Goal: Answer question/provide support: Share knowledge or assist other users

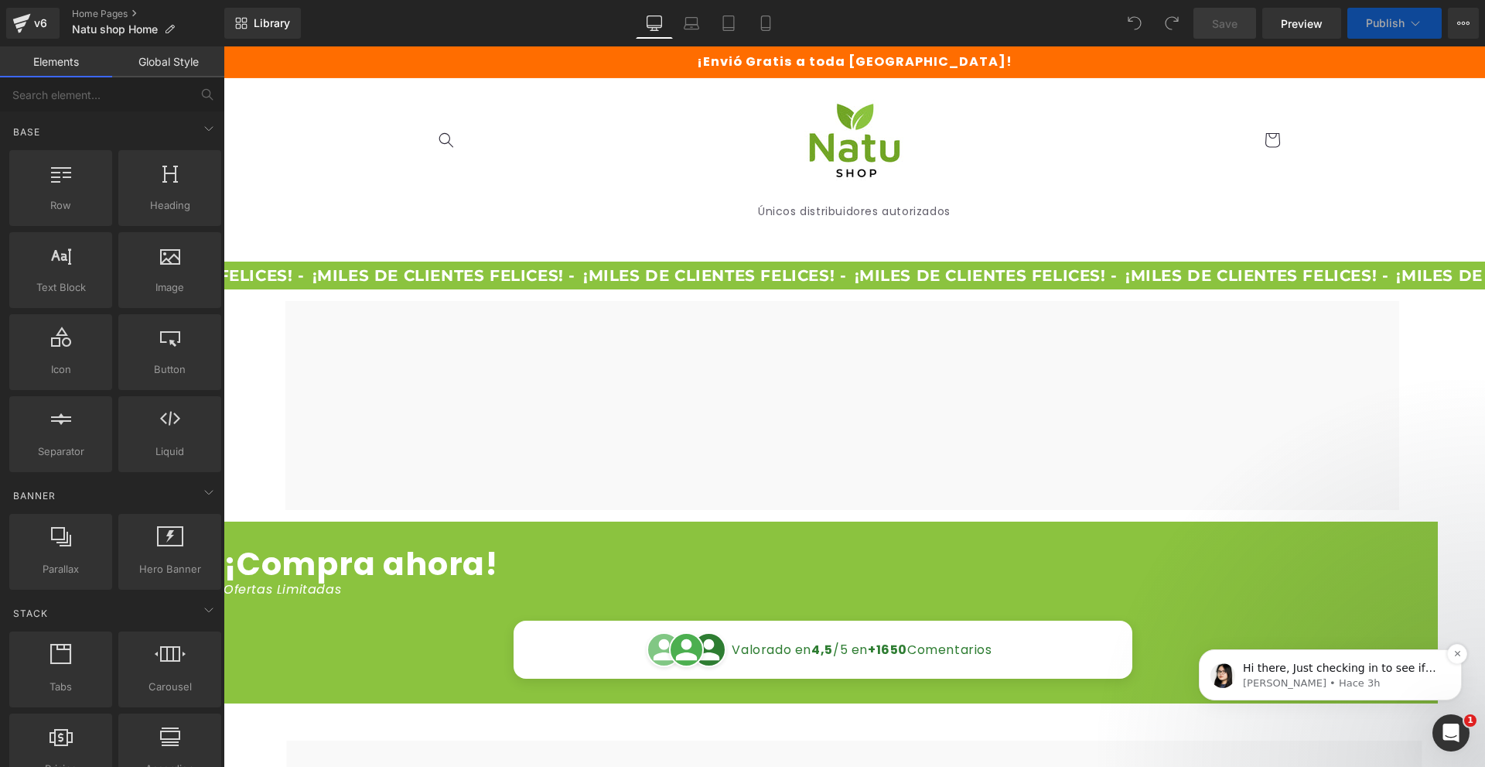
click at [1330, 677] on p "[PERSON_NAME] • Hace 3h" at bounding box center [1343, 683] width 200 height 14
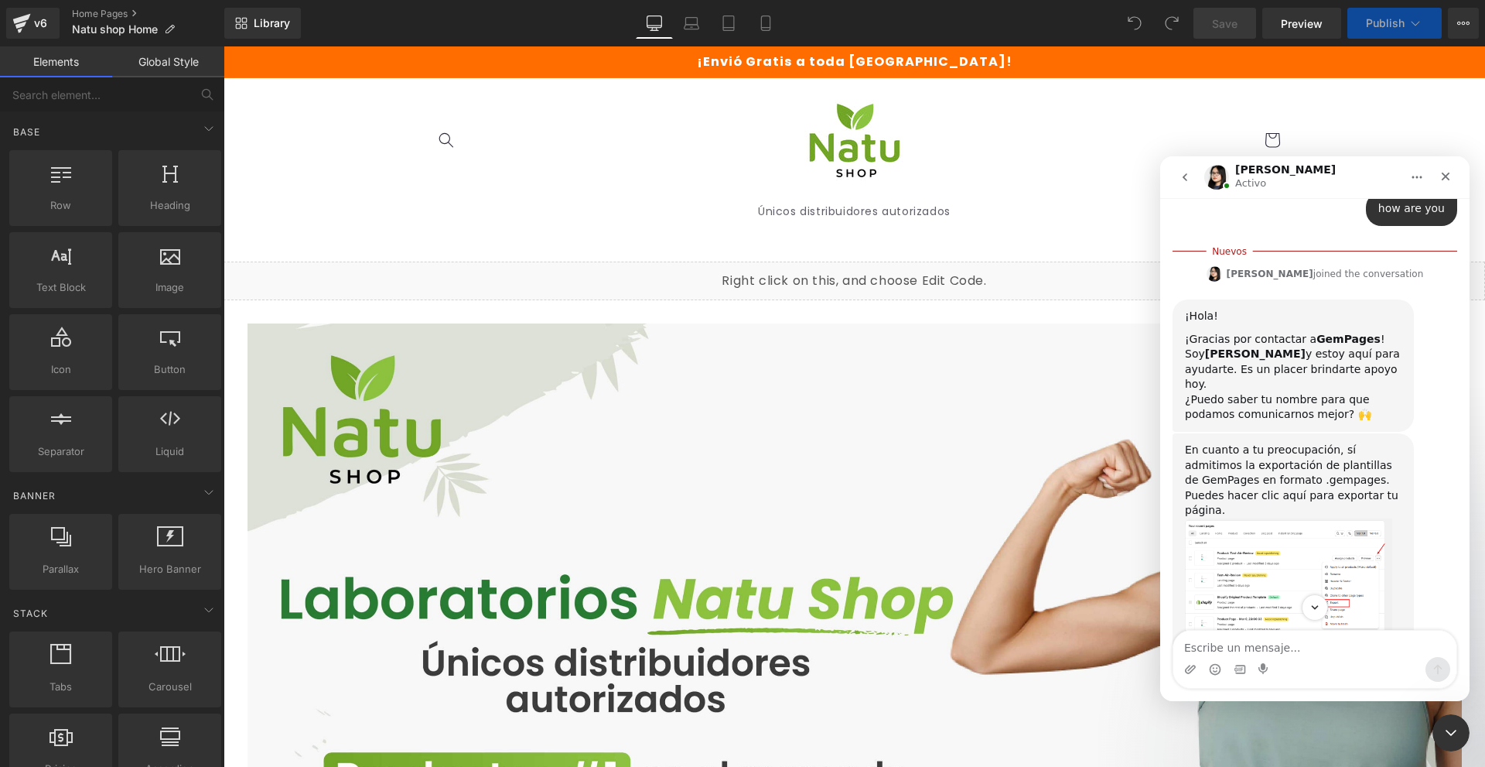
scroll to position [447, 0]
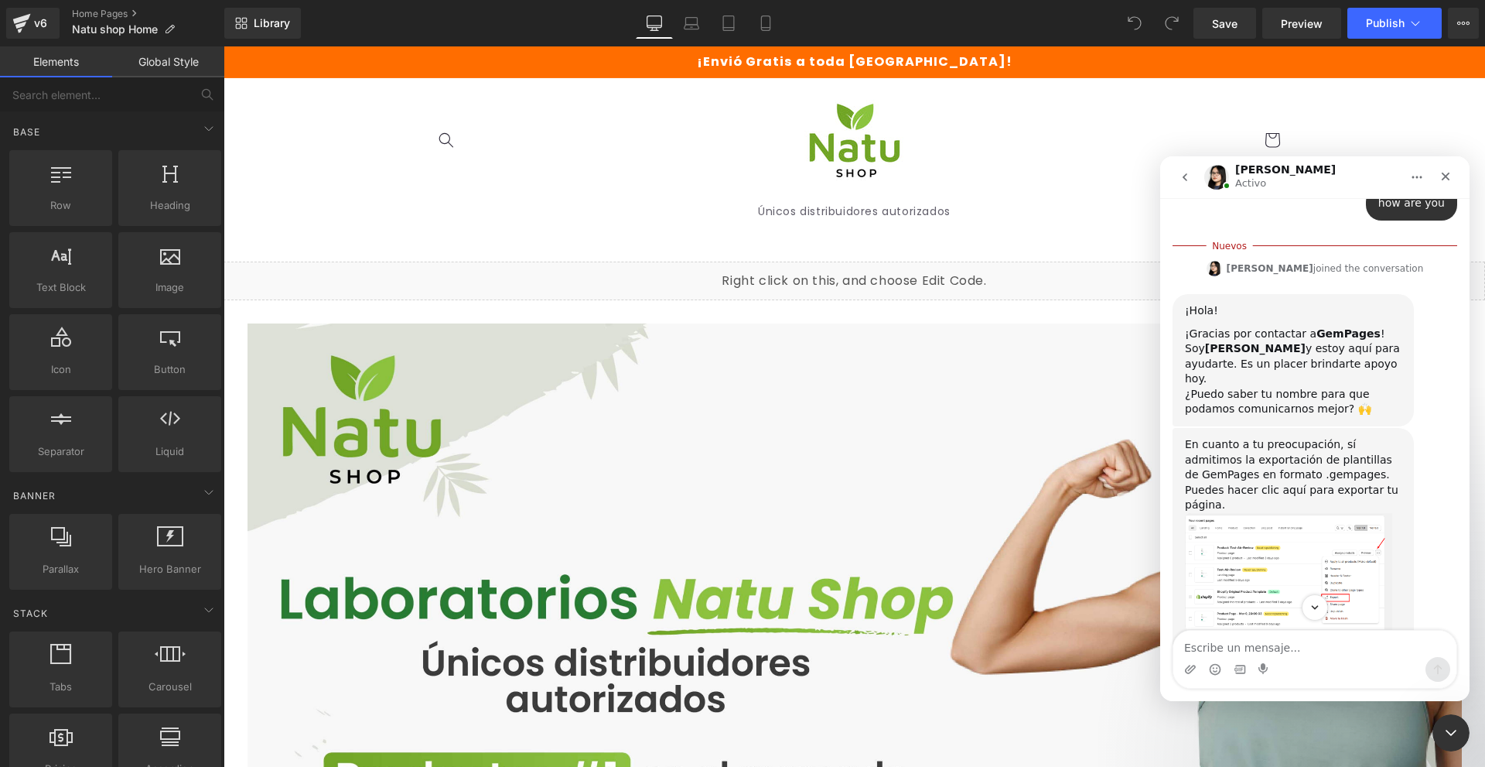
click at [1310, 527] on img "Pauline dice…" at bounding box center [1288, 572] width 207 height 118
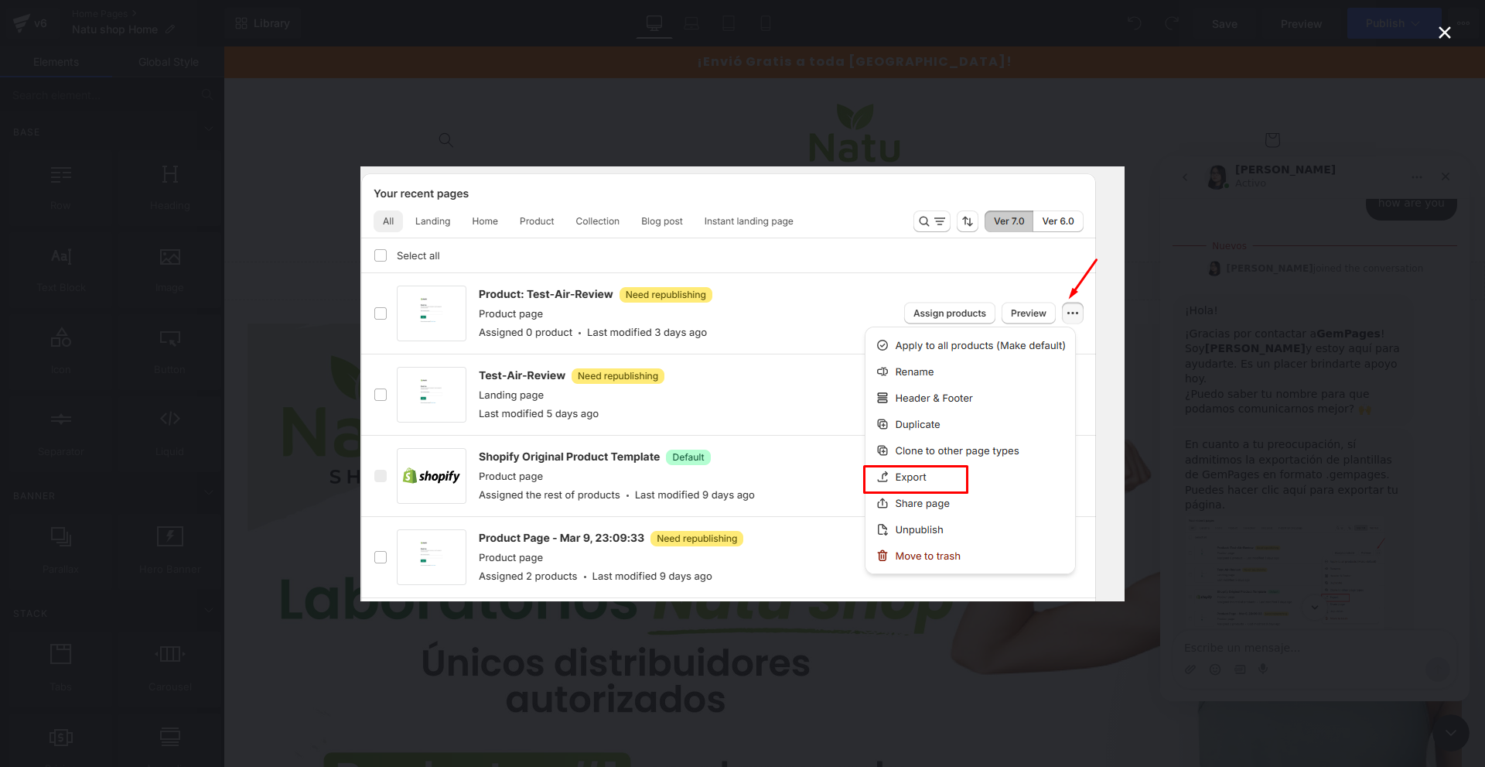
scroll to position [0, 0]
click at [1091, 460] on img "Cerrar" at bounding box center [742, 383] width 764 height 435
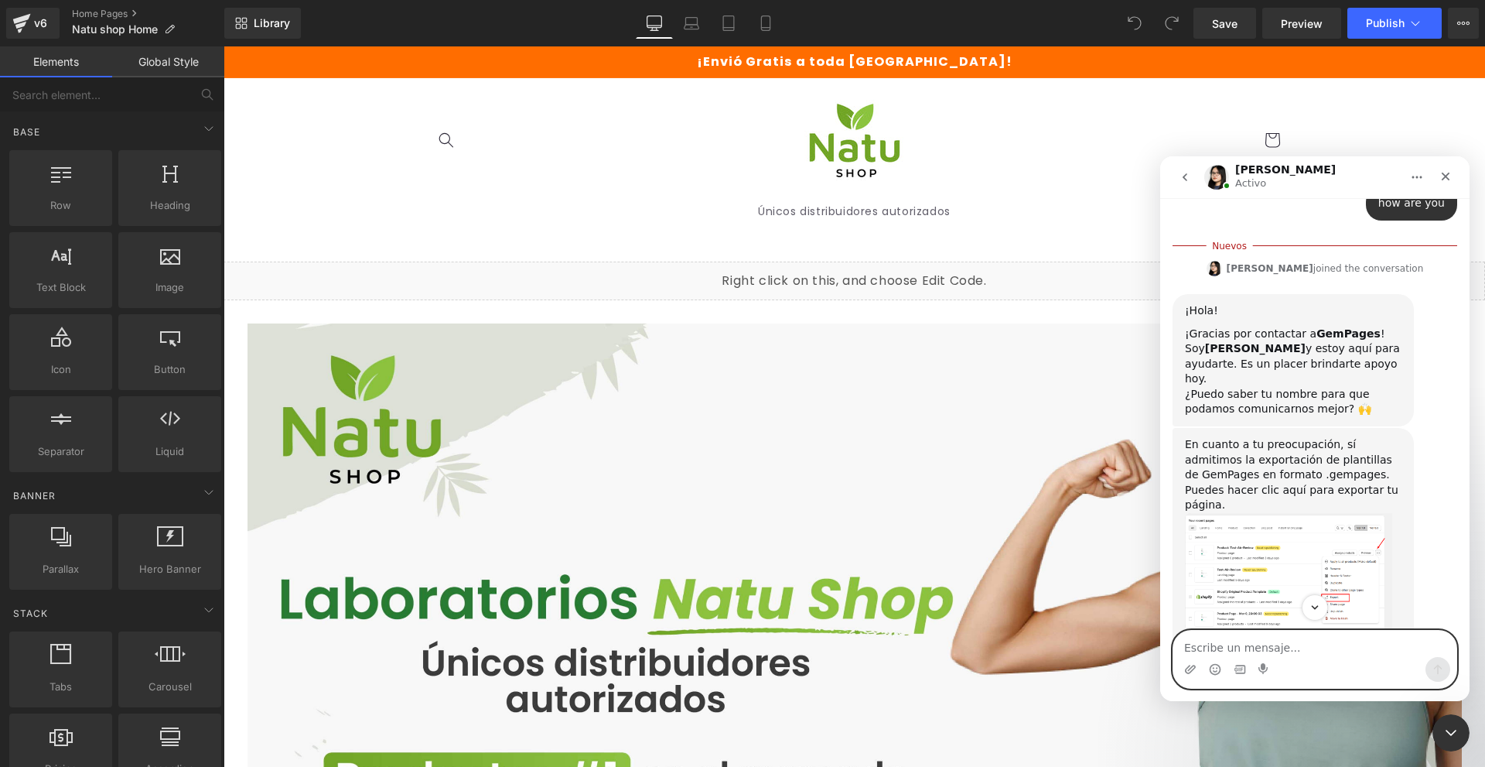
click at [1285, 647] on textarea "Escribe un mensaje..." at bounding box center [1314, 643] width 283 height 26
type textarea "pero en la version 6 no me sale"
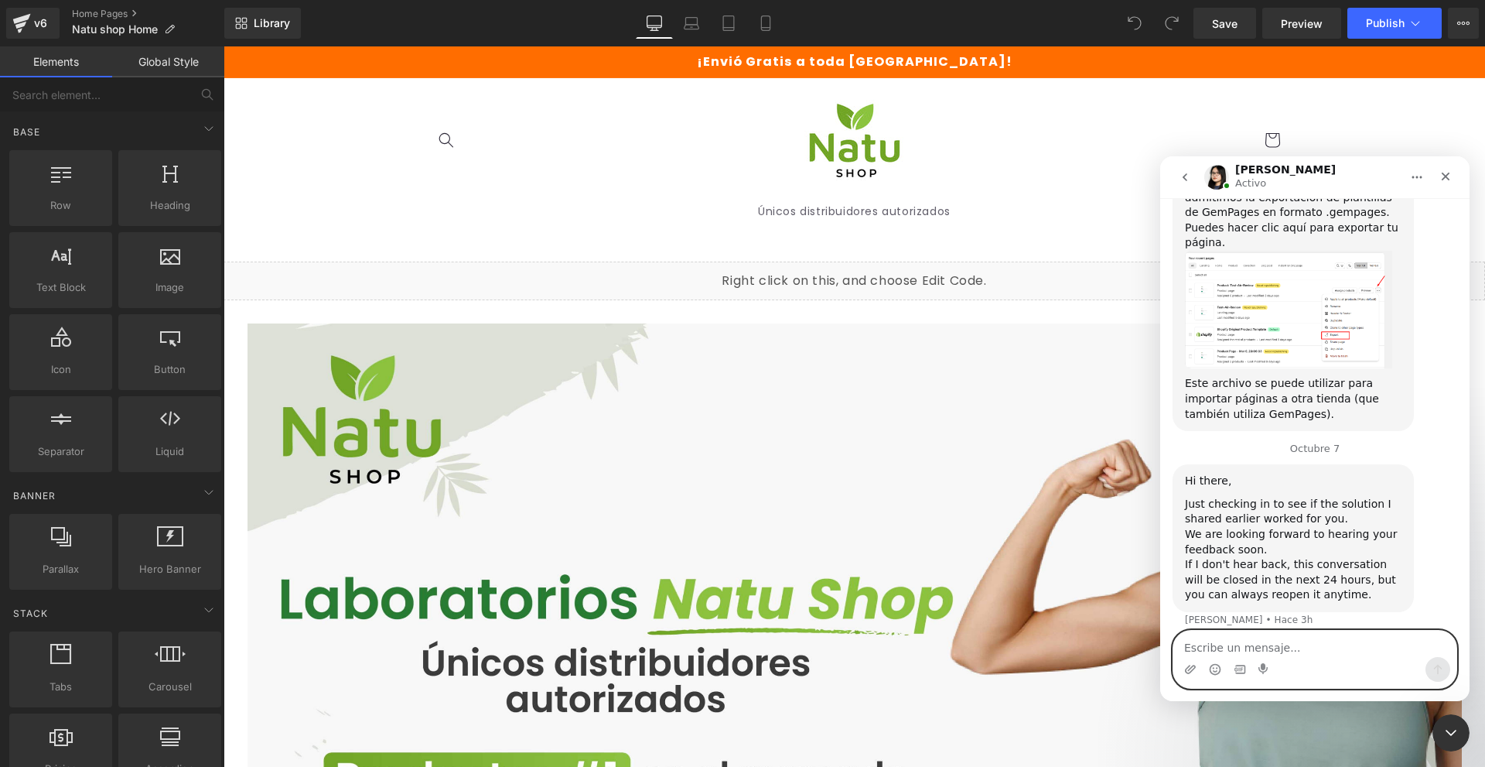
scroll to position [686, 0]
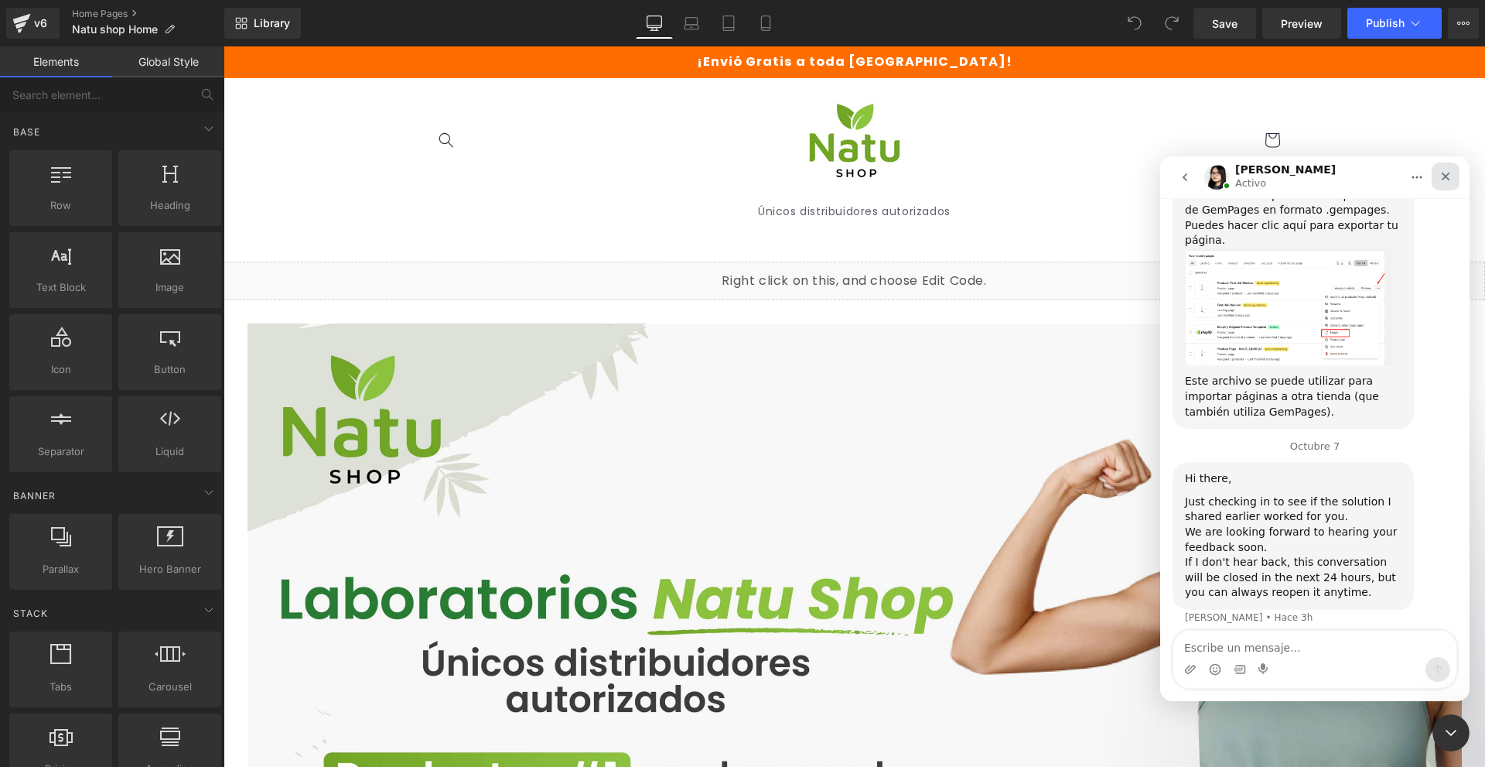
click at [1449, 172] on icon "Cerrar" at bounding box center [1445, 176] width 12 height 12
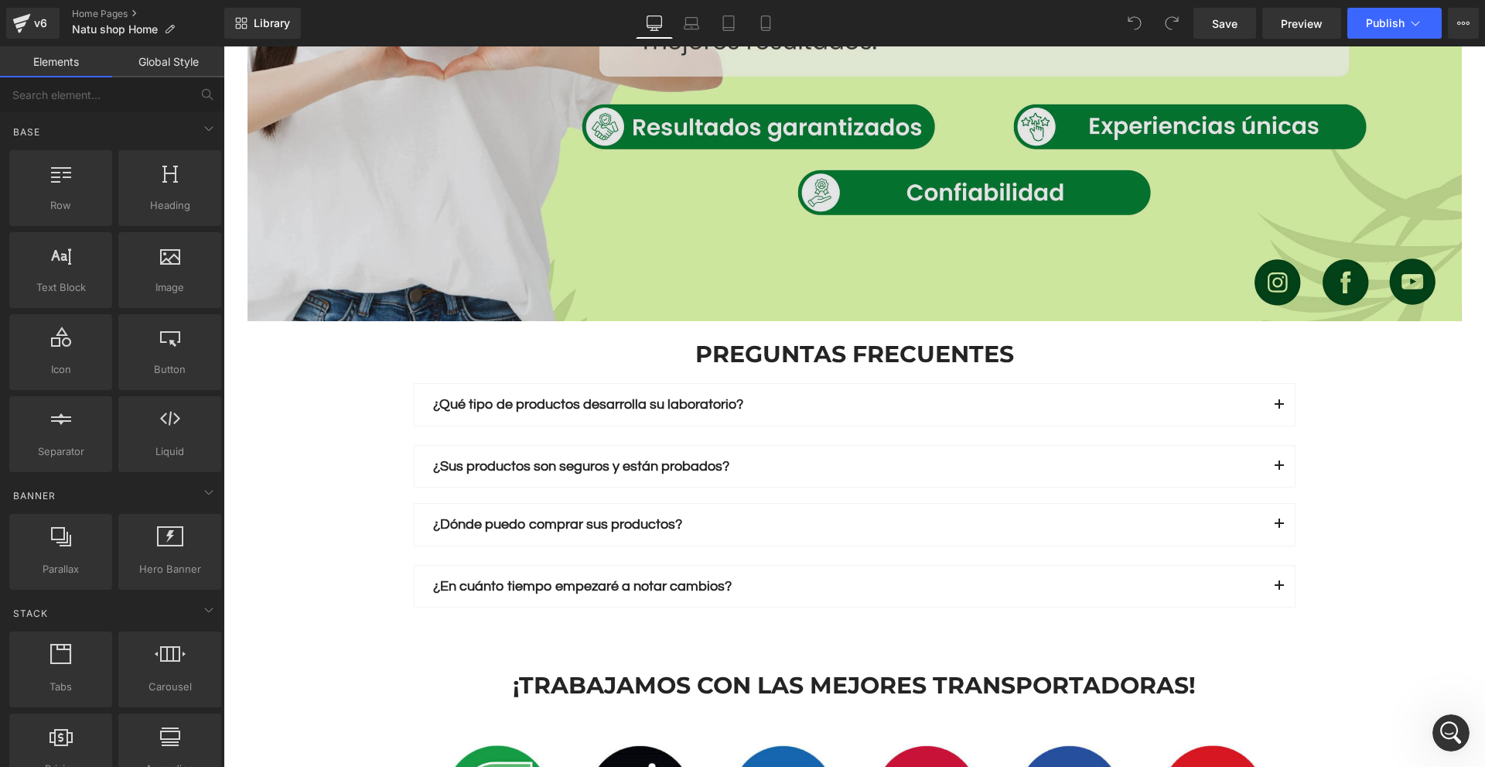
scroll to position [2785, 0]
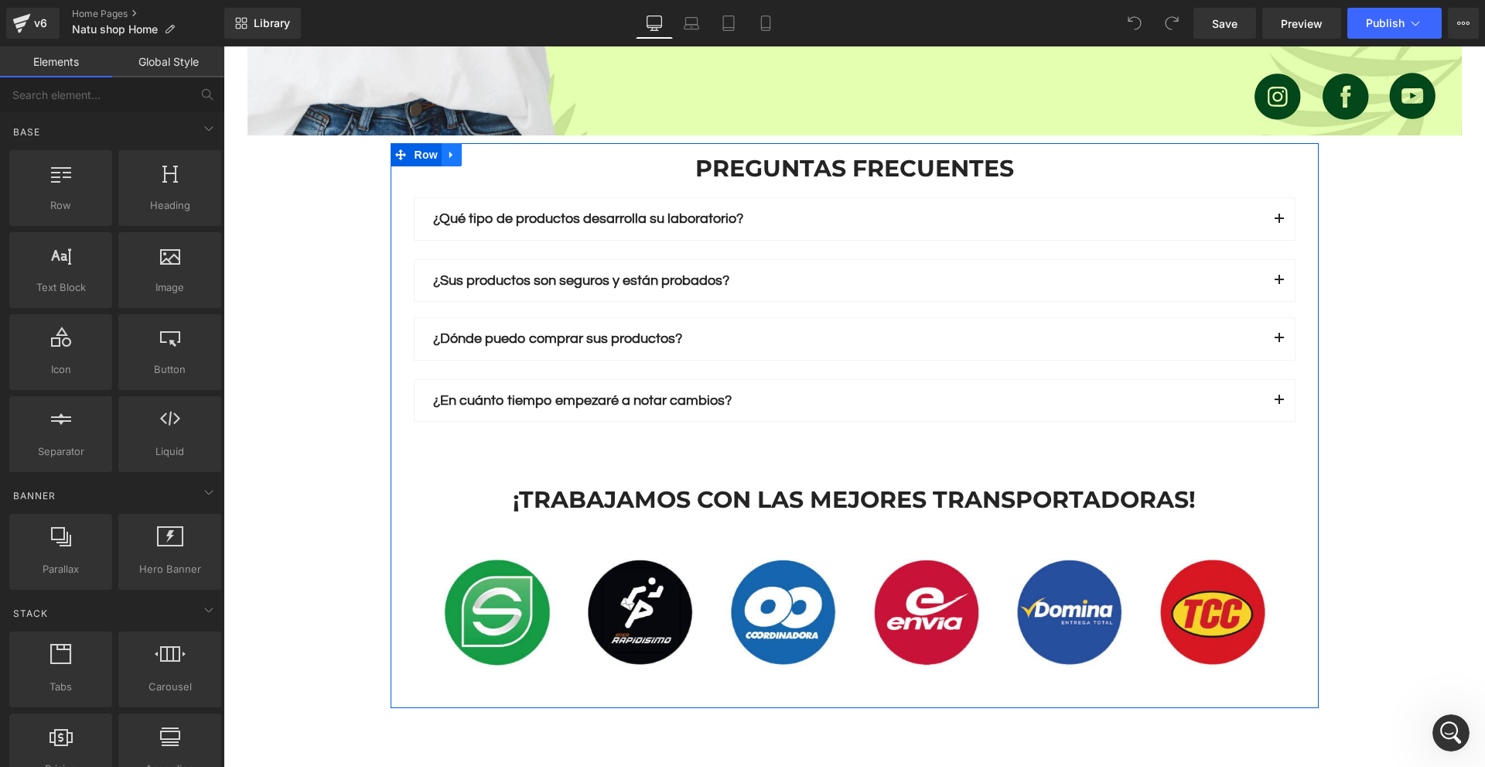
click at [446, 155] on icon at bounding box center [451, 155] width 11 height 12
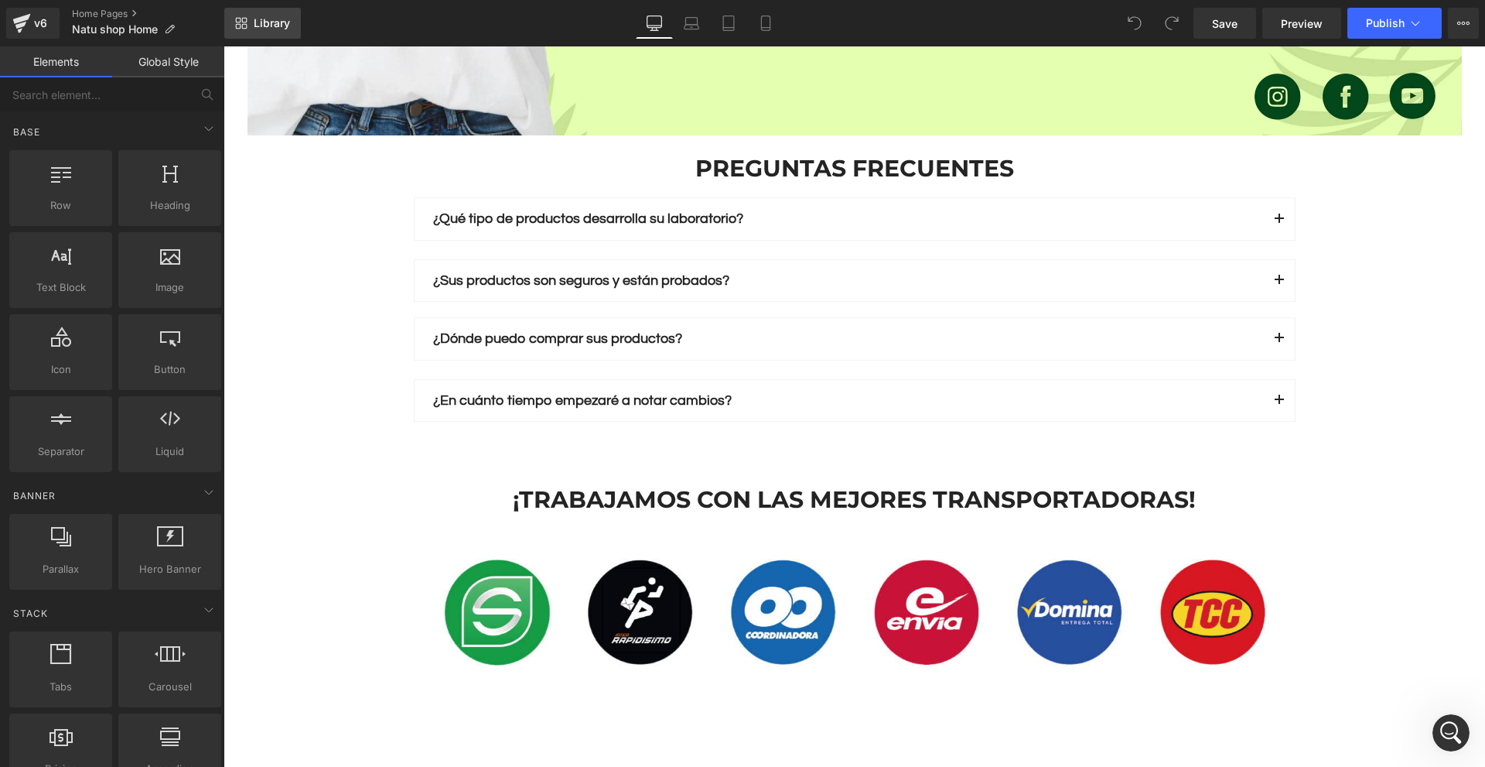
click at [255, 35] on link "Library" at bounding box center [262, 23] width 77 height 31
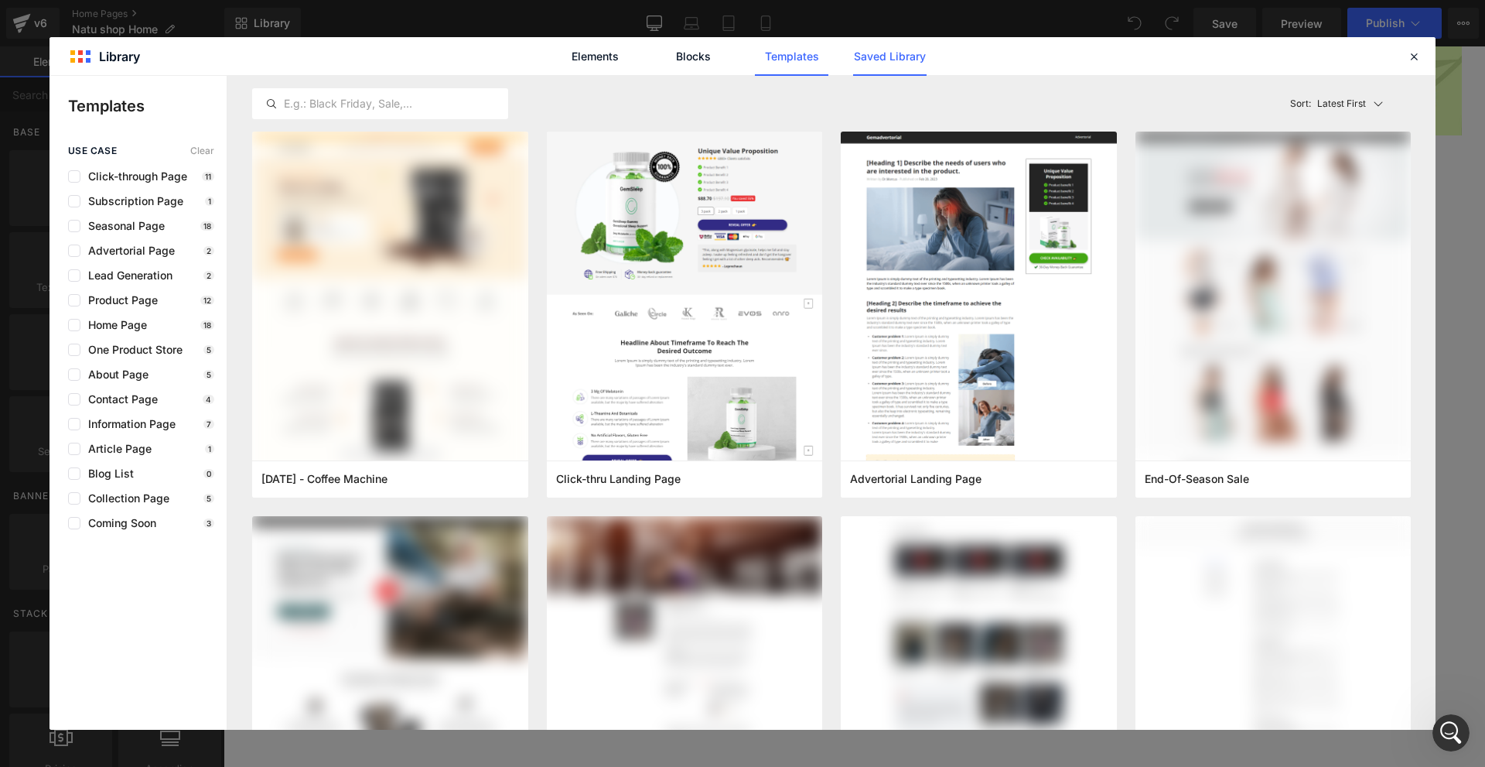
click at [877, 50] on link "Saved Library" at bounding box center [889, 56] width 73 height 39
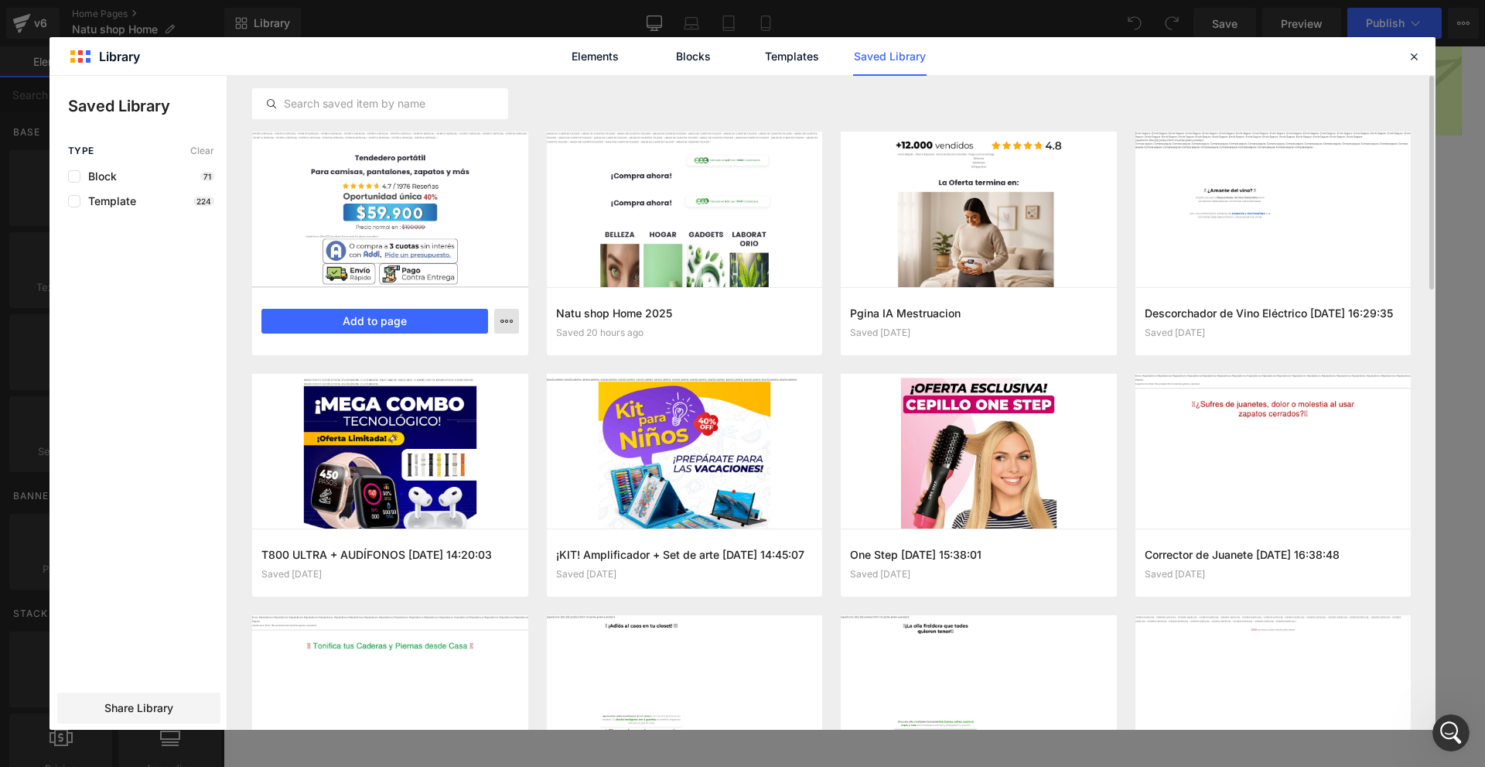
click at [511, 324] on icon "button" at bounding box center [506, 321] width 12 height 12
click at [511, 324] on div at bounding box center [743, 403] width 1386 height 654
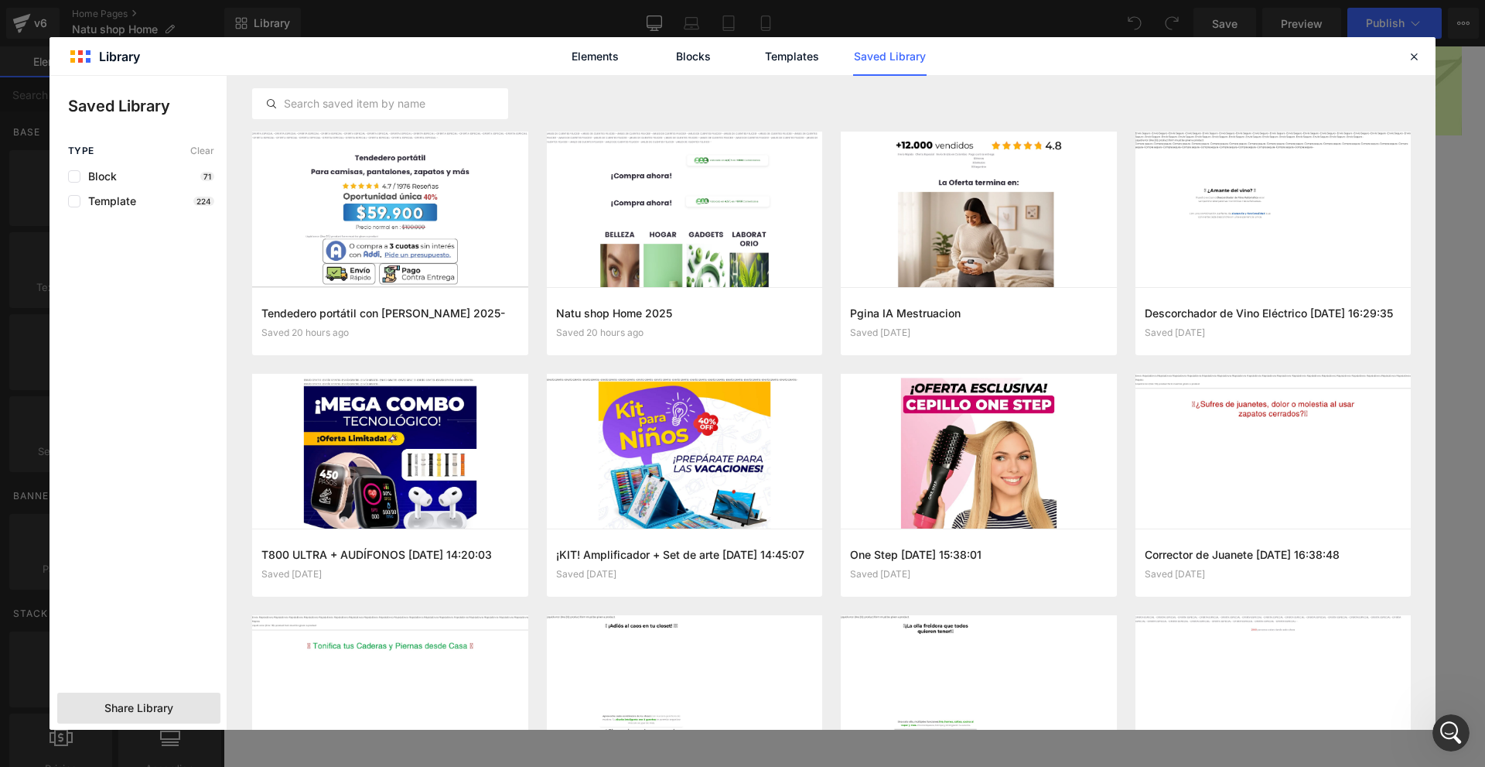
scroll to position [746, 0]
click at [139, 715] on div "Share Library" at bounding box center [138, 707] width 163 height 31
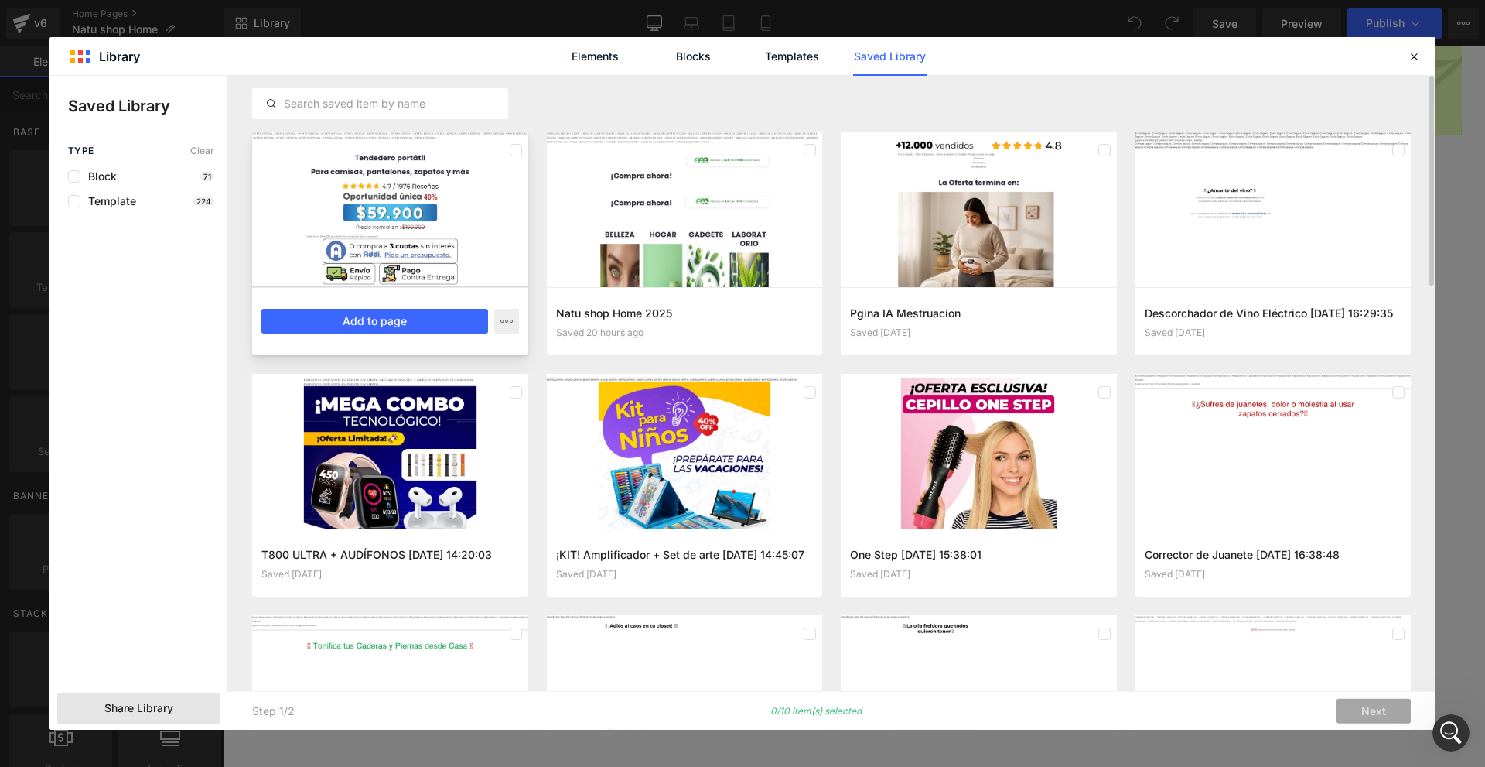
click at [516, 159] on div at bounding box center [516, 150] width 12 height 25
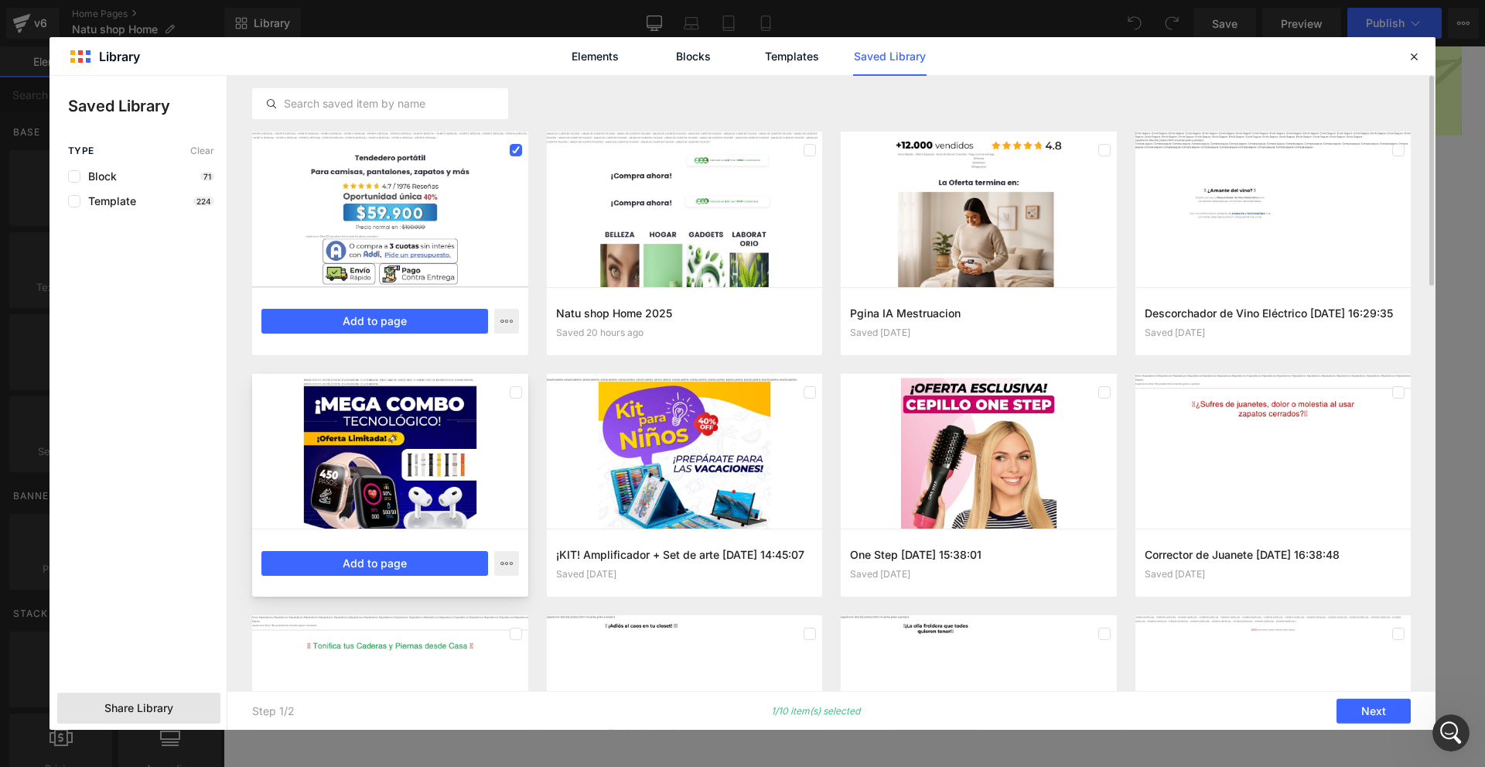
drag, startPoint x: 455, startPoint y: 314, endPoint x: 517, endPoint y: 425, distance: 127.8
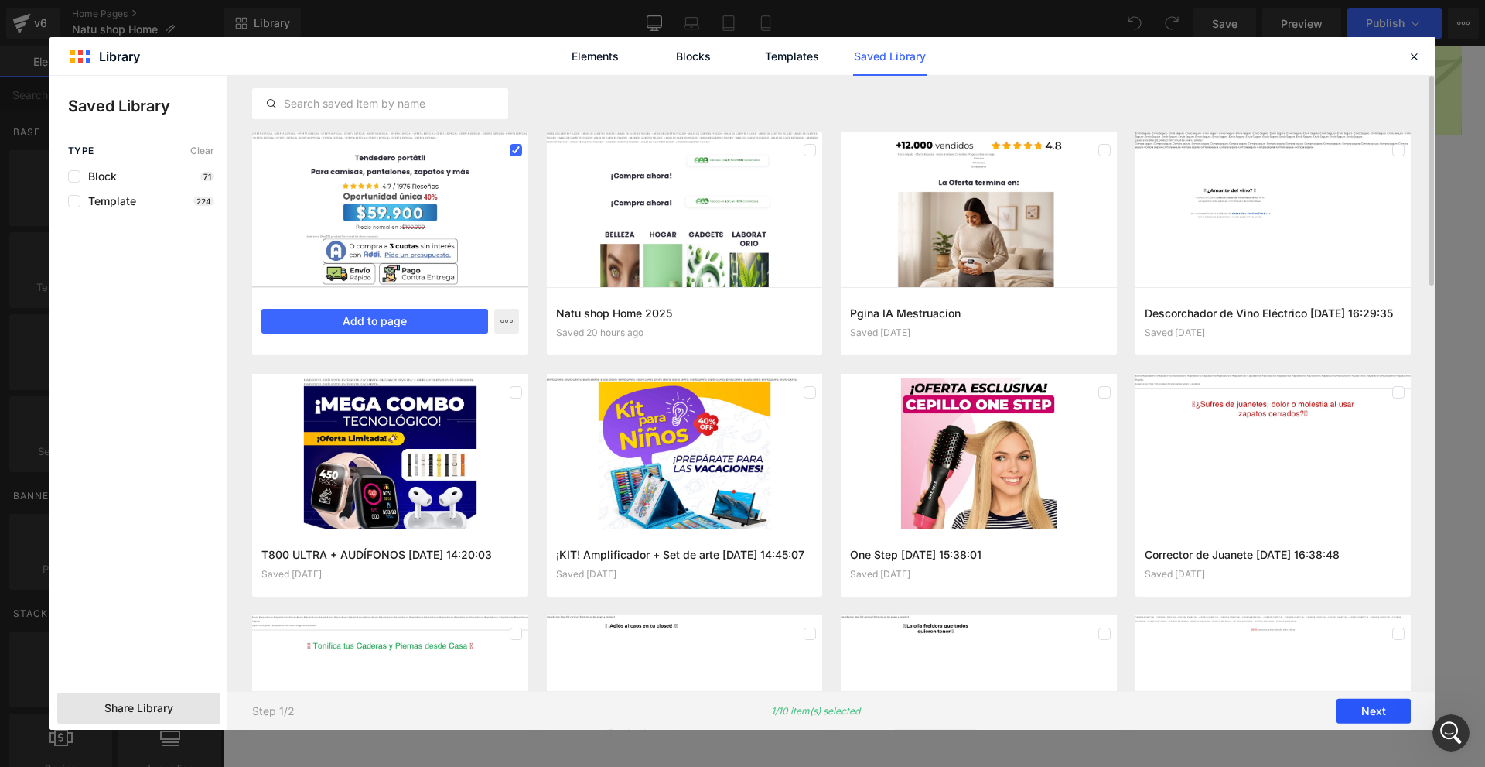
click at [1376, 719] on button "Next" at bounding box center [1374, 710] width 74 height 25
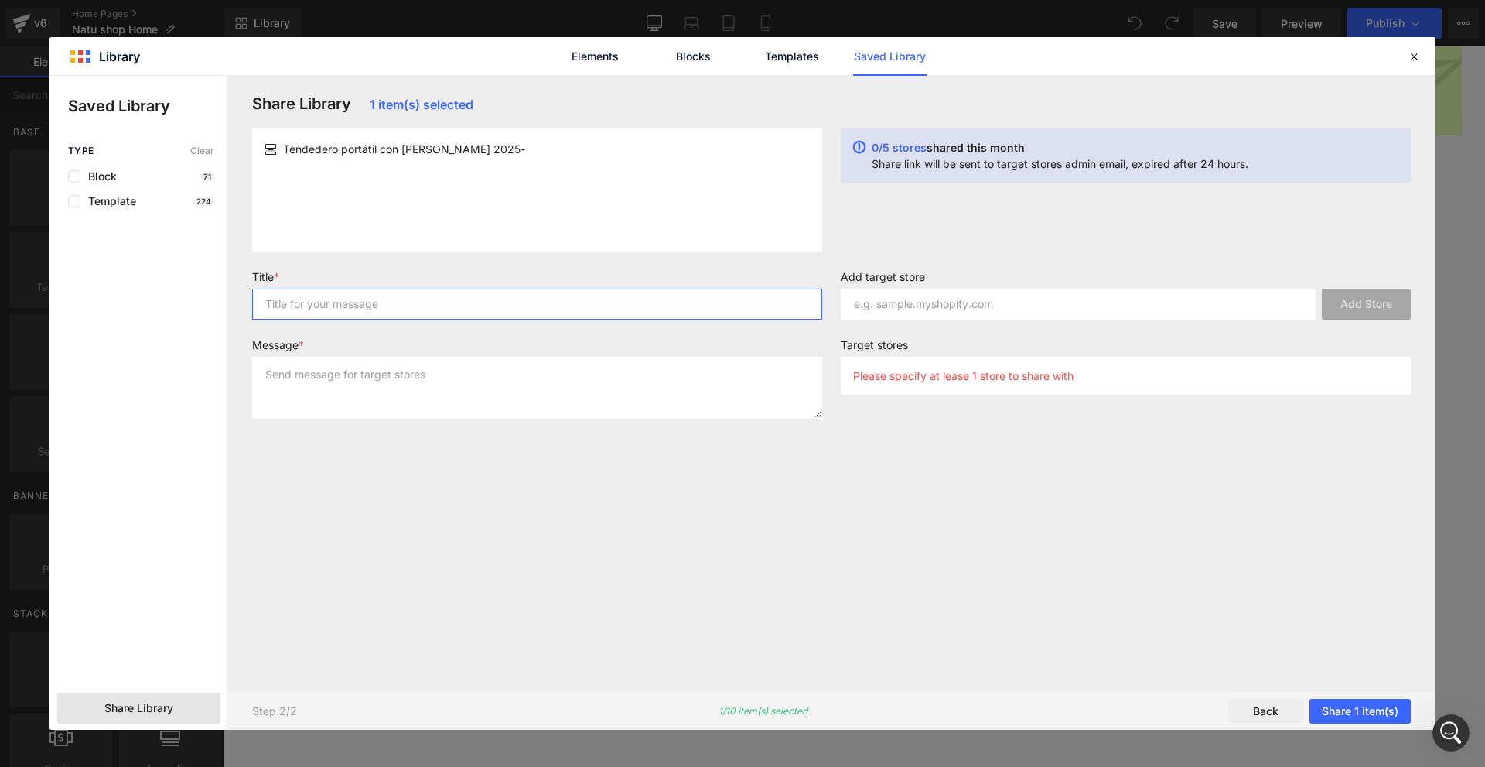
click at [486, 314] on input "text" at bounding box center [537, 304] width 570 height 31
type input "hola"
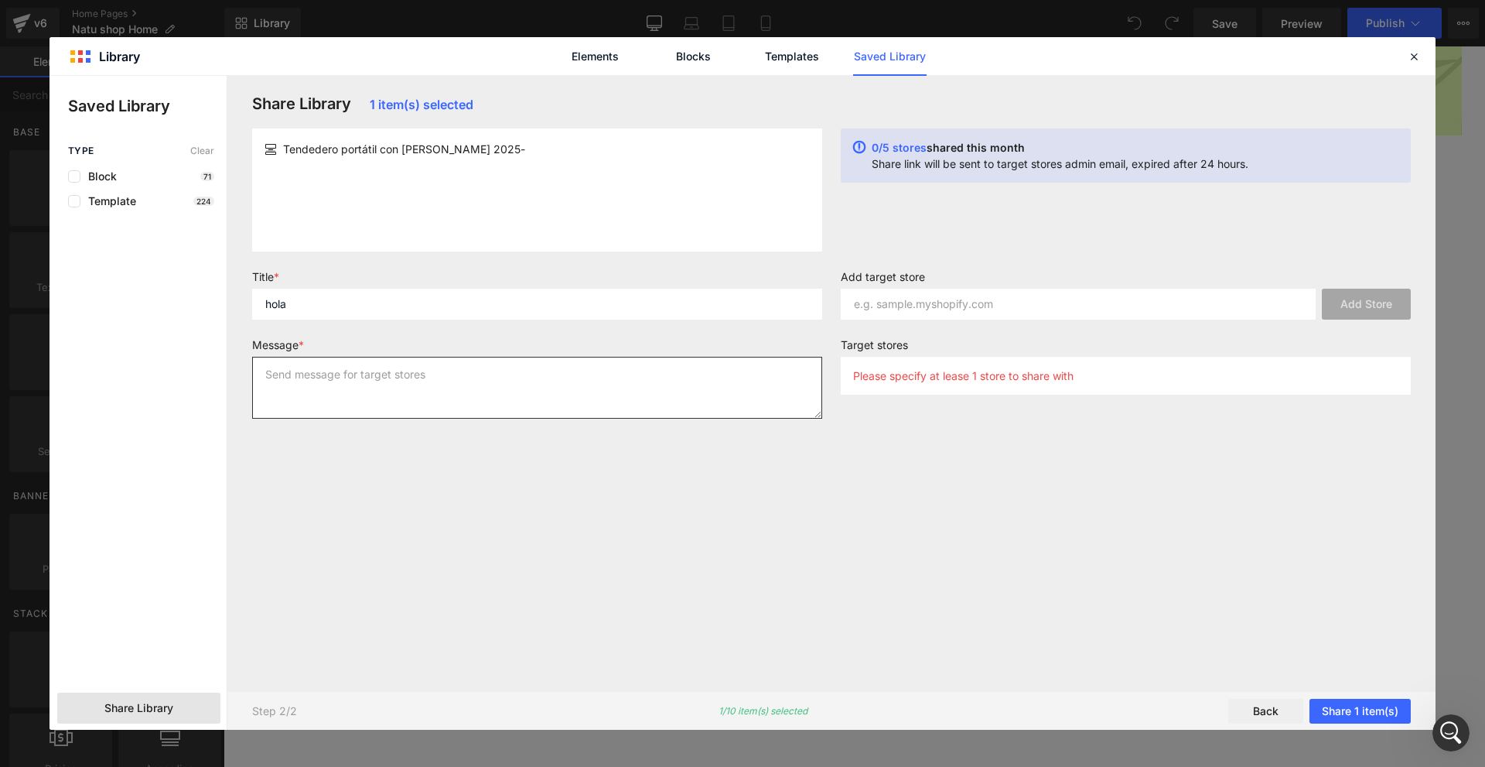
click at [579, 394] on textarea at bounding box center [537, 388] width 570 height 62
click at [477, 398] on textarea at bounding box center [537, 388] width 570 height 62
type textarea "aqoso,asdlñas"
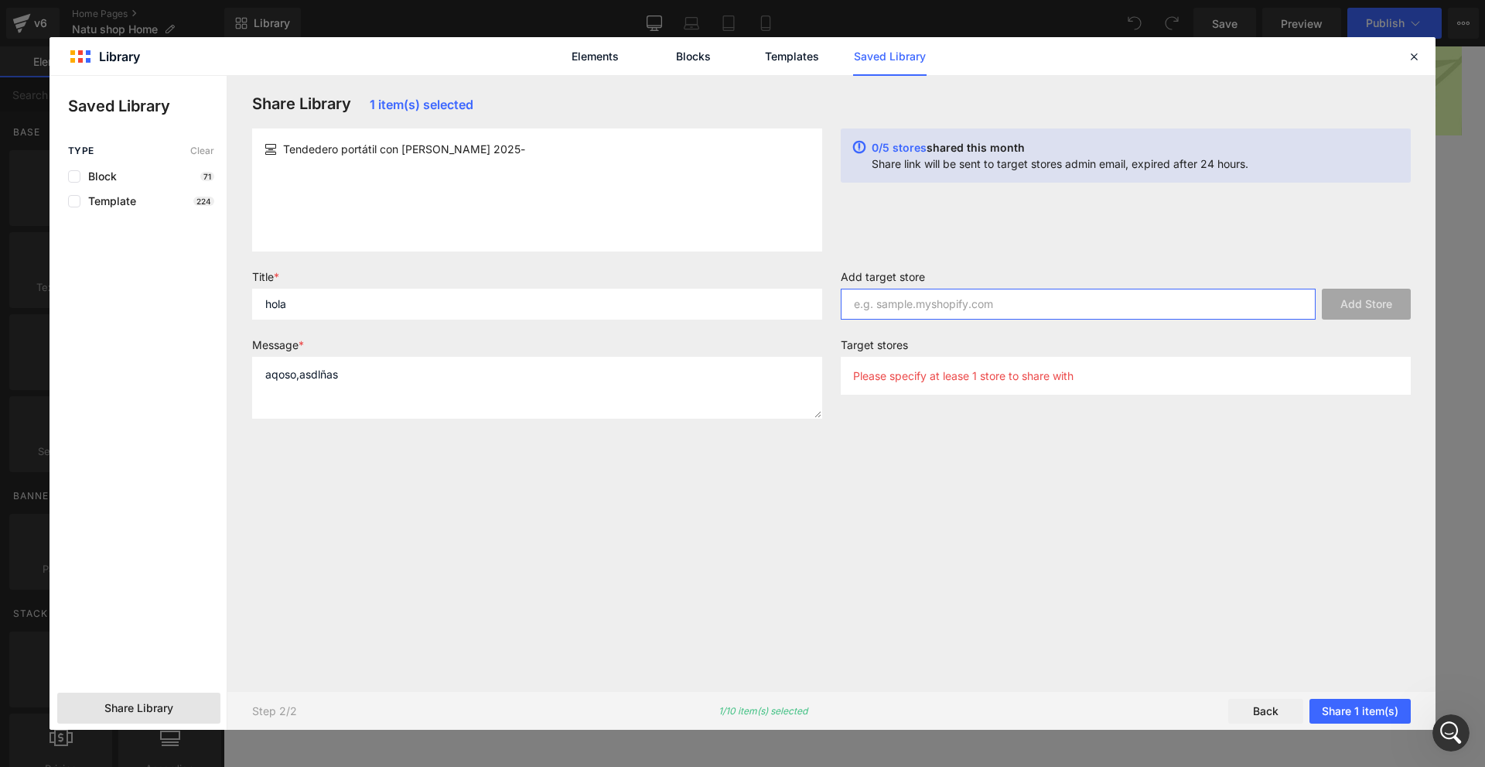
click at [1055, 301] on input "text" at bounding box center [1078, 304] width 475 height 31
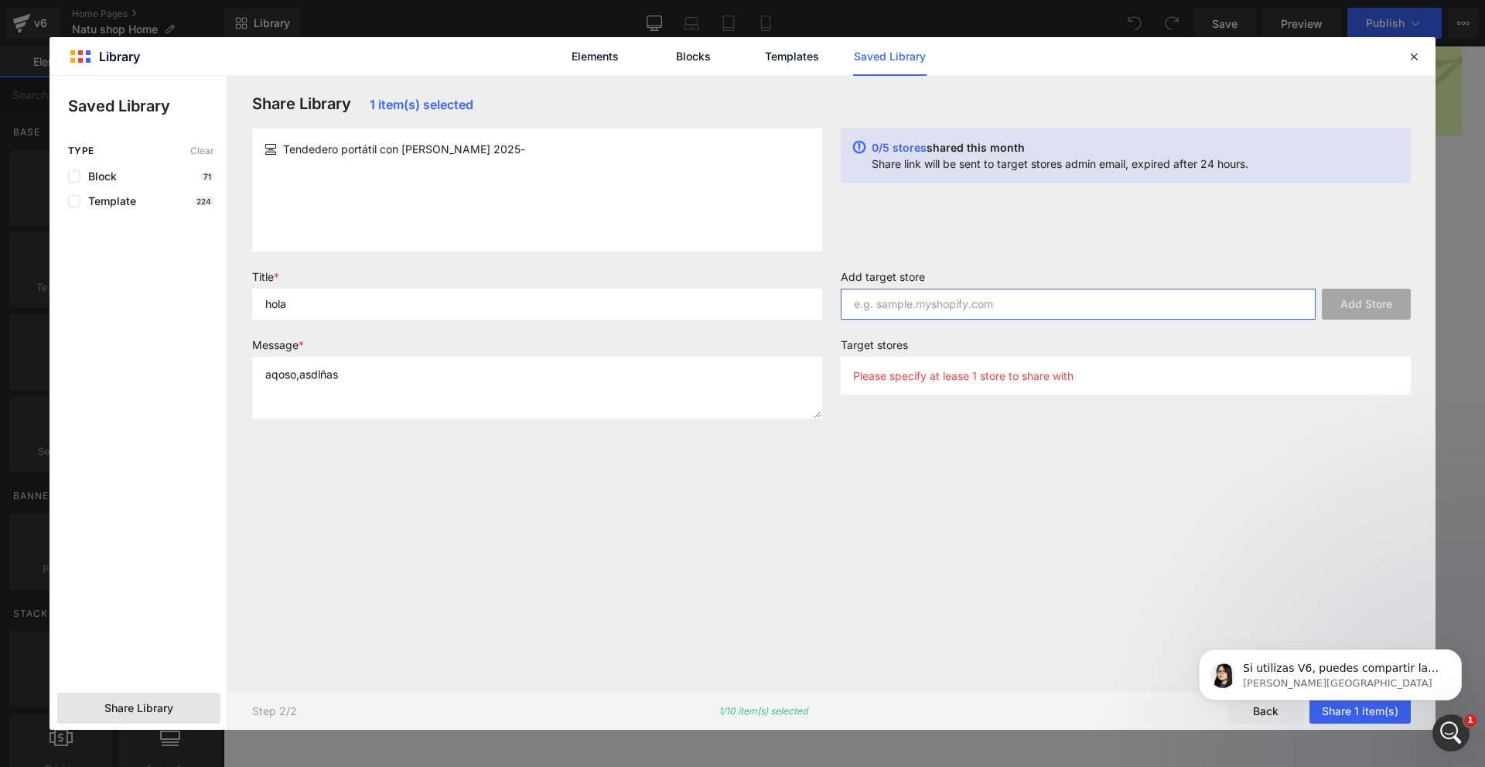
scroll to position [808, 0]
click at [1191, 300] on input "text" at bounding box center [1078, 304] width 475 height 31
paste input "[URL][DOMAIN_NAME]"
type input "[URL][DOMAIN_NAME]"
click at [1385, 309] on button "Add Store" at bounding box center [1366, 304] width 89 height 31
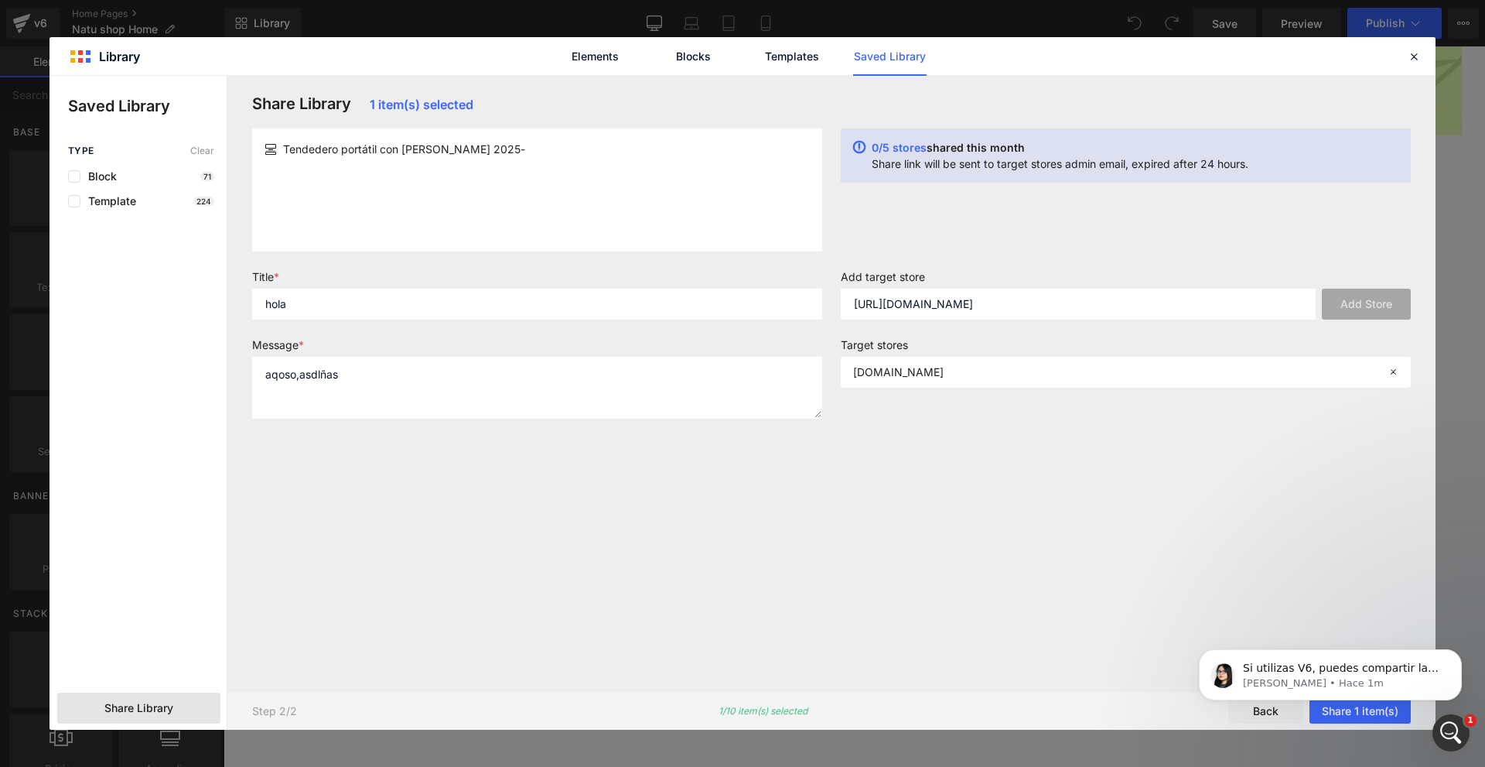
click at [1365, 709] on body "Si utilizas V6, puedes compartir las plantillas siguiendo los pasos aquí: [URL]…" at bounding box center [1330, 671] width 297 height 96
click at [1364, 716] on body "Si utilizas V6, puedes compartir las plantillas siguiendo los pasos aquí: [URL]…" at bounding box center [1330, 671] width 297 height 96
click at [1381, 673] on span "Si utilizas V6, puedes compartir las plantillas siguiendo los pasos aquí: [URL]…" at bounding box center [1341, 698] width 196 height 74
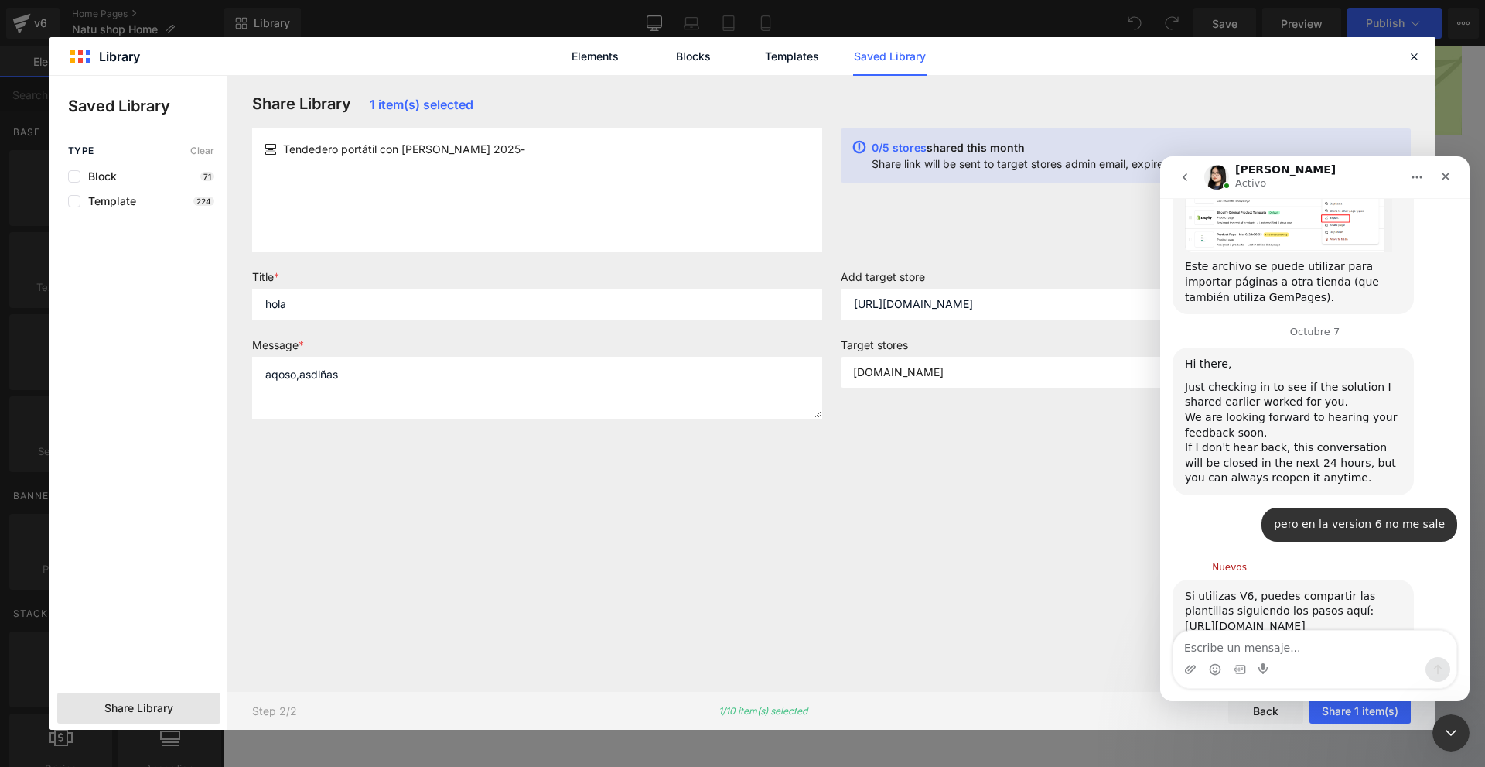
scroll to position [833, 0]
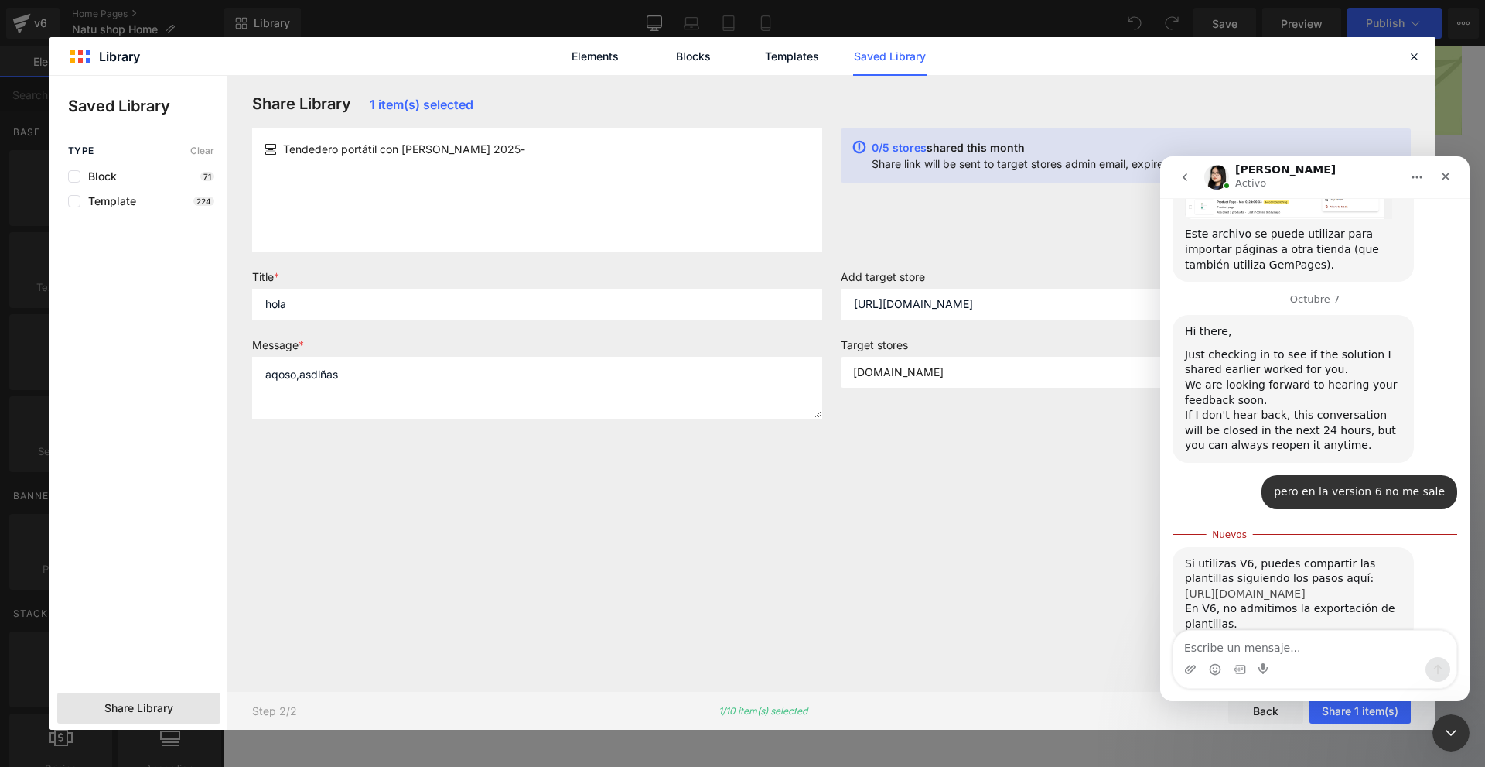
click at [1282, 587] on link "[URL][DOMAIN_NAME]" at bounding box center [1245, 593] width 121 height 12
click at [633, 240] on div at bounding box center [742, 360] width 1485 height 720
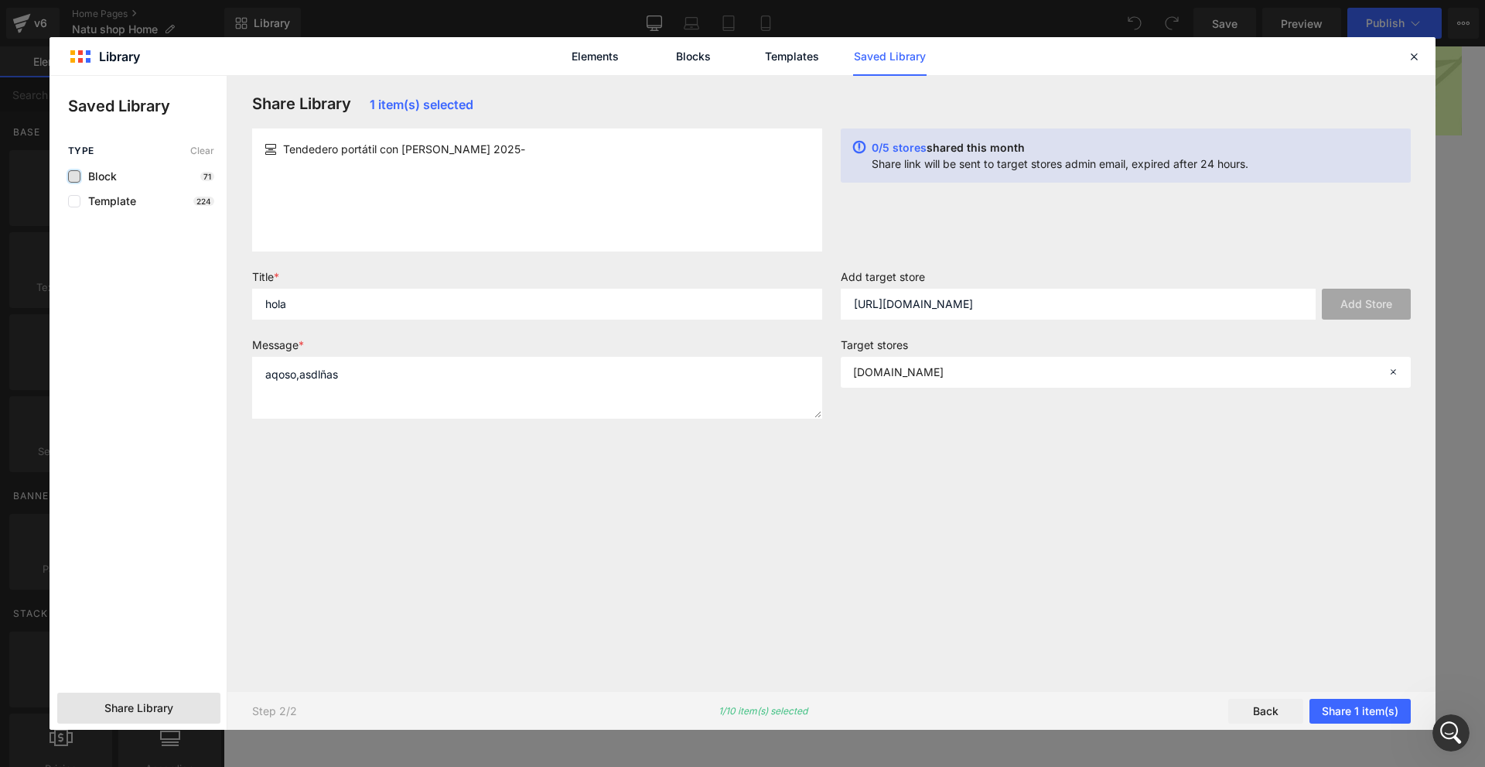
click at [78, 174] on label at bounding box center [74, 176] width 12 height 12
click at [74, 176] on input "checkbox" at bounding box center [74, 176] width 0 height 0
click at [79, 177] on label at bounding box center [74, 176] width 12 height 12
click at [74, 176] on input "checkbox" at bounding box center [74, 176] width 0 height 0
click at [879, 57] on link "Saved Library" at bounding box center [889, 56] width 73 height 39
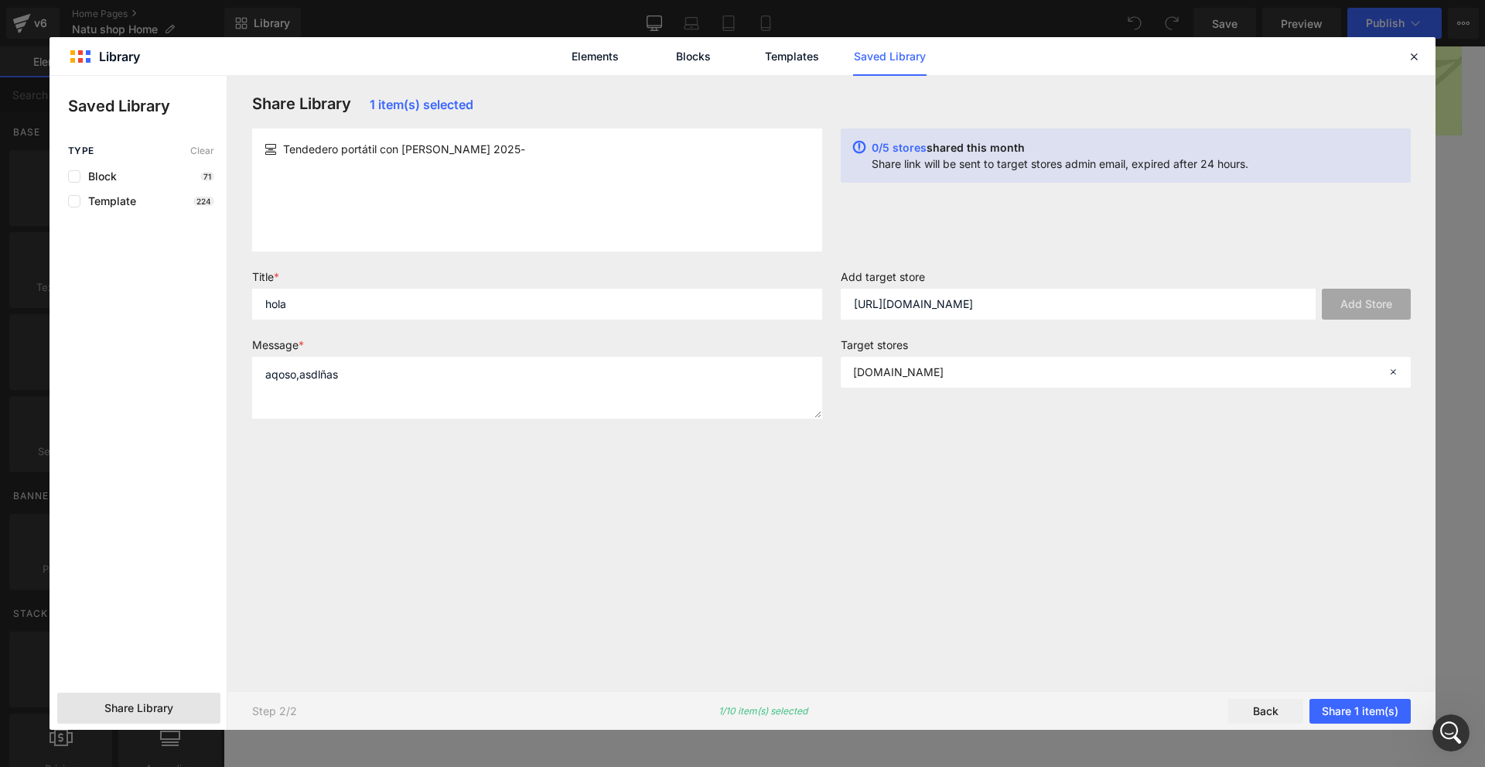
click at [1280, 707] on button "Back" at bounding box center [1265, 710] width 75 height 25
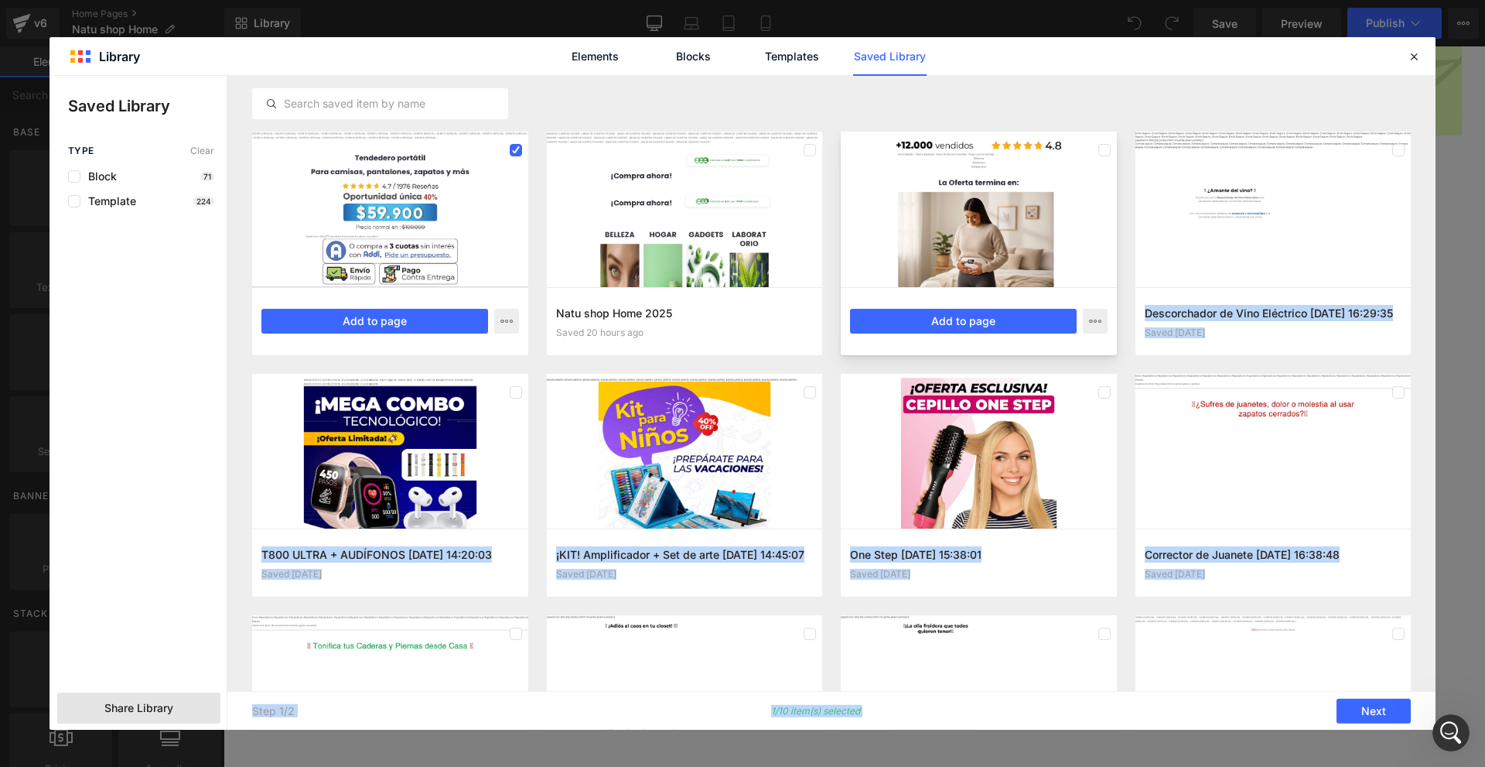
drag, startPoint x: 1279, startPoint y: 706, endPoint x: 1015, endPoint y: 250, distance: 527.1
click at [1063, 240] on div "Tendedero portátil con [PERSON_NAME] 2025- Saved 20 hours ago Add to page Natu …" at bounding box center [831, 403] width 1208 height 654
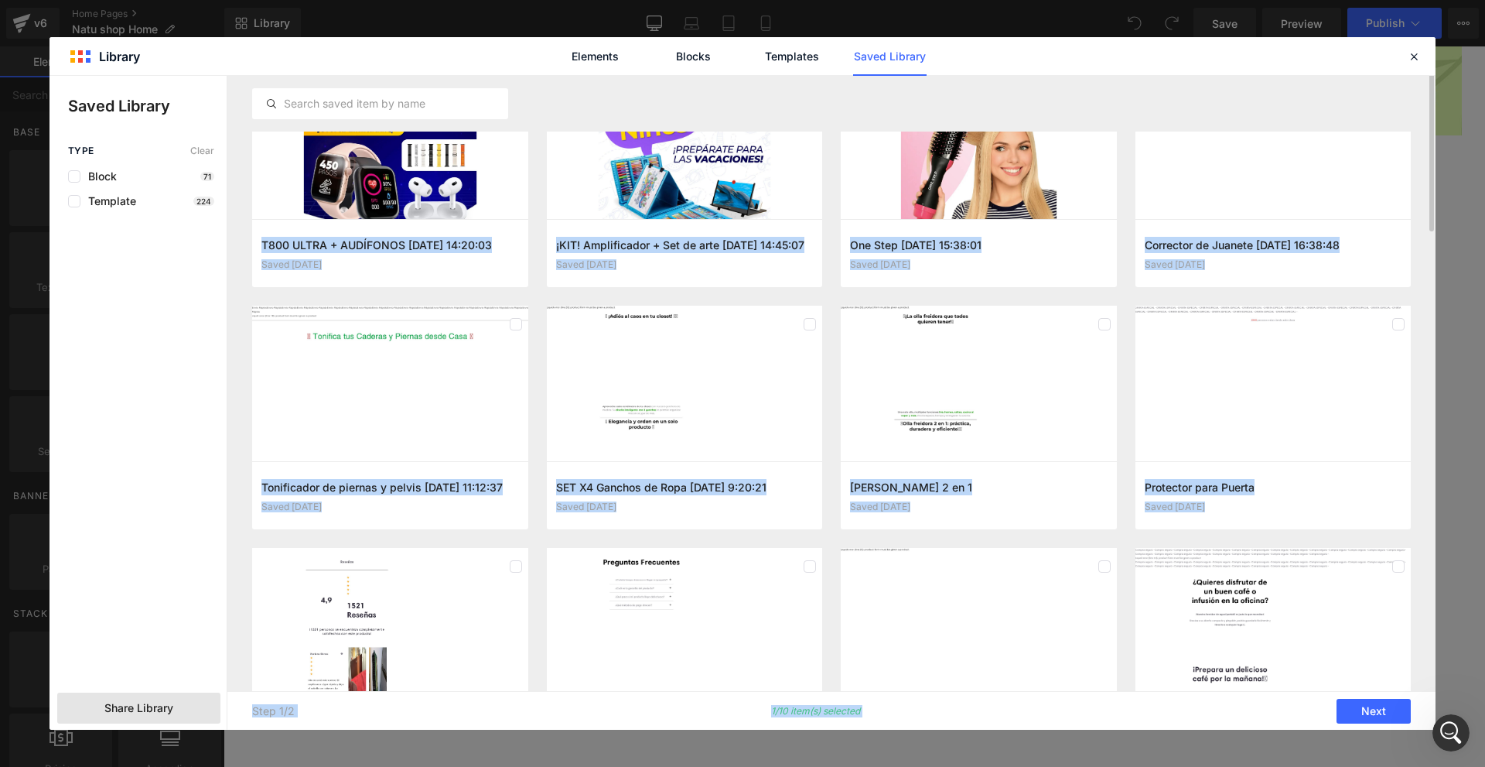
scroll to position [155, 0]
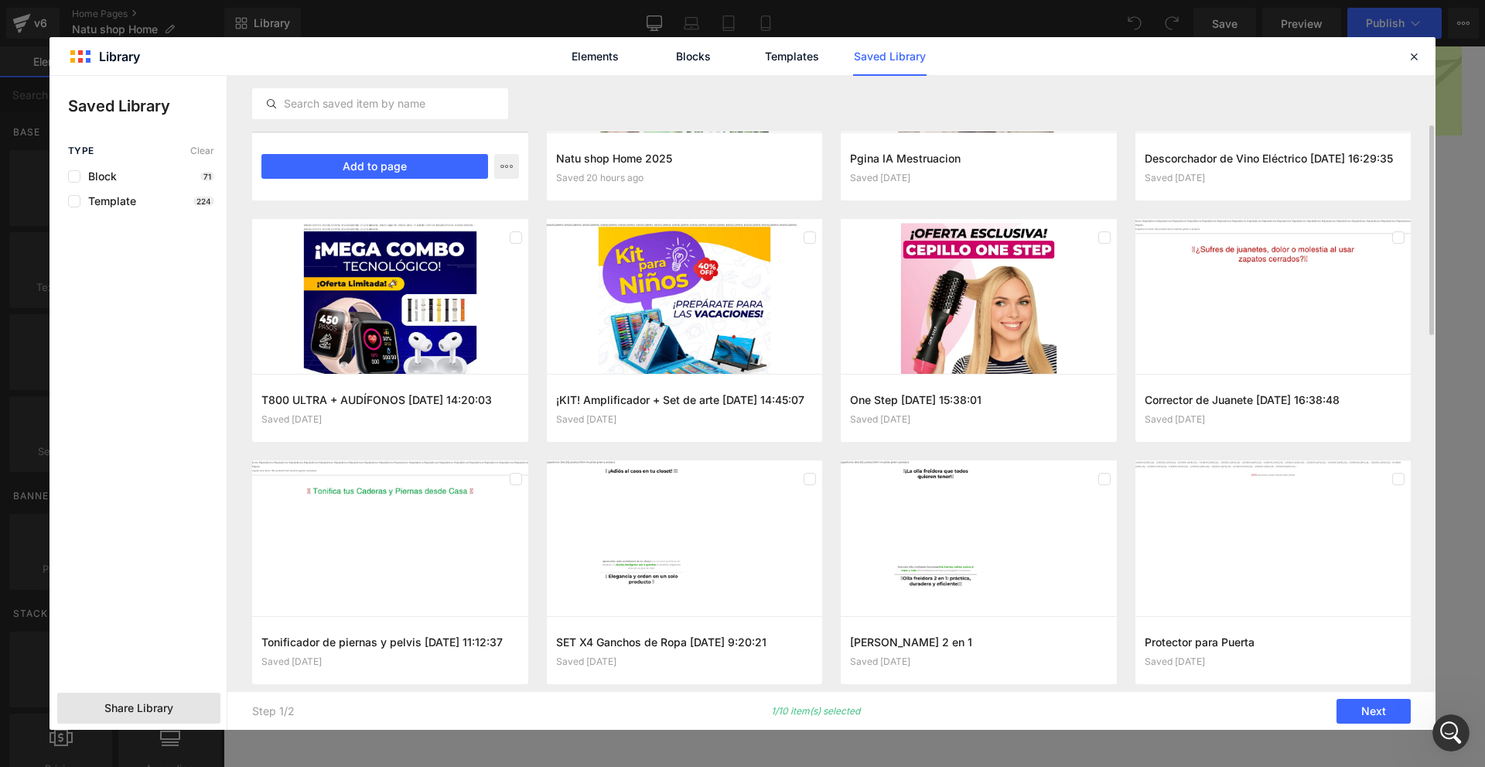
click at [235, 368] on div "Tendedero portátil con [PERSON_NAME] 2025- Saved 20 hours ago Add to page Natu …" at bounding box center [831, 403] width 1208 height 654
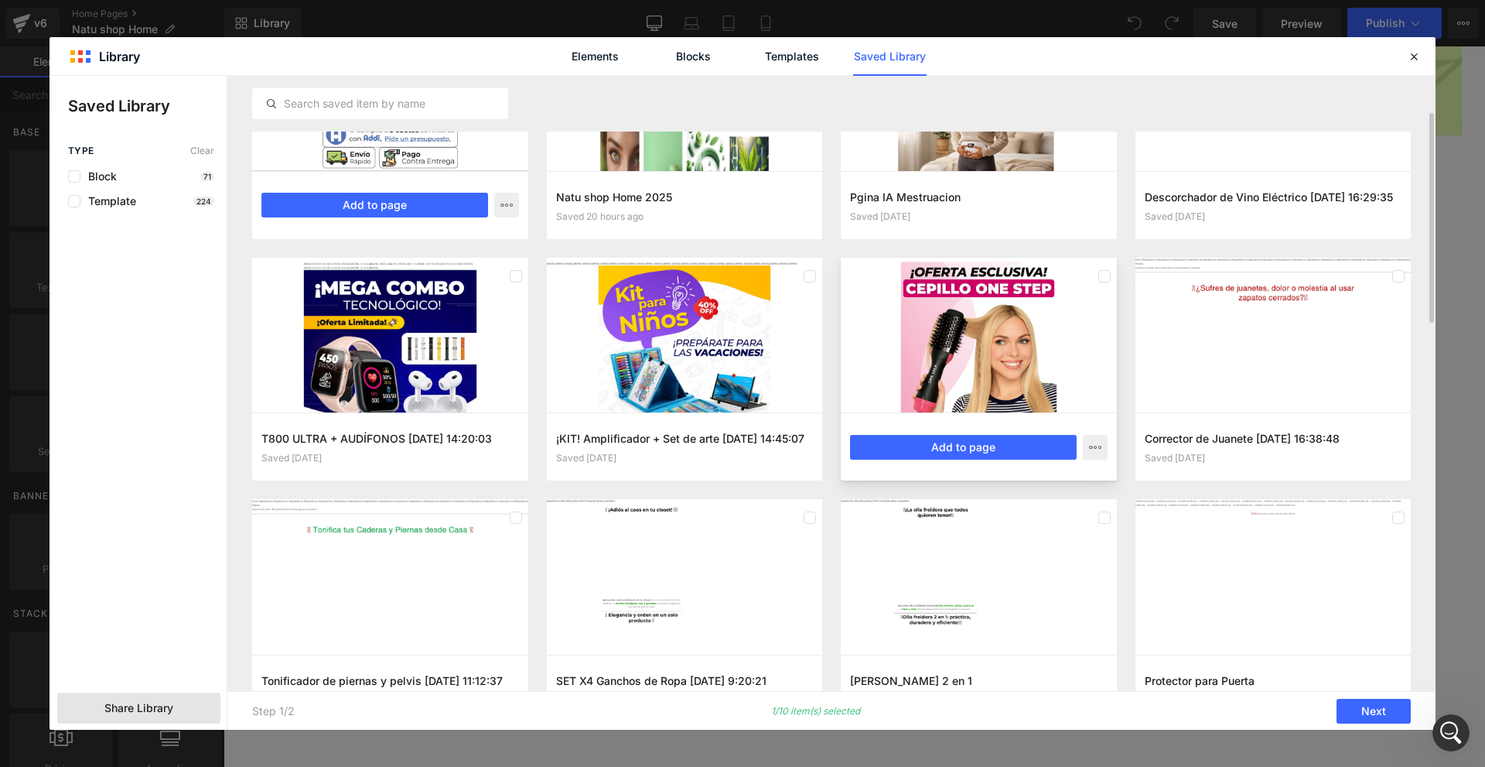
scroll to position [0, 0]
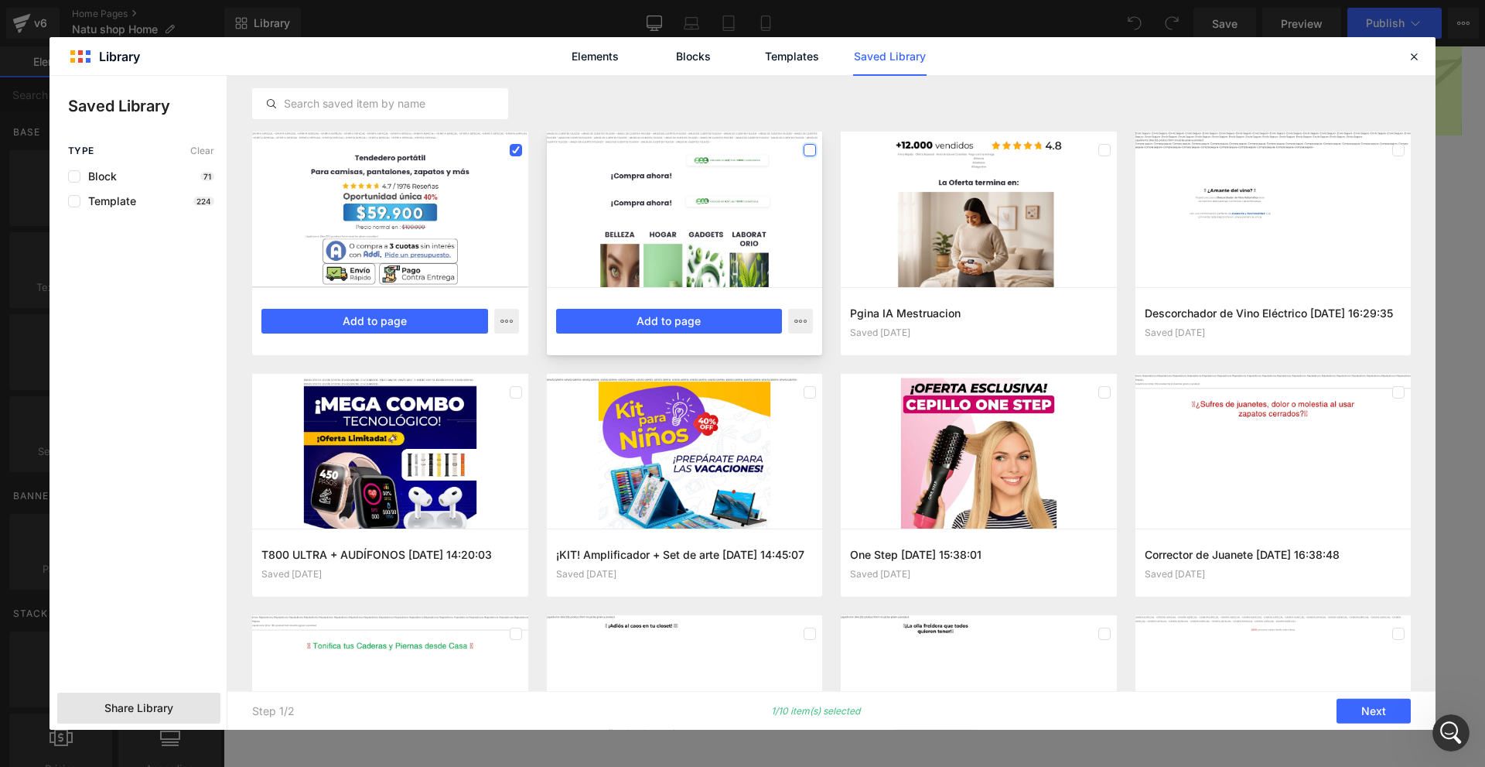
click at [809, 152] on label at bounding box center [810, 150] width 12 height 12
click at [818, 144] on div at bounding box center [685, 208] width 276 height 155
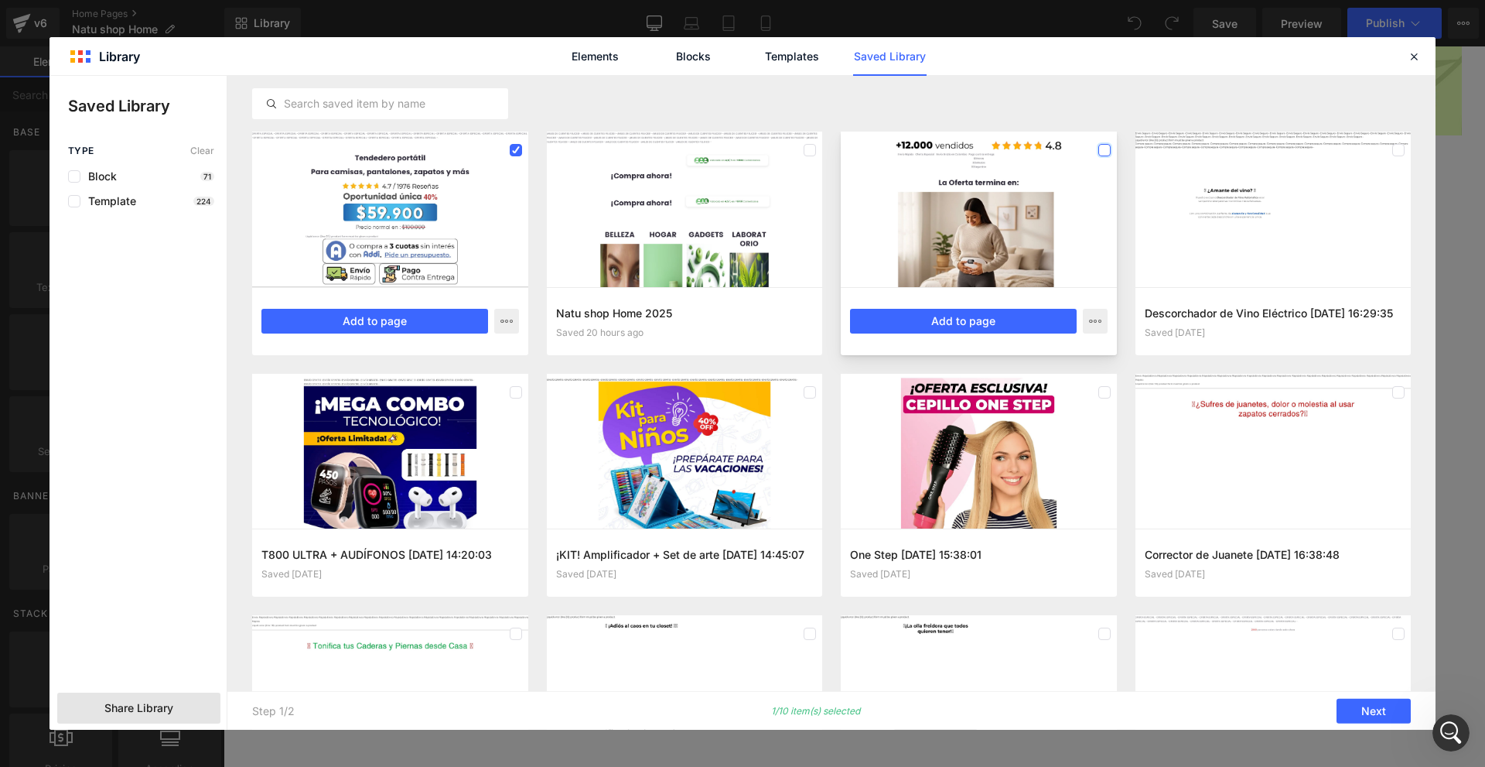
click at [1102, 153] on label at bounding box center [1104, 150] width 12 height 12
drag, startPoint x: 1101, startPoint y: 332, endPoint x: 1093, endPoint y: 366, distance: 35.1
click at [1091, 319] on icon "button" at bounding box center [1095, 321] width 12 height 12
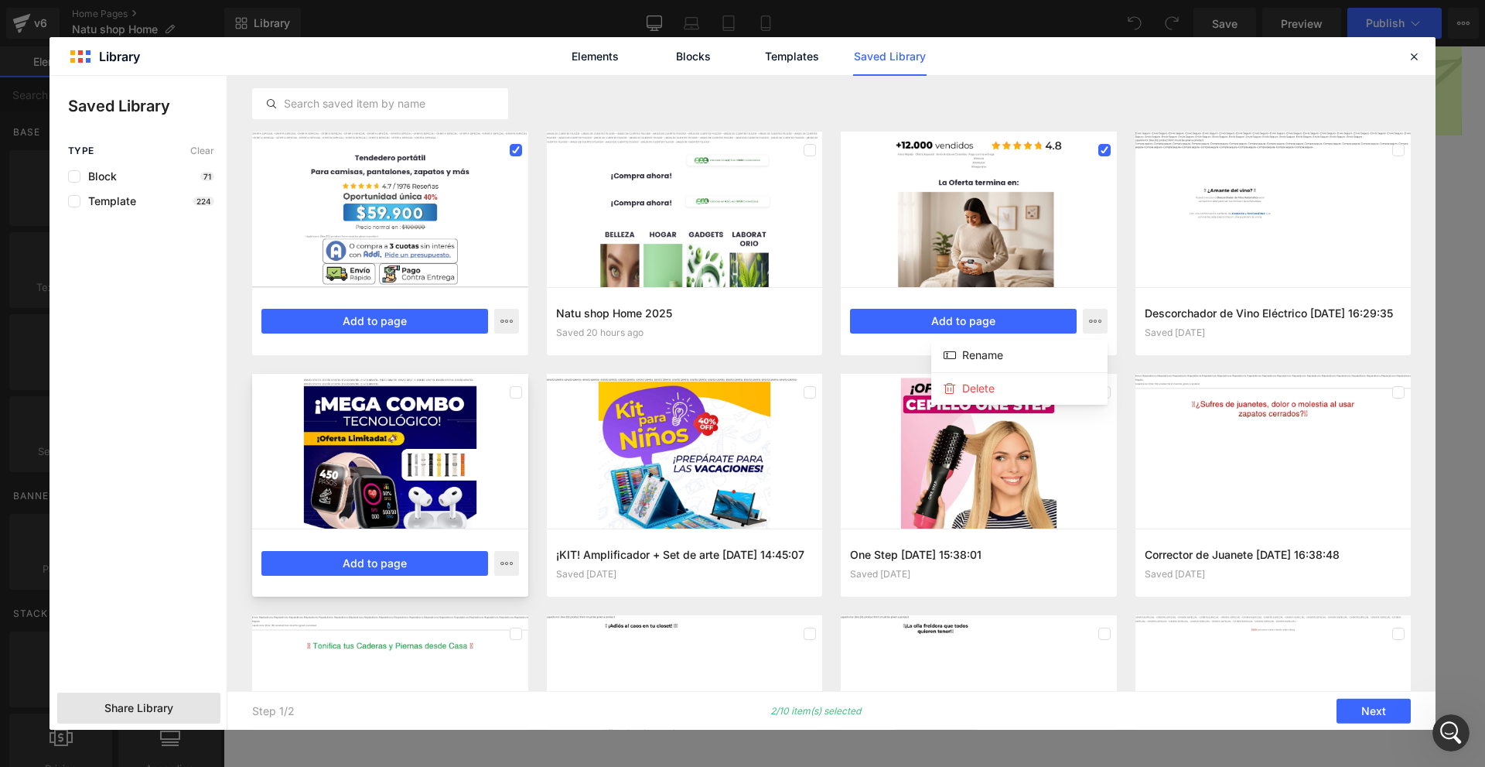
drag, startPoint x: 1036, startPoint y: 325, endPoint x: 461, endPoint y: 387, distance: 578.0
click at [1039, 413] on div at bounding box center [743, 403] width 1386 height 654
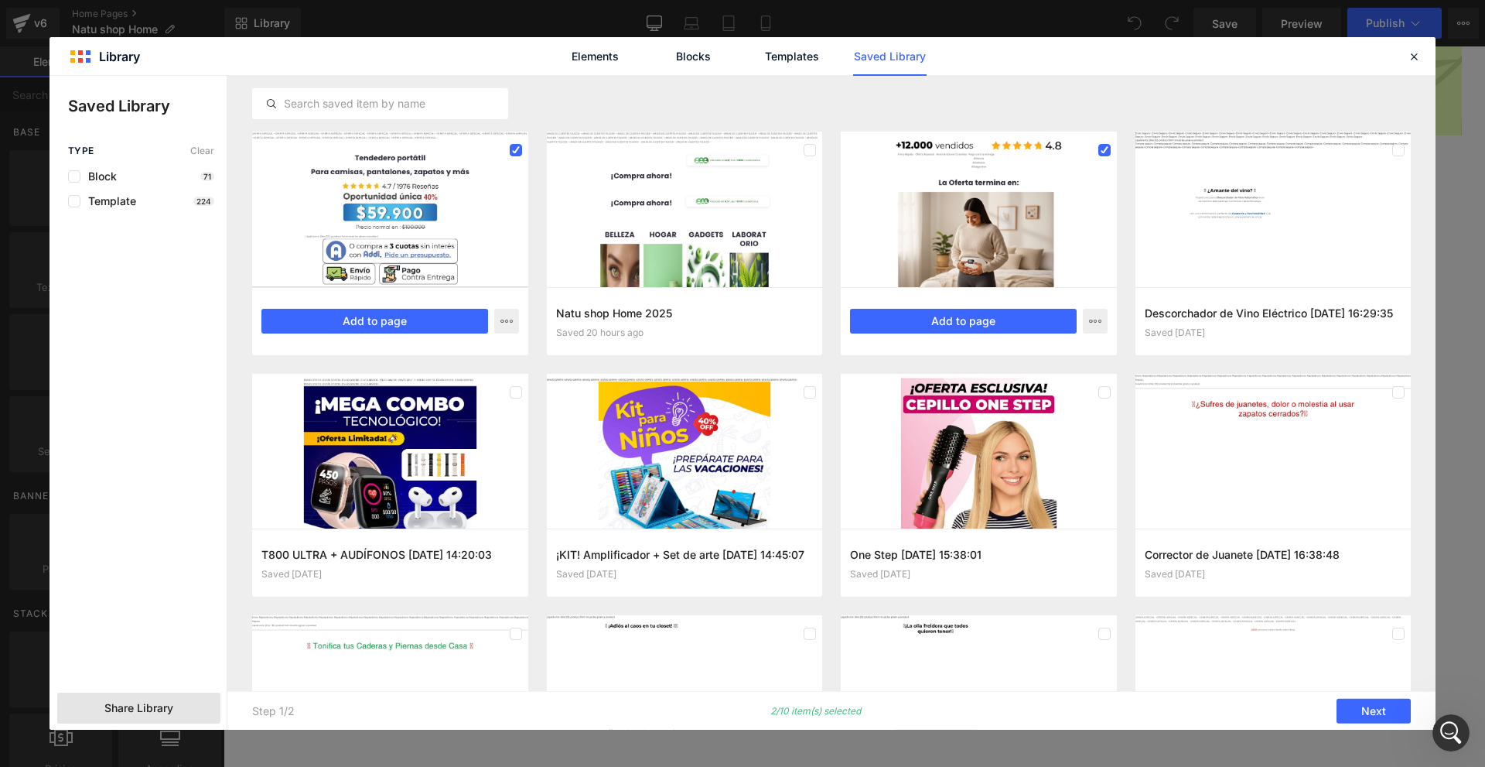
click at [171, 712] on span "Share Library" at bounding box center [138, 707] width 69 height 15
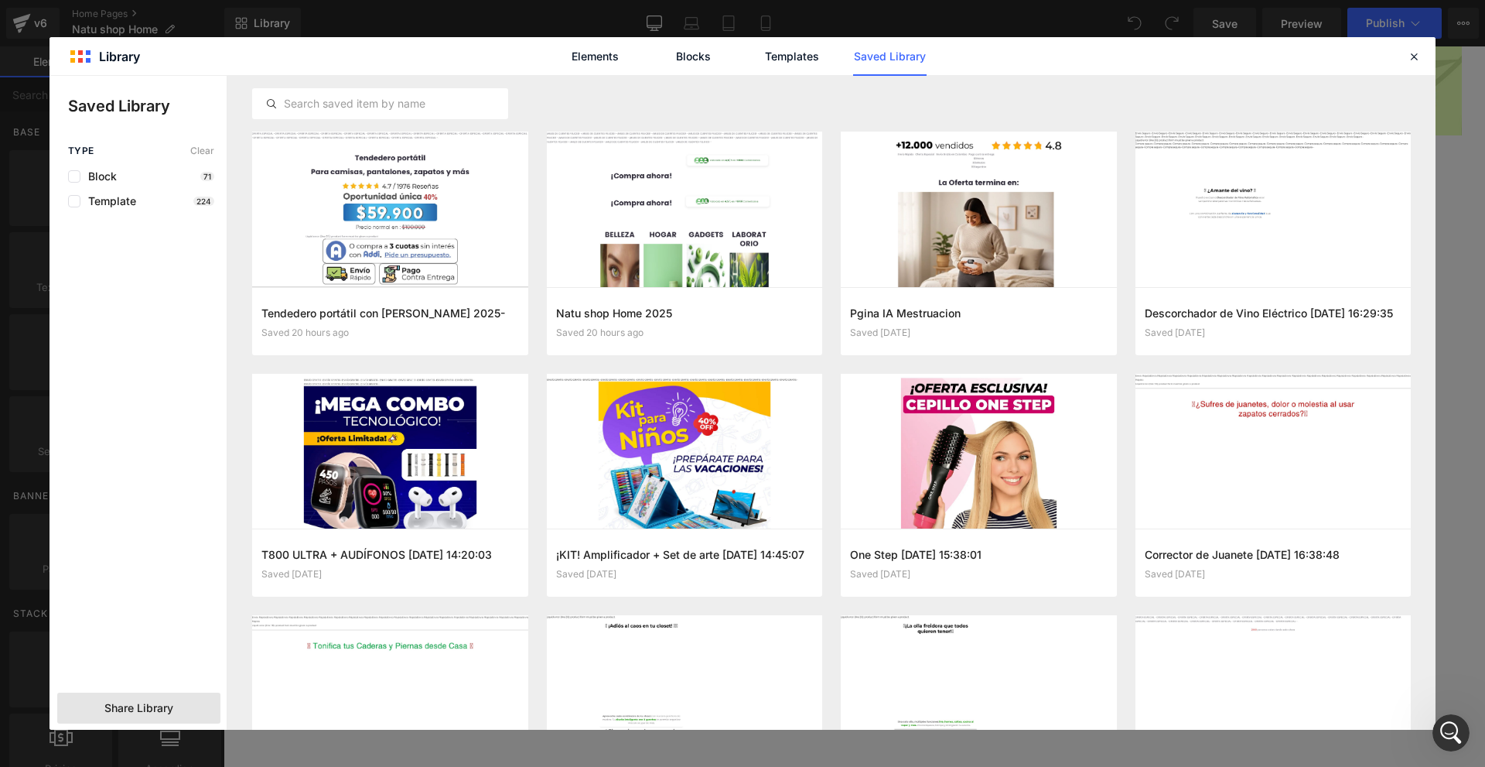
click at [190, 711] on div "Share Library" at bounding box center [138, 707] width 163 height 31
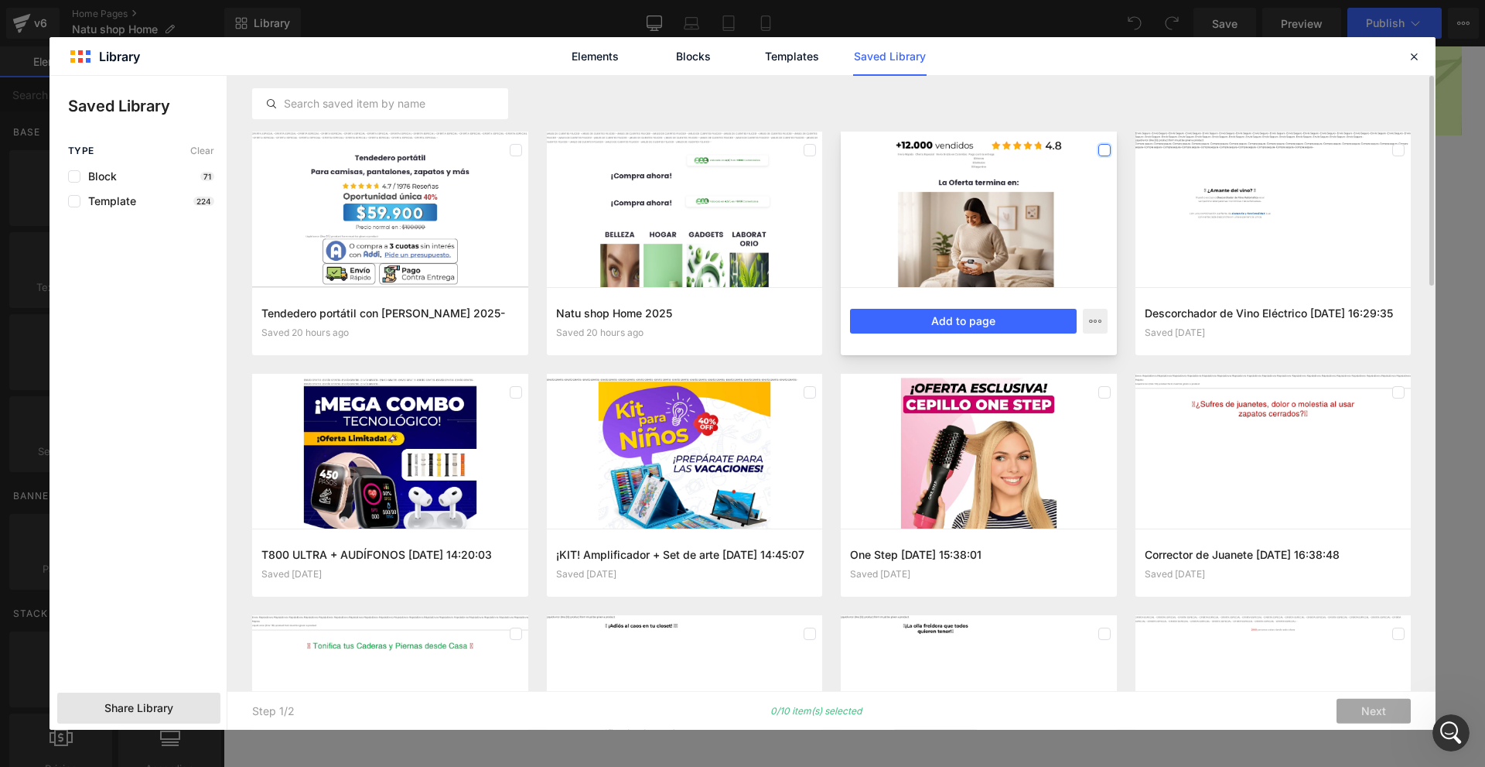
click at [1107, 144] on label at bounding box center [1104, 150] width 12 height 12
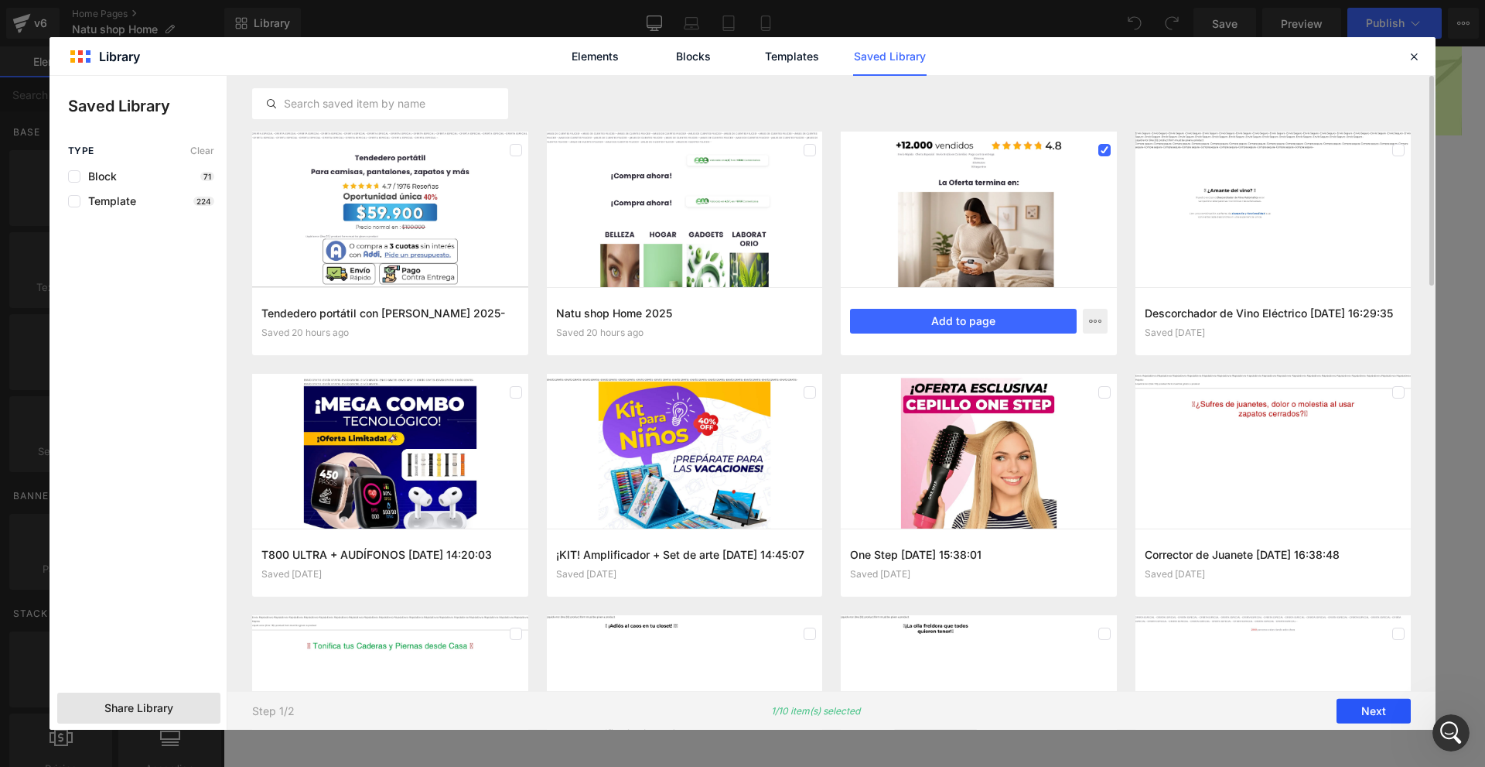
click at [1359, 715] on button "Next" at bounding box center [1374, 710] width 74 height 25
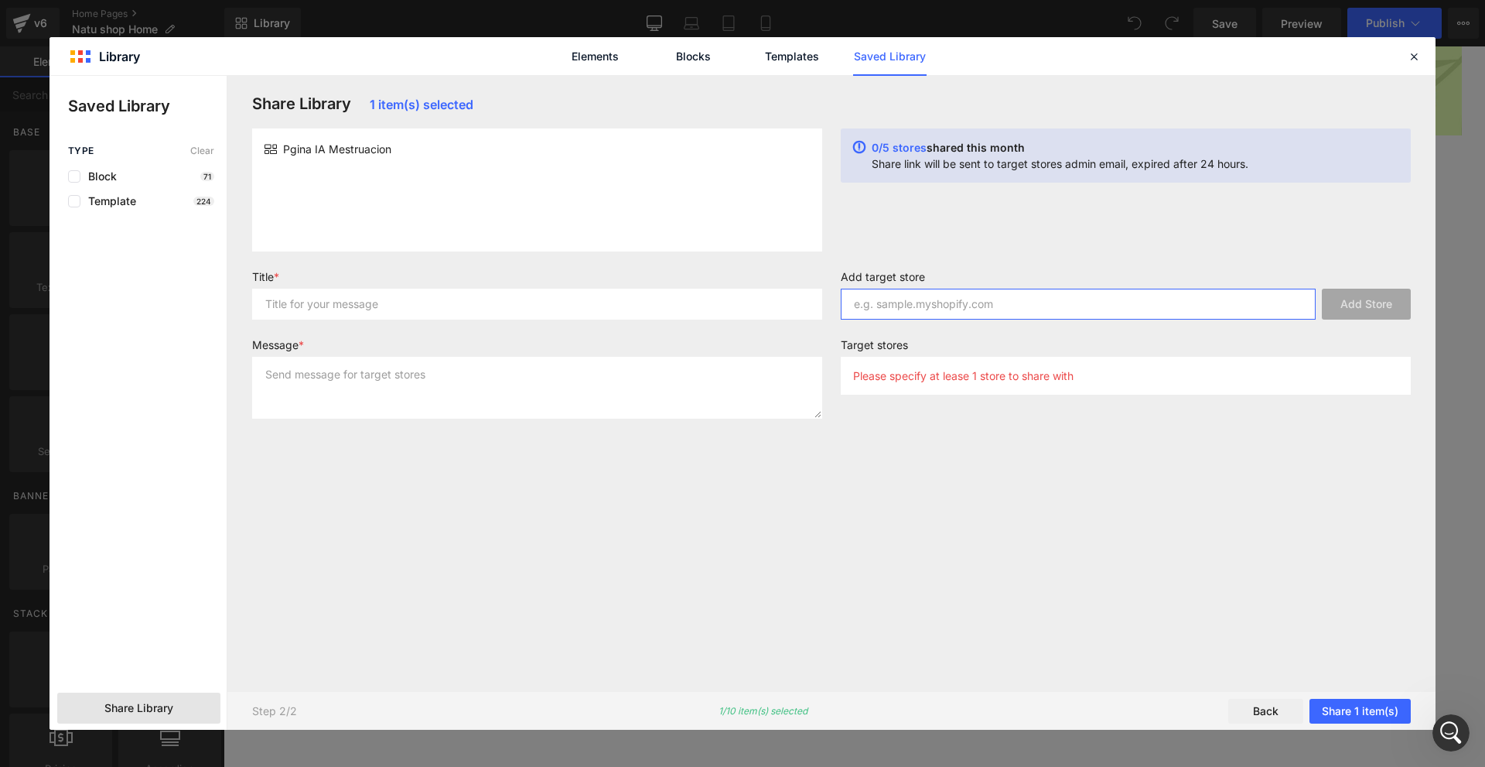
click at [990, 315] on input "text" at bounding box center [1078, 304] width 475 height 31
paste input "[URL][DOMAIN_NAME]"
type input "[URL][DOMAIN_NAME]"
click at [1323, 287] on label "Add target store" at bounding box center [1126, 279] width 570 height 19
click at [1335, 295] on button "Add Store" at bounding box center [1366, 304] width 89 height 31
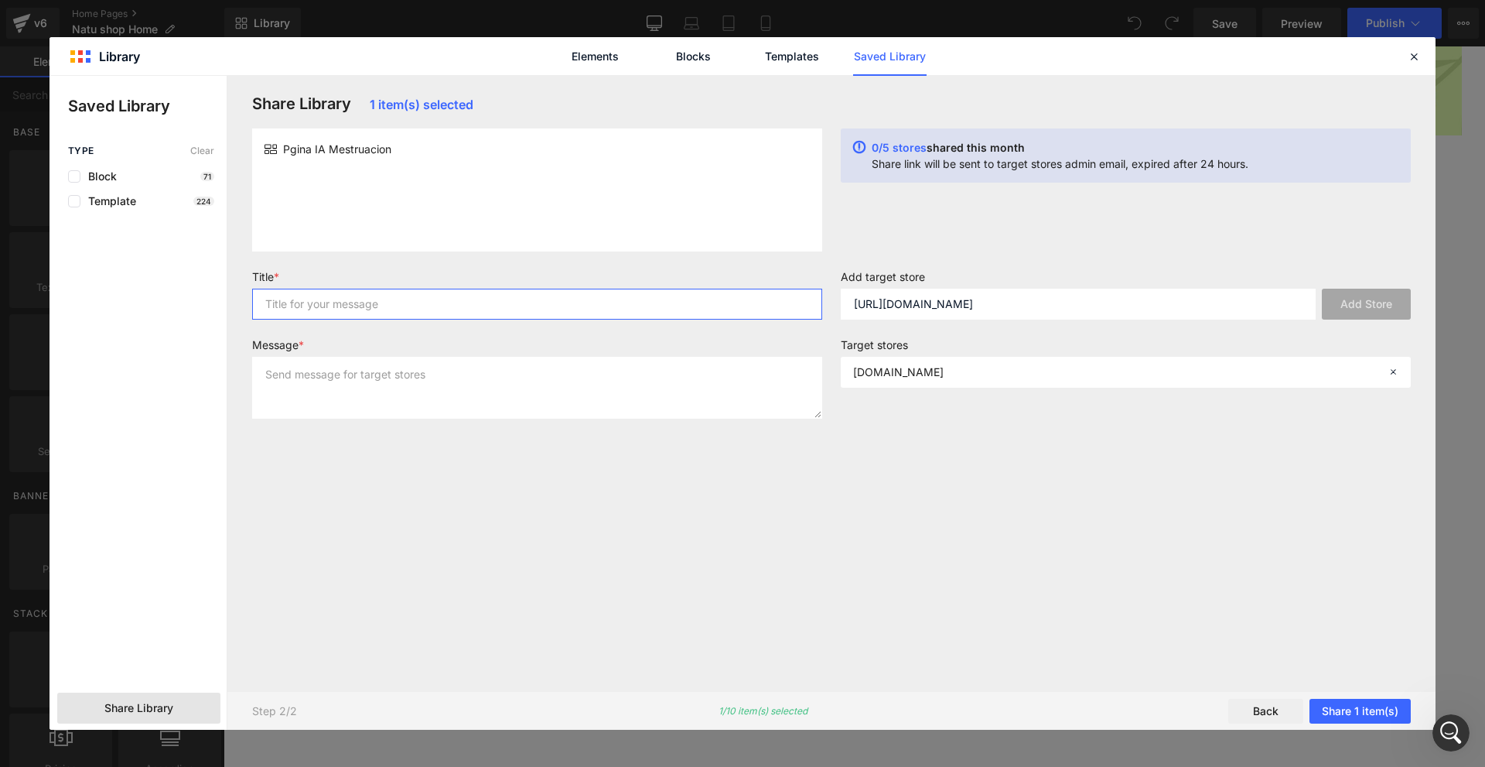
click at [577, 310] on input "text" at bounding box center [537, 304] width 570 height 31
type input "sdfsaf"
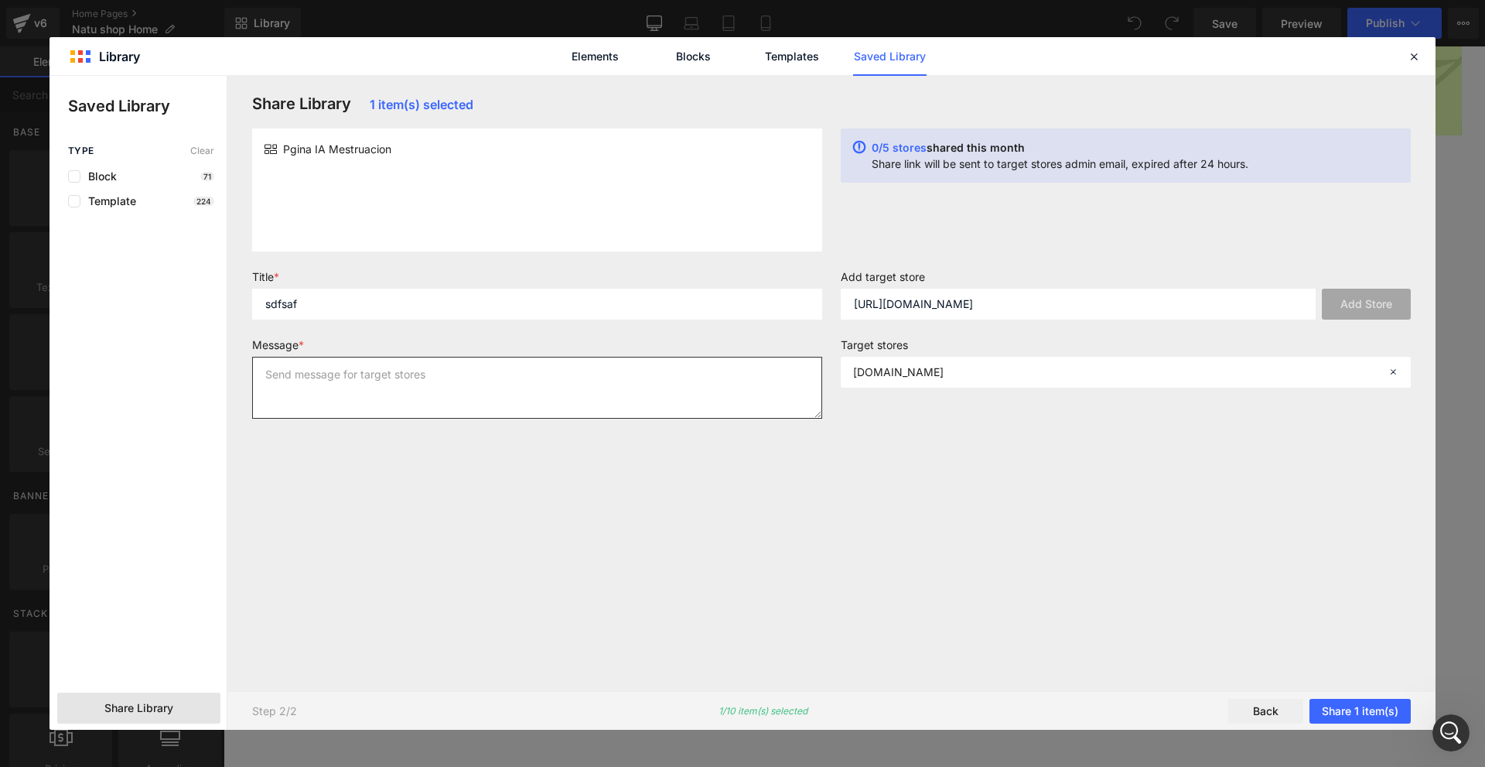
click at [545, 382] on textarea at bounding box center [537, 388] width 570 height 62
type textarea "asfasfasf"
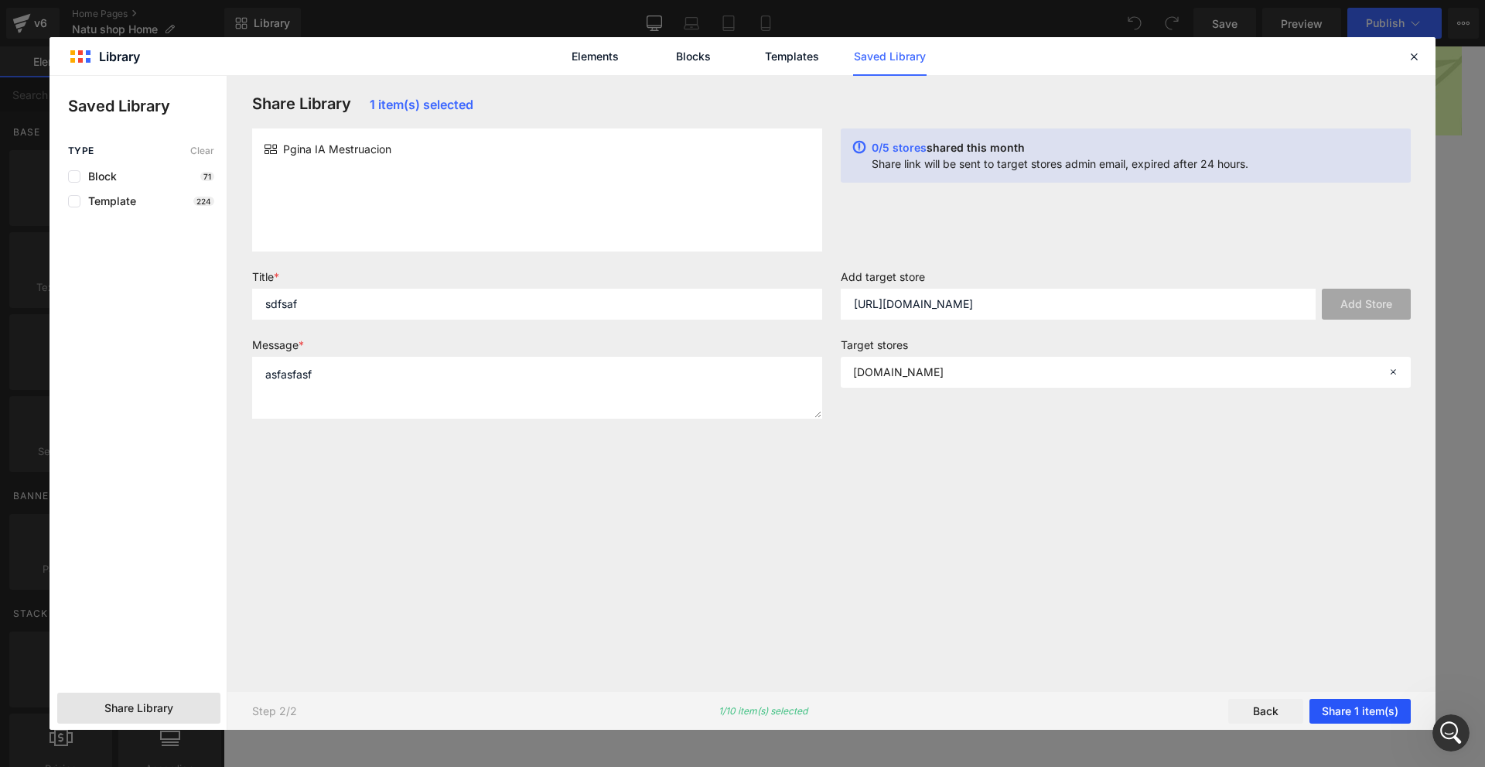
click at [1363, 699] on button "Share 1 item(s)" at bounding box center [1360, 710] width 101 height 25
click at [1336, 701] on button "Share 1 item(s)" at bounding box center [1360, 710] width 101 height 25
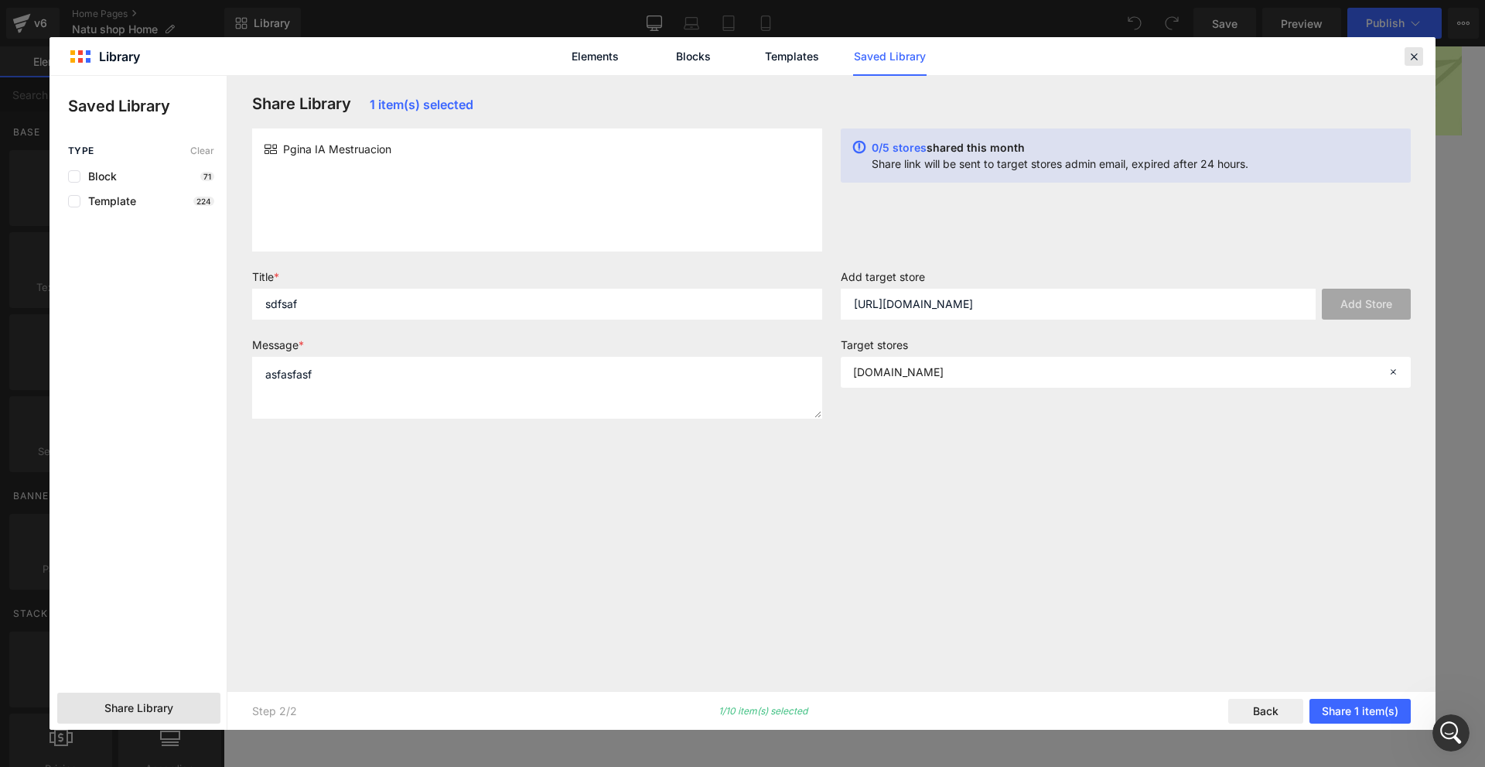
click at [1409, 64] on div at bounding box center [1414, 56] width 19 height 19
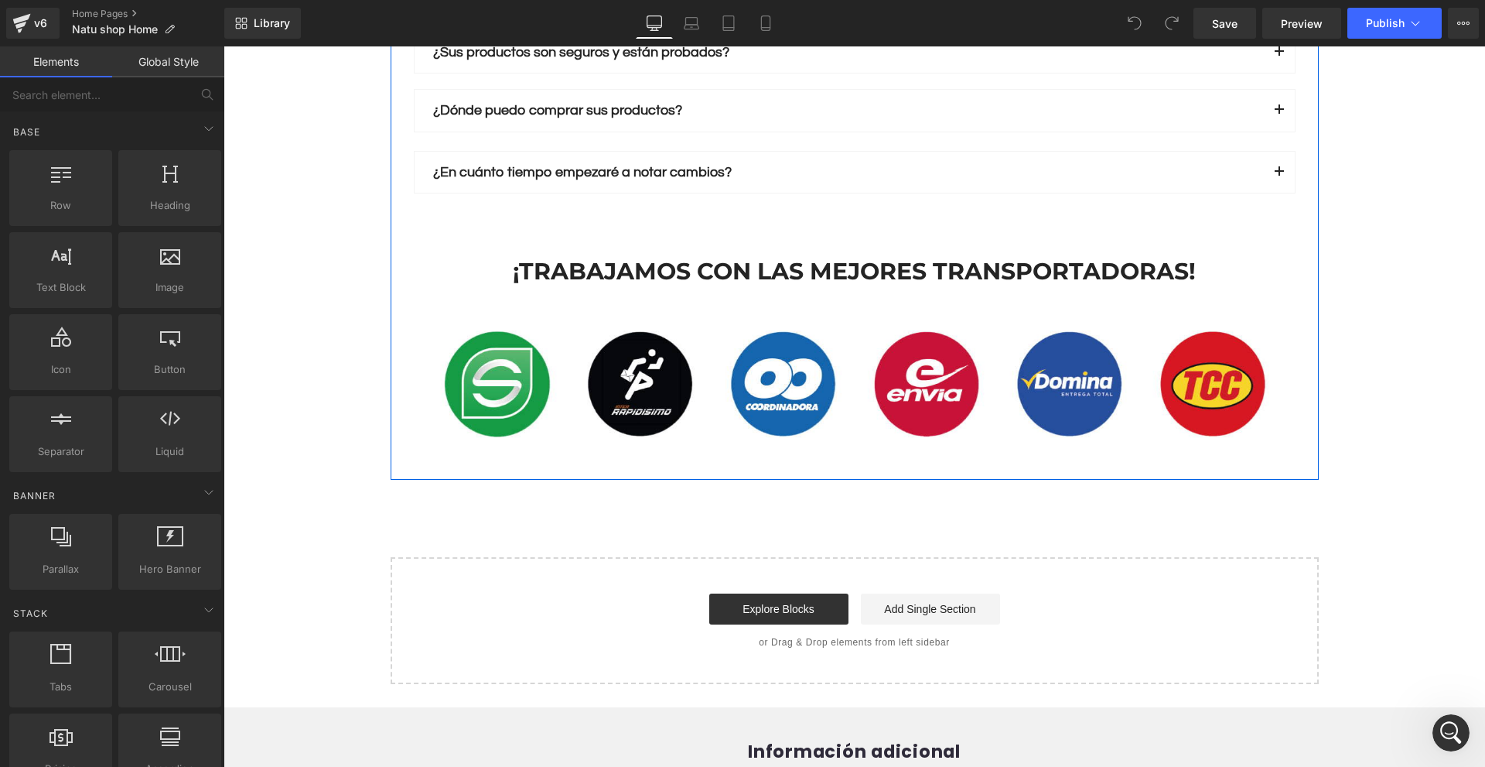
scroll to position [2939, 0]
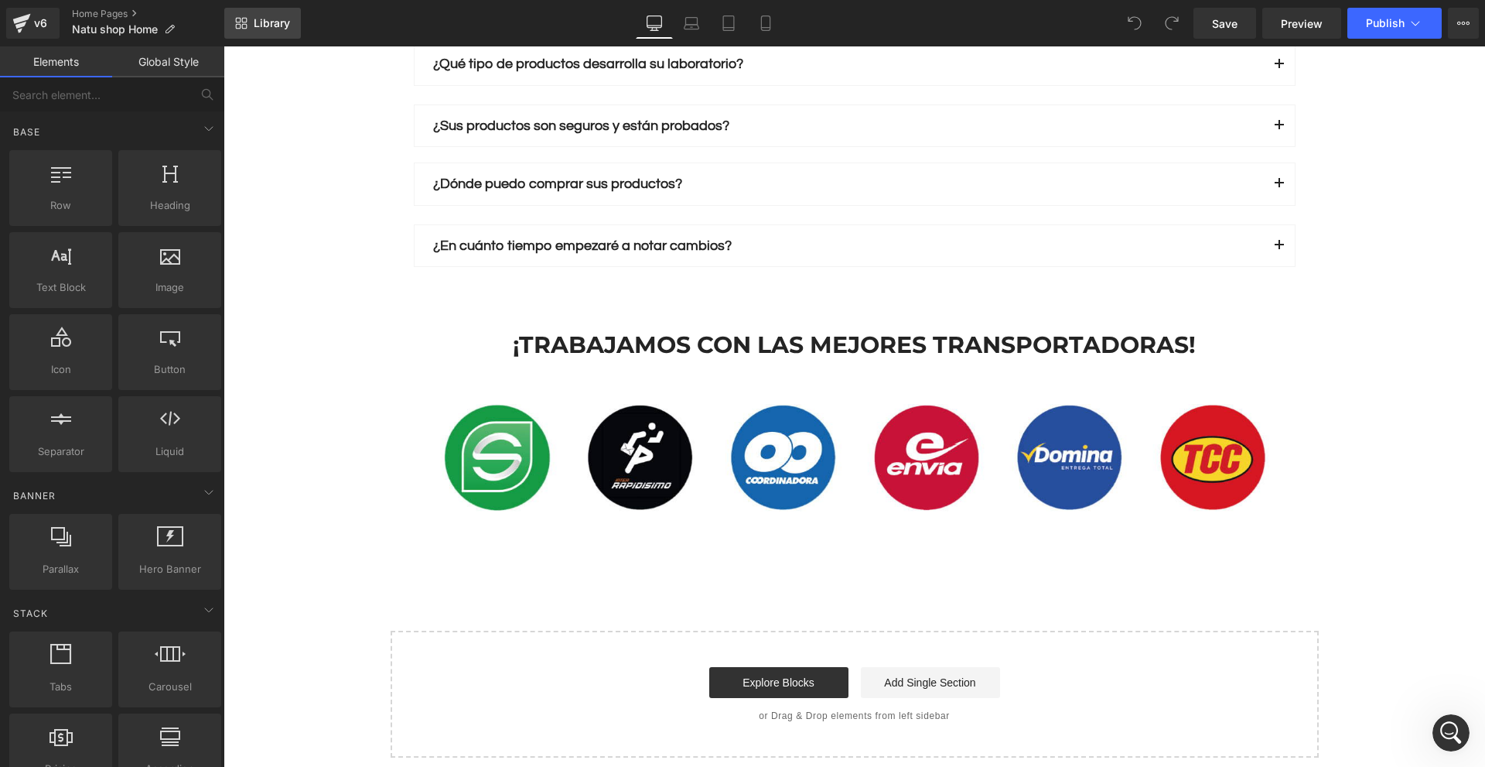
click at [254, 18] on span "Library" at bounding box center [272, 23] width 36 height 14
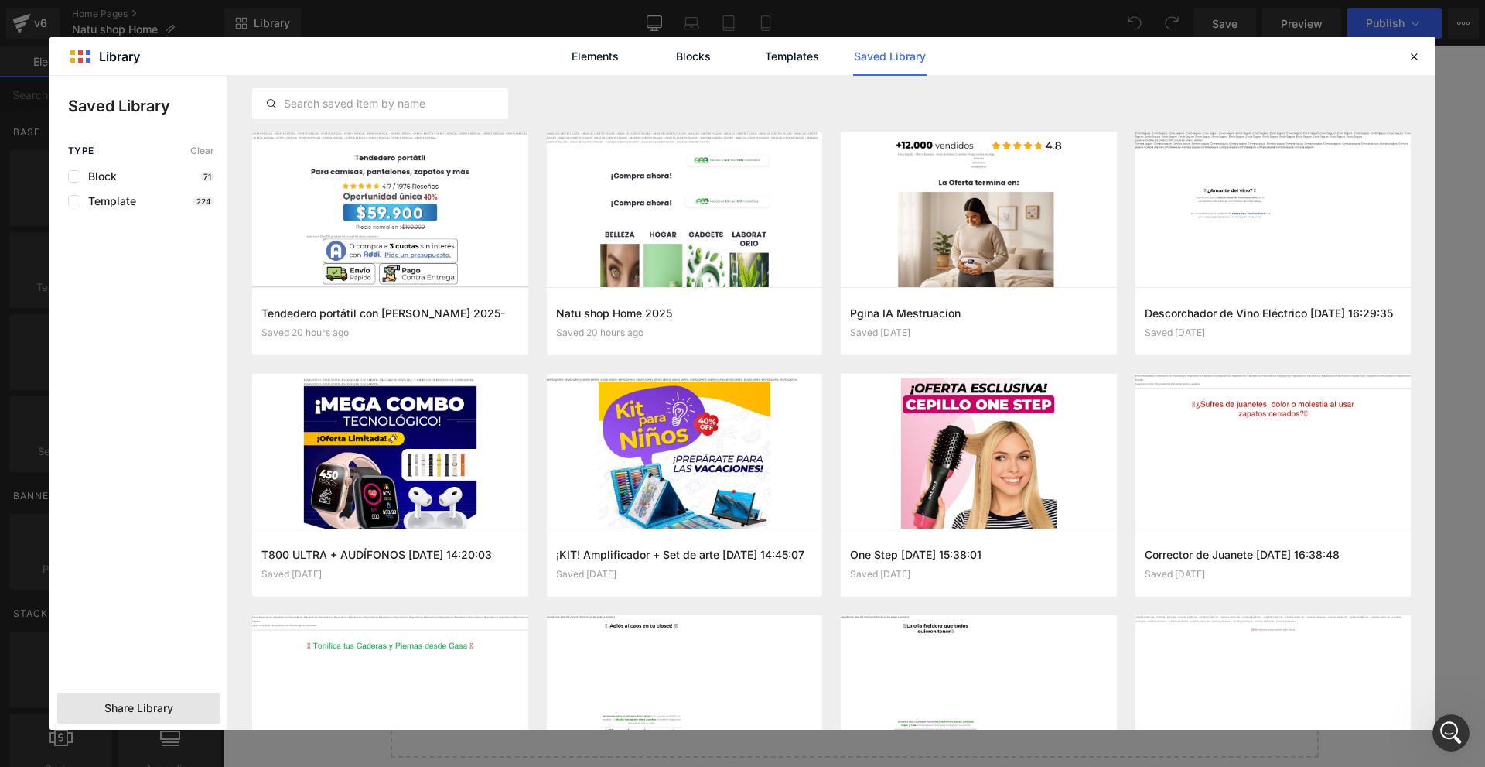
click at [171, 703] on span "Share Library" at bounding box center [138, 707] width 69 height 15
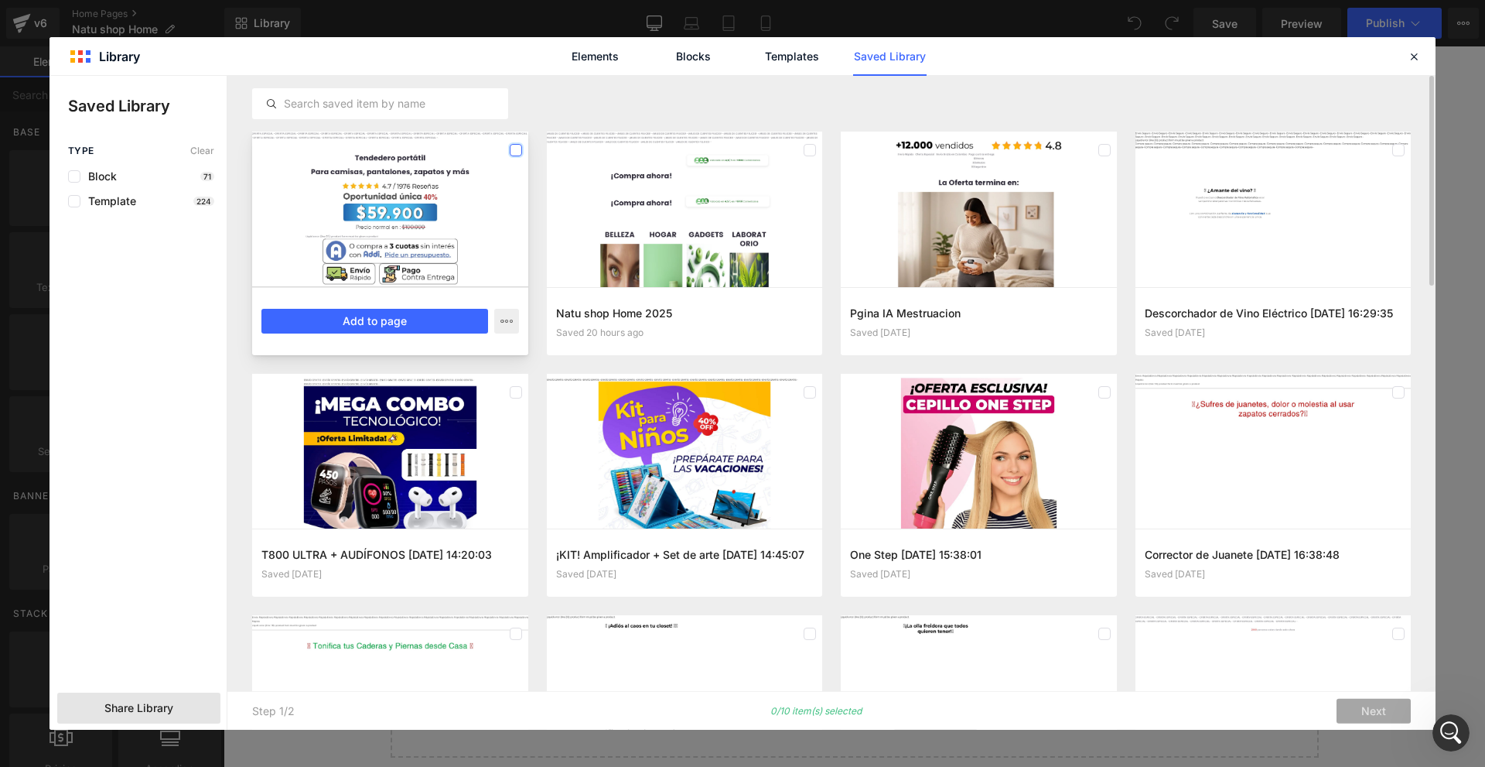
click at [511, 155] on label at bounding box center [516, 150] width 12 height 12
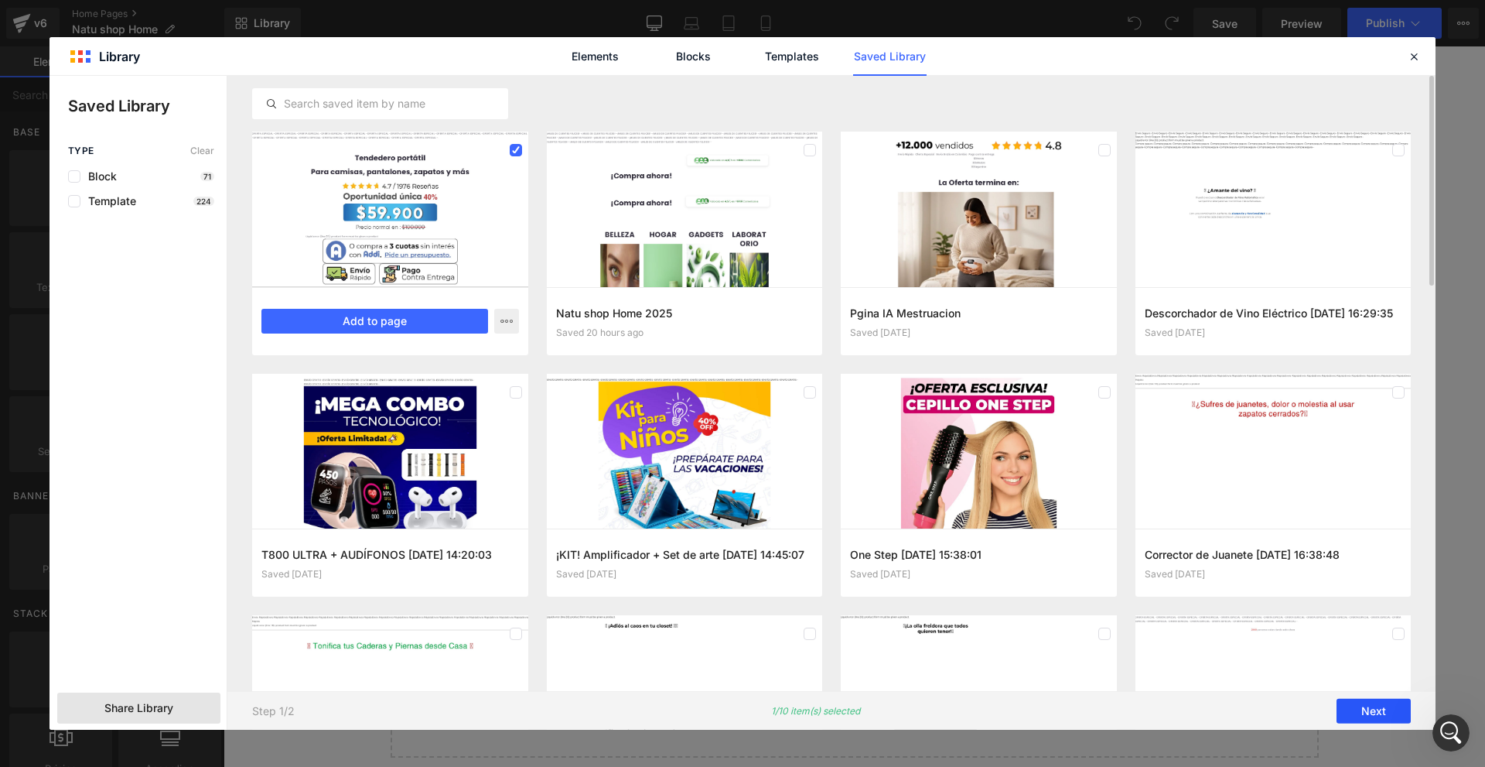
click at [1392, 704] on button "Next" at bounding box center [1374, 710] width 74 height 25
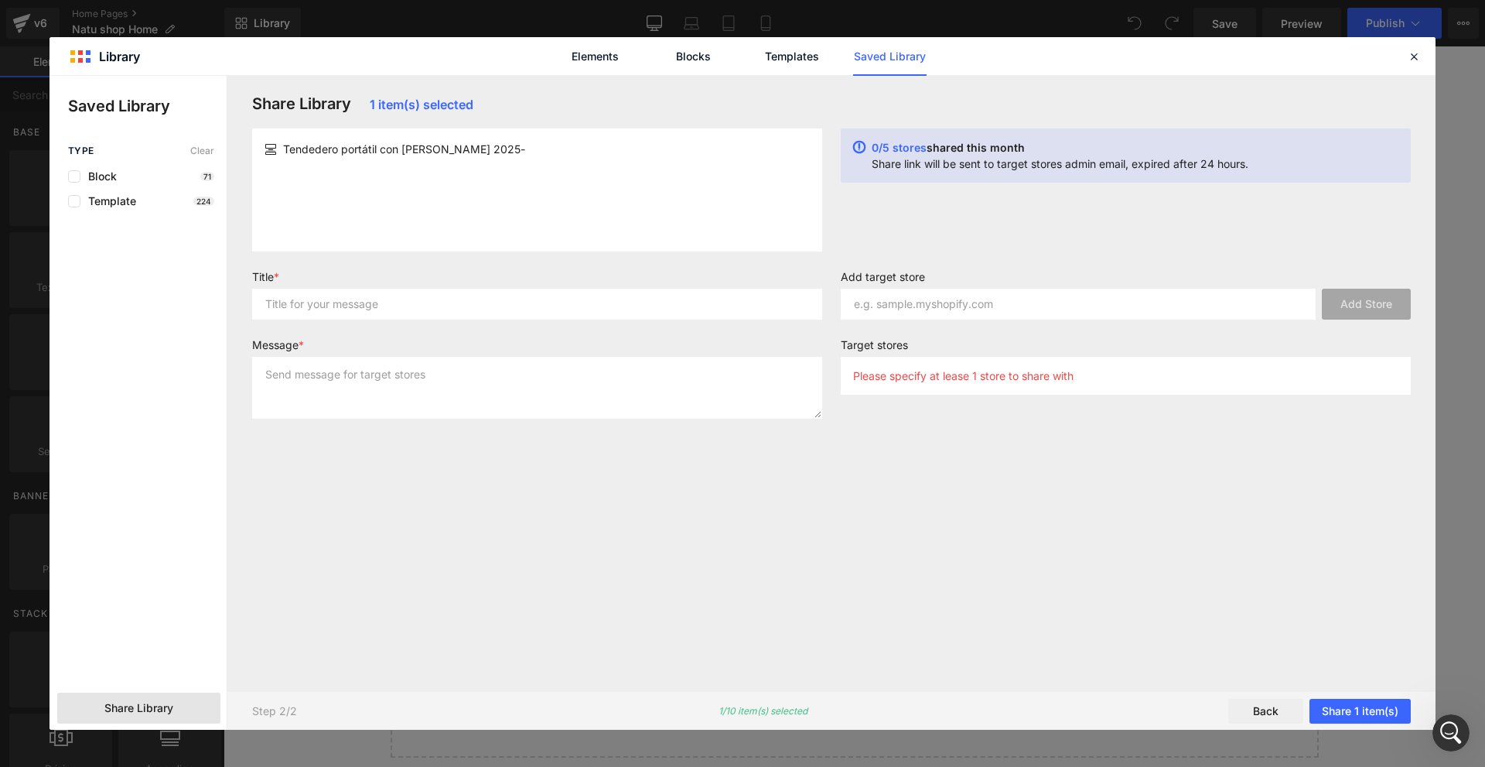
click at [1371, 725] on div "Step 2/2 1/10 item(s) selected Back Share 1 item(s)" at bounding box center [831, 710] width 1208 height 39
click at [1371, 717] on button "Share 1 item(s)" at bounding box center [1360, 710] width 101 height 25
click at [1344, 713] on button "Share 1 item(s)" at bounding box center [1360, 710] width 101 height 25
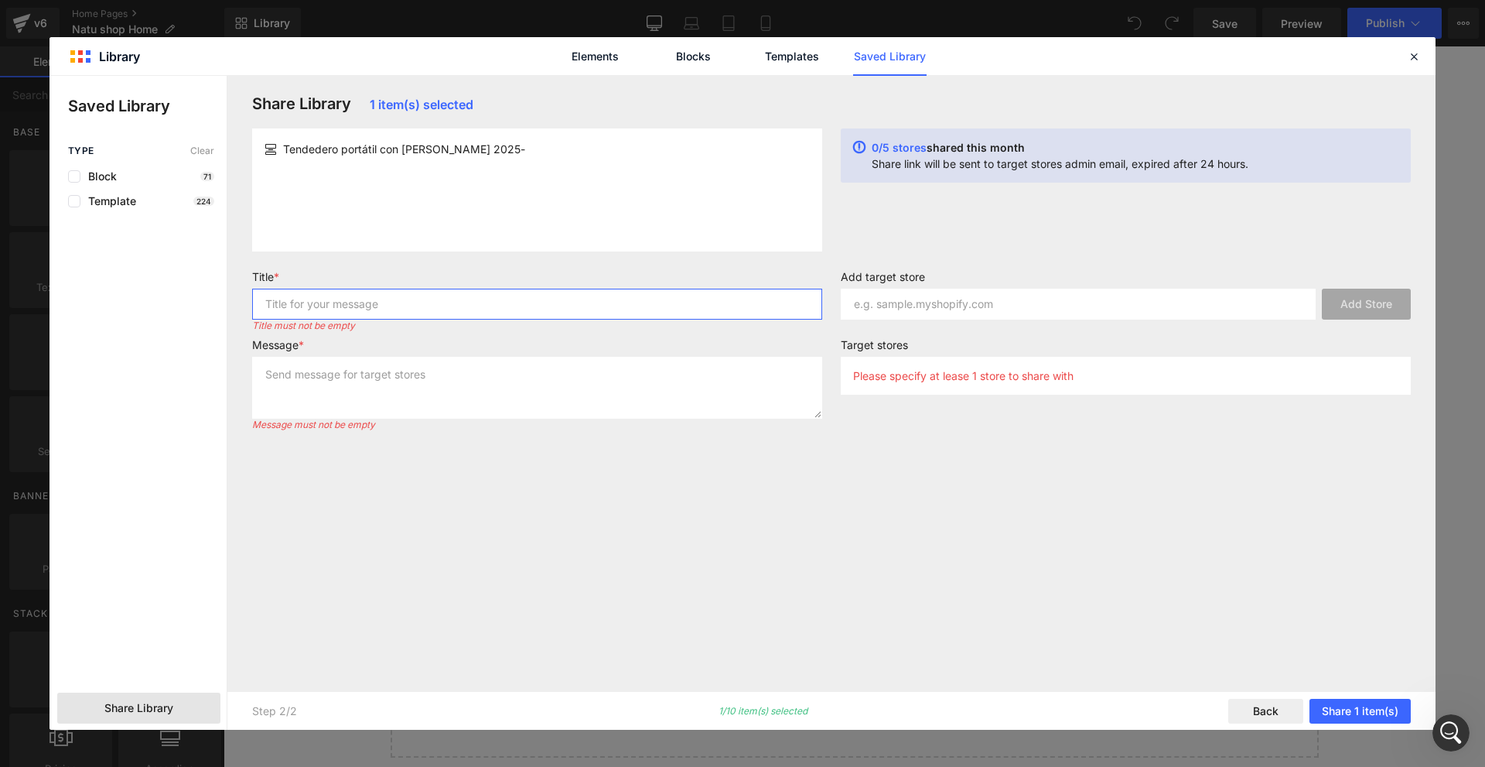
click at [448, 302] on input "text" at bounding box center [537, 304] width 570 height 31
type input "fdghbfdhf"
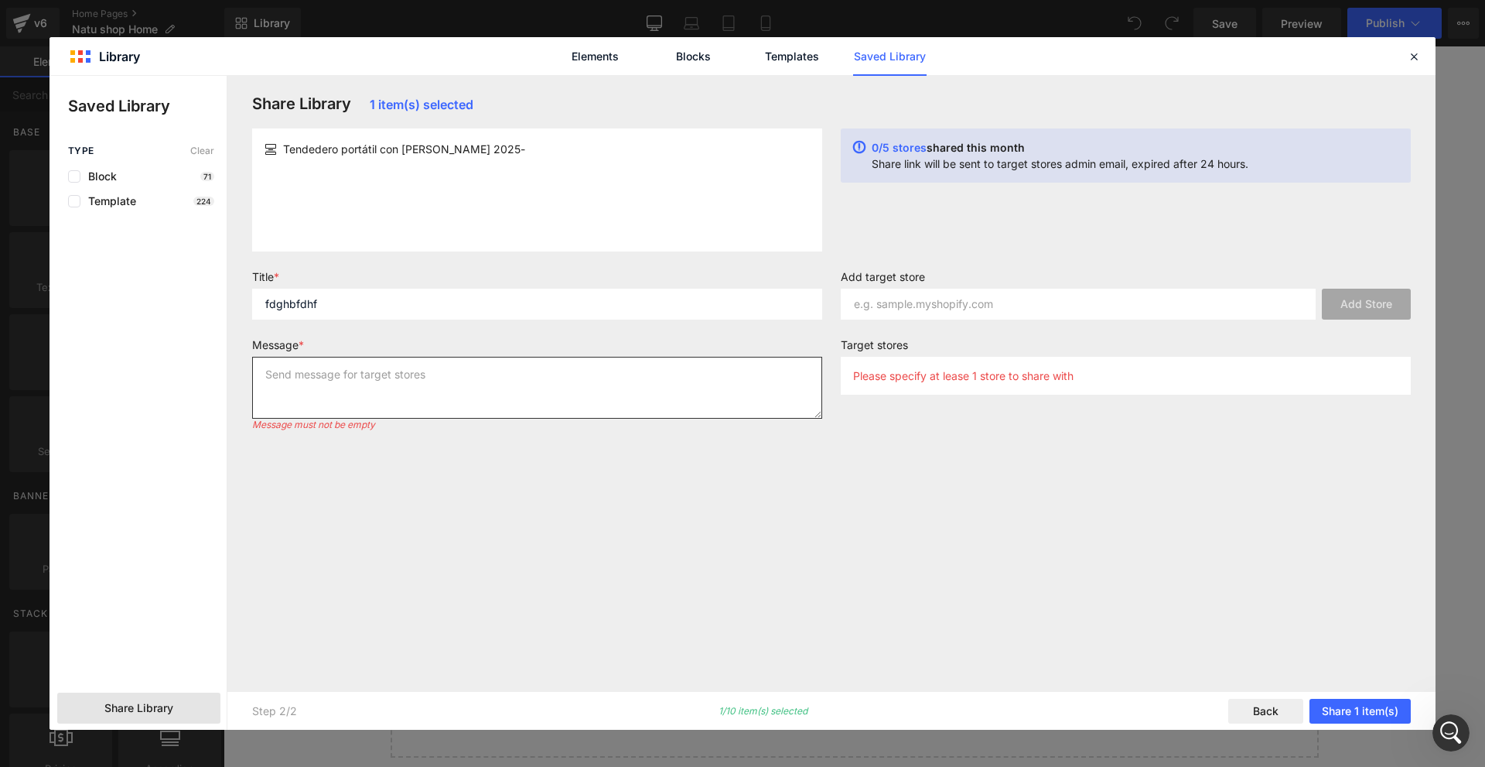
click at [537, 417] on textarea at bounding box center [537, 388] width 570 height 62
type textarea "fdghfghgf"
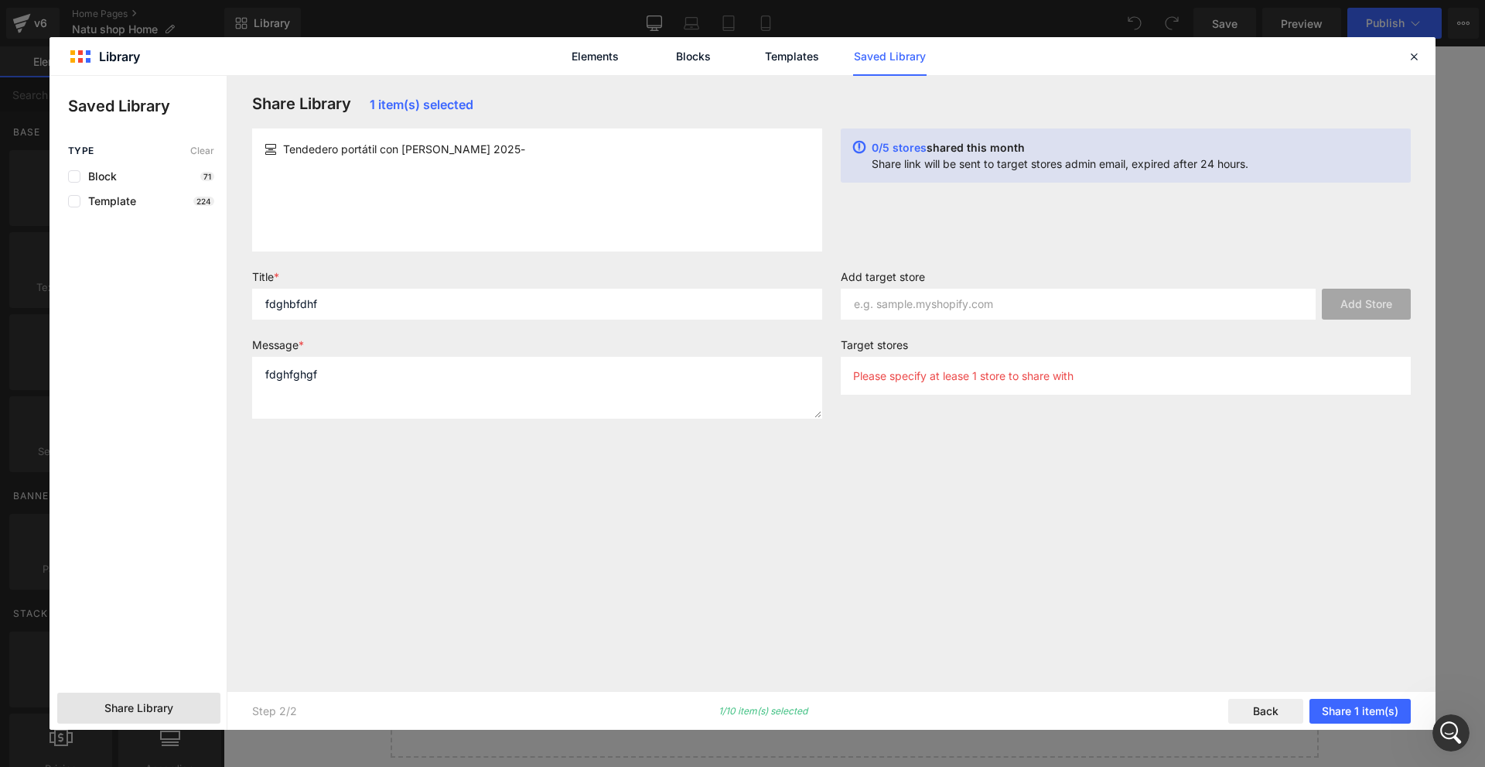
click at [1123, 287] on label "Add target store" at bounding box center [1126, 279] width 570 height 19
click at [1141, 307] on input "text" at bounding box center [1078, 304] width 475 height 31
paste input "[URL][DOMAIN_NAME]"
type input "[URL][DOMAIN_NAME]"
click at [1345, 295] on button "Add Store" at bounding box center [1366, 304] width 89 height 31
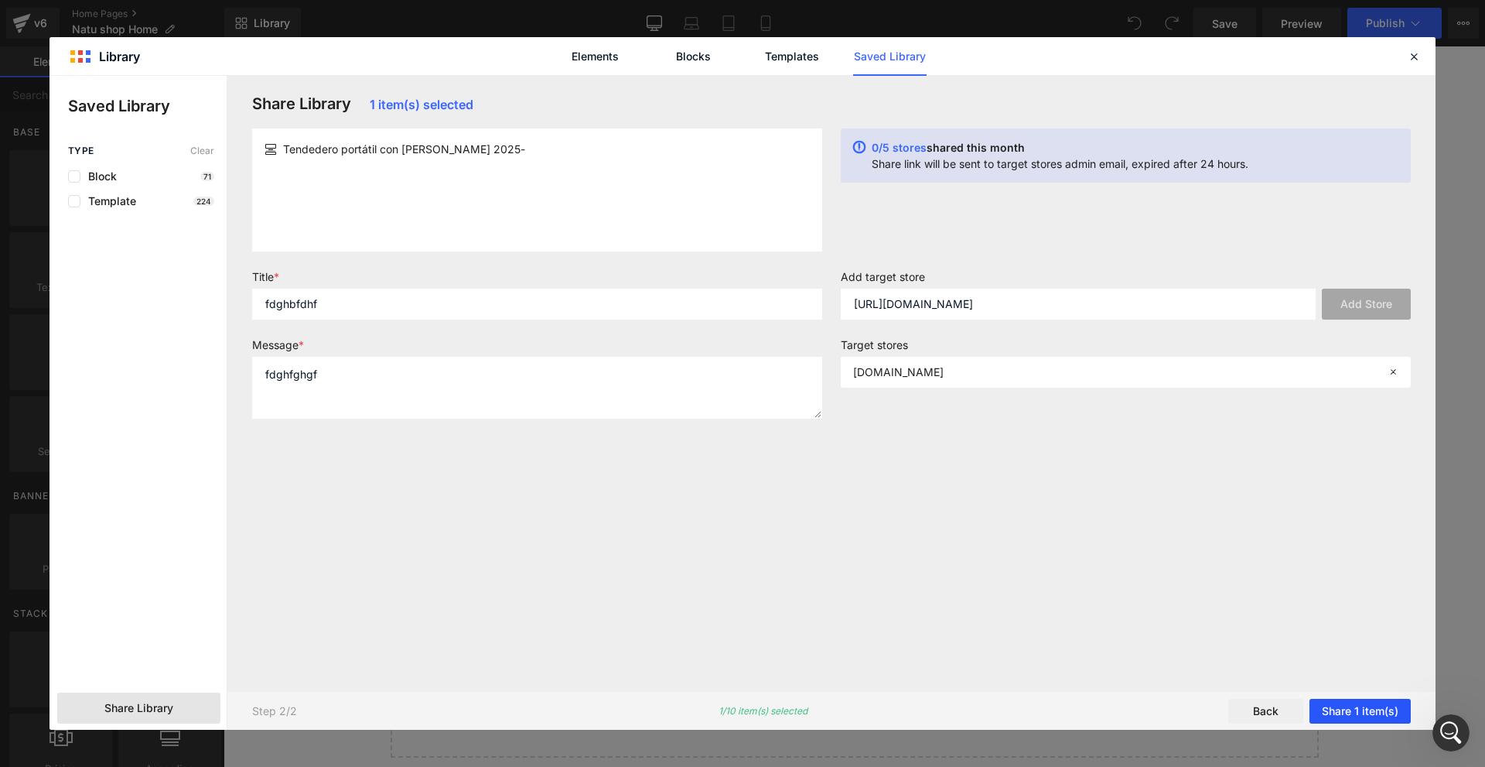
click at [1387, 704] on button "Share 1 item(s)" at bounding box center [1360, 710] width 101 height 25
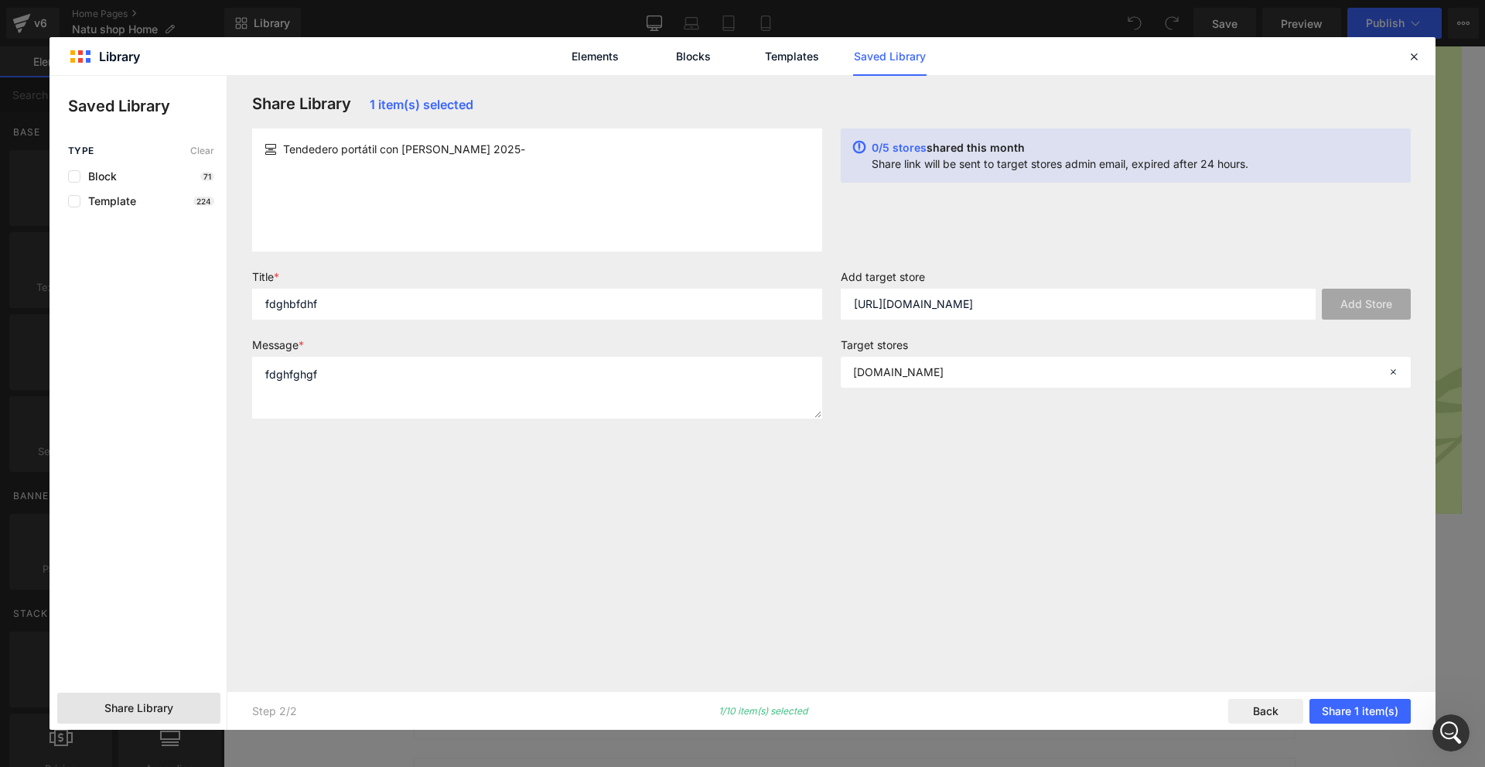
scroll to position [3043, 0]
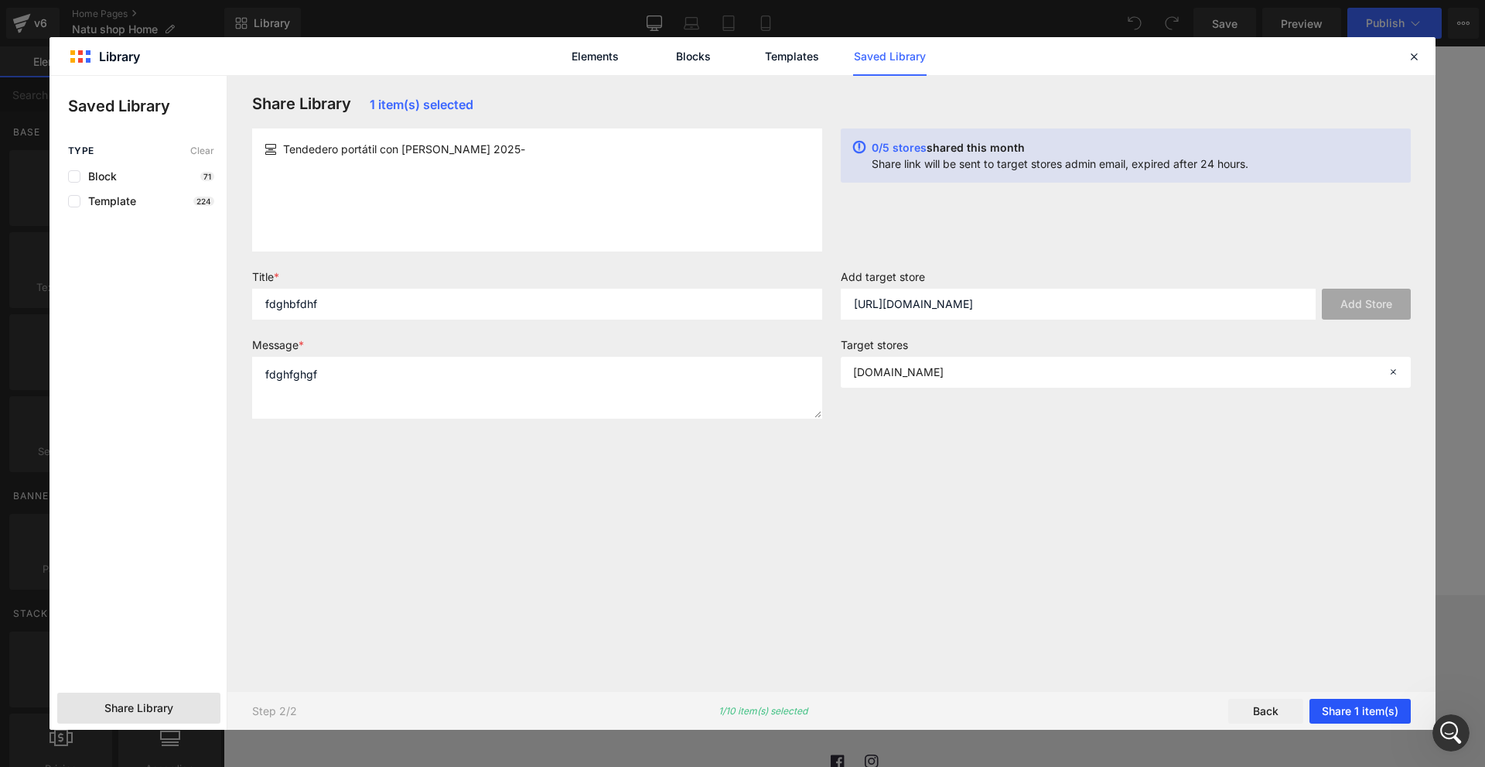
click at [1367, 709] on button "Share 1 item(s)" at bounding box center [1360, 710] width 101 height 25
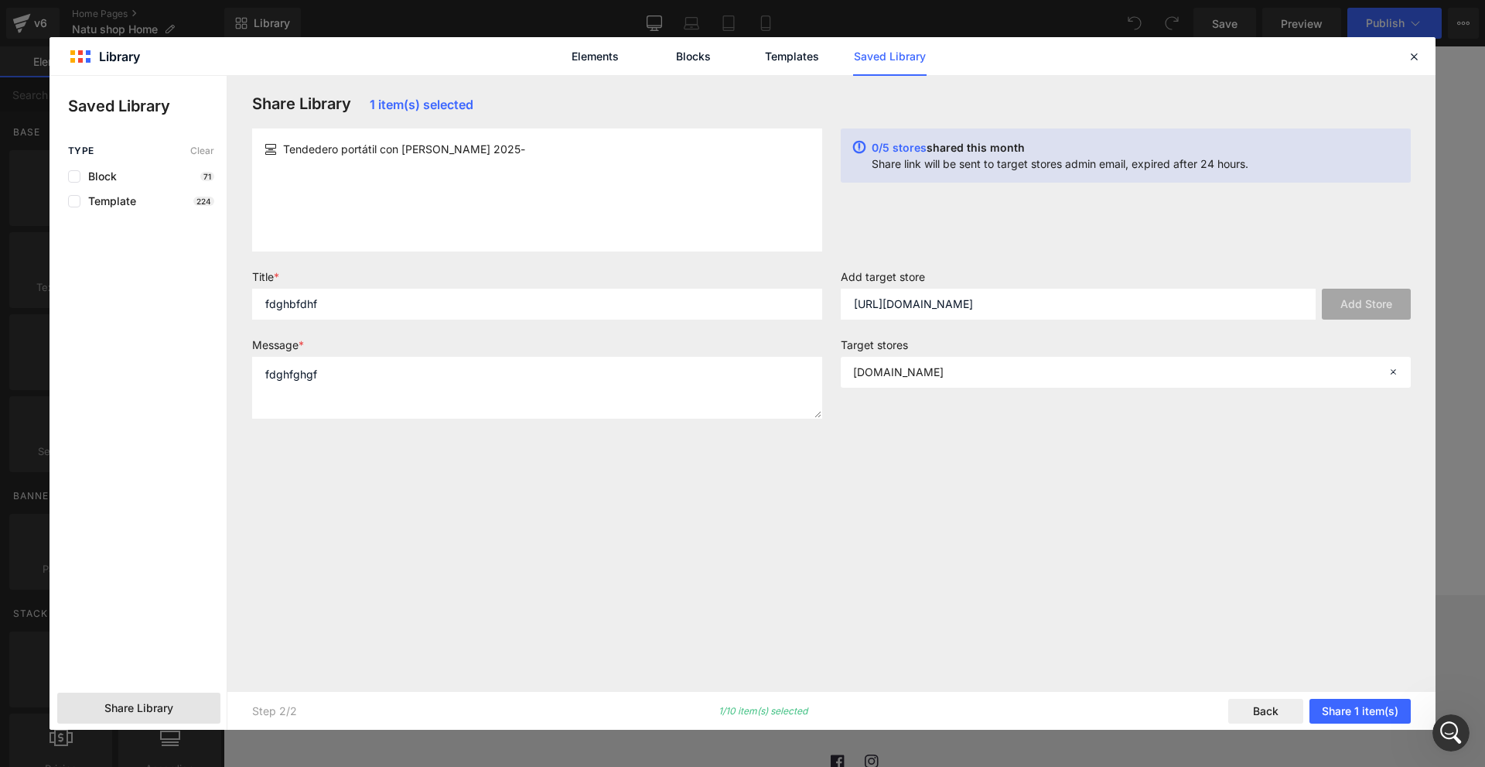
click at [1166, 283] on label "Add target store" at bounding box center [1126, 279] width 570 height 19
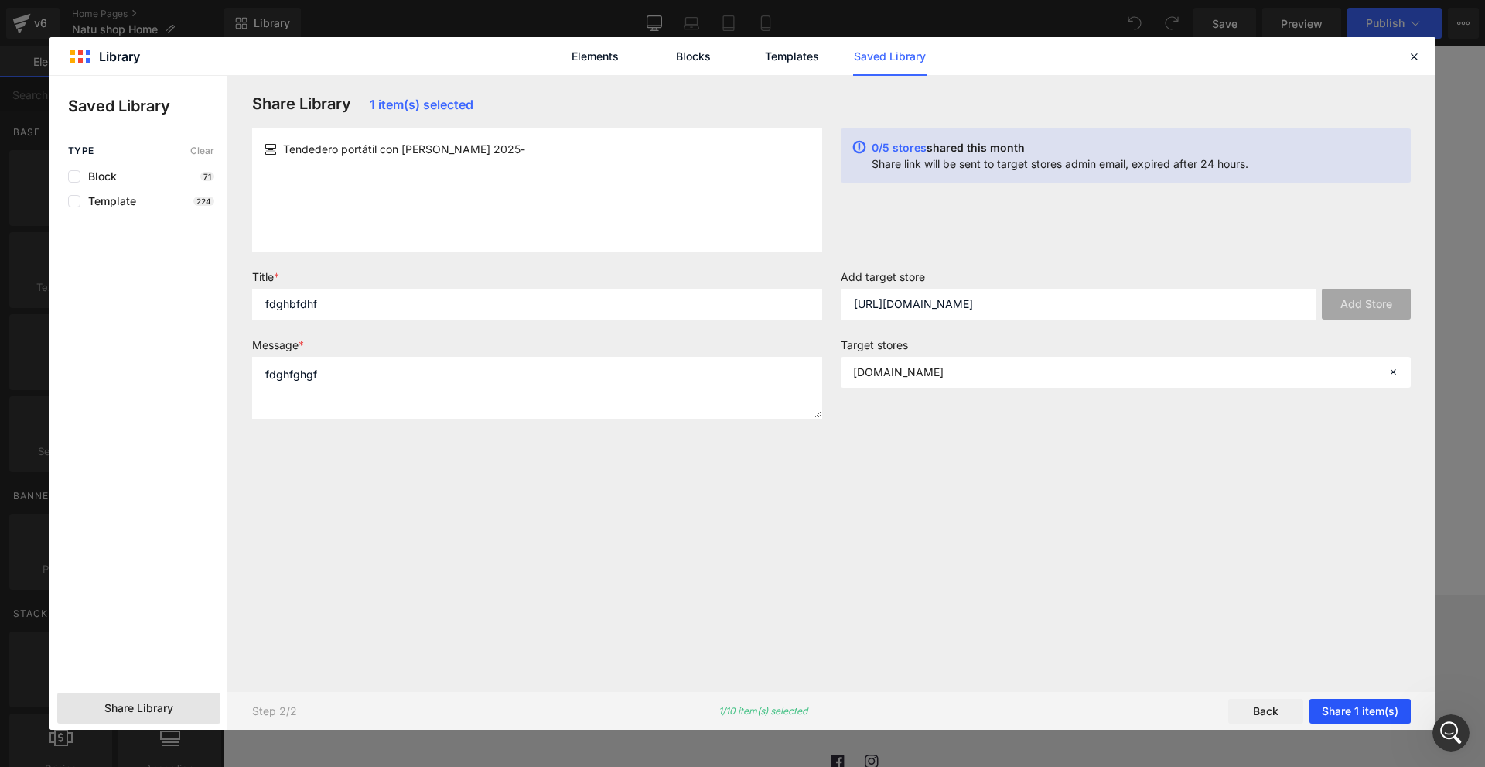
click at [1395, 711] on button "Share 1 item(s)" at bounding box center [1360, 710] width 101 height 25
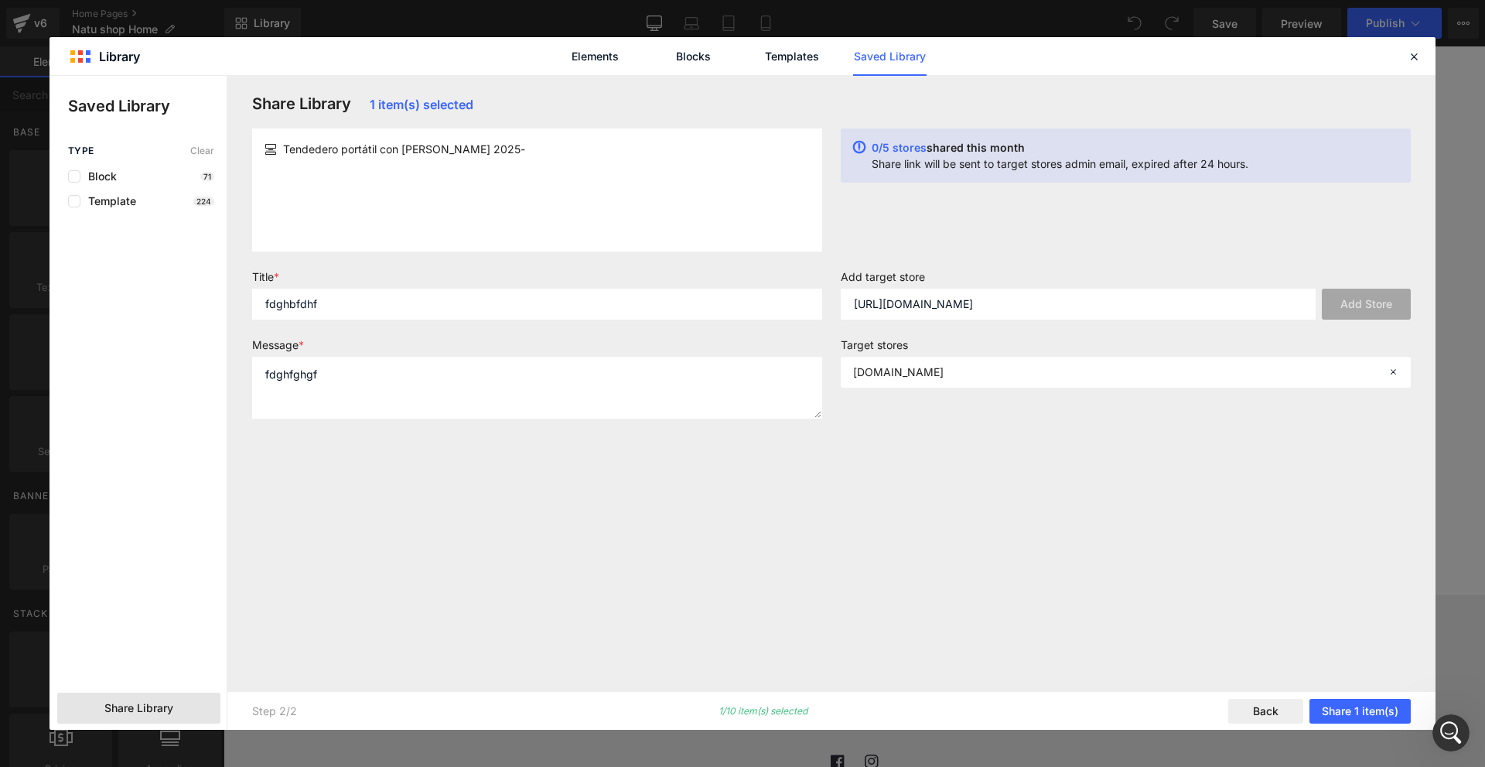
click at [1207, 617] on div "Share Library 1 item(s) selected Tendedero portátil con [PERSON_NAME] 2025- 0/5…" at bounding box center [831, 383] width 1177 height 578
click at [1410, 60] on icon at bounding box center [1414, 57] width 14 height 14
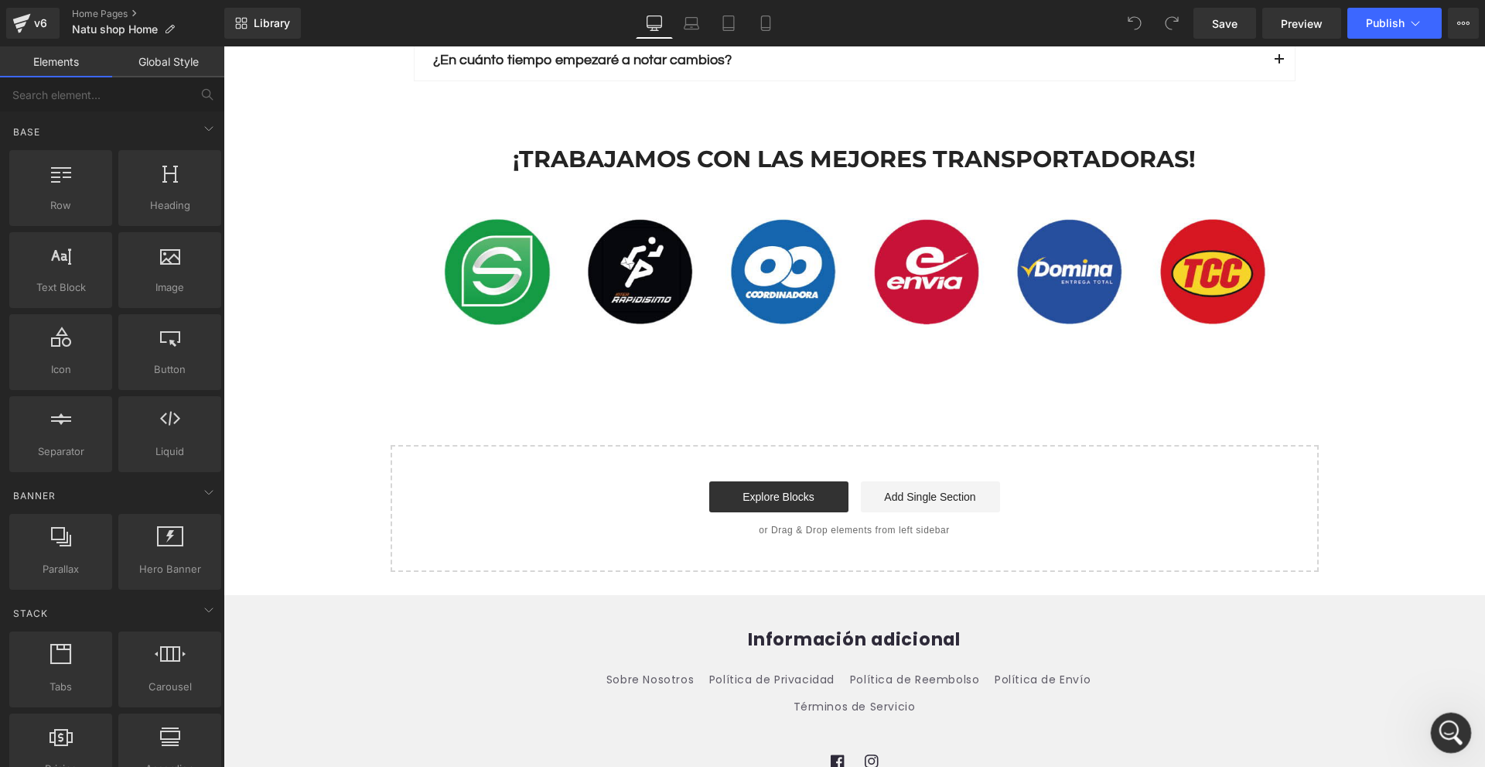
click at [1446, 715] on div "Abrir Intercom Messenger" at bounding box center [1448, 730] width 51 height 51
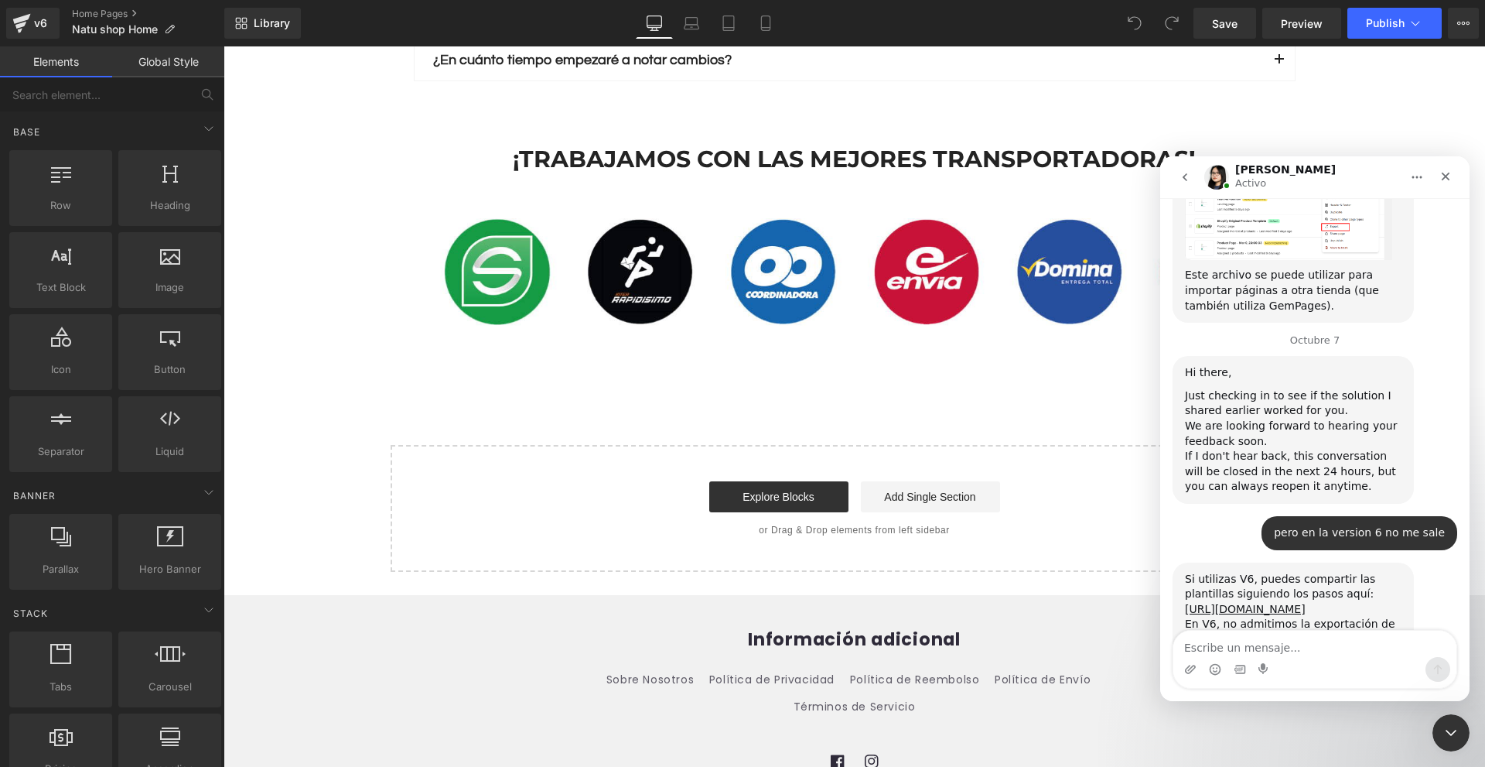
scroll to position [808, 0]
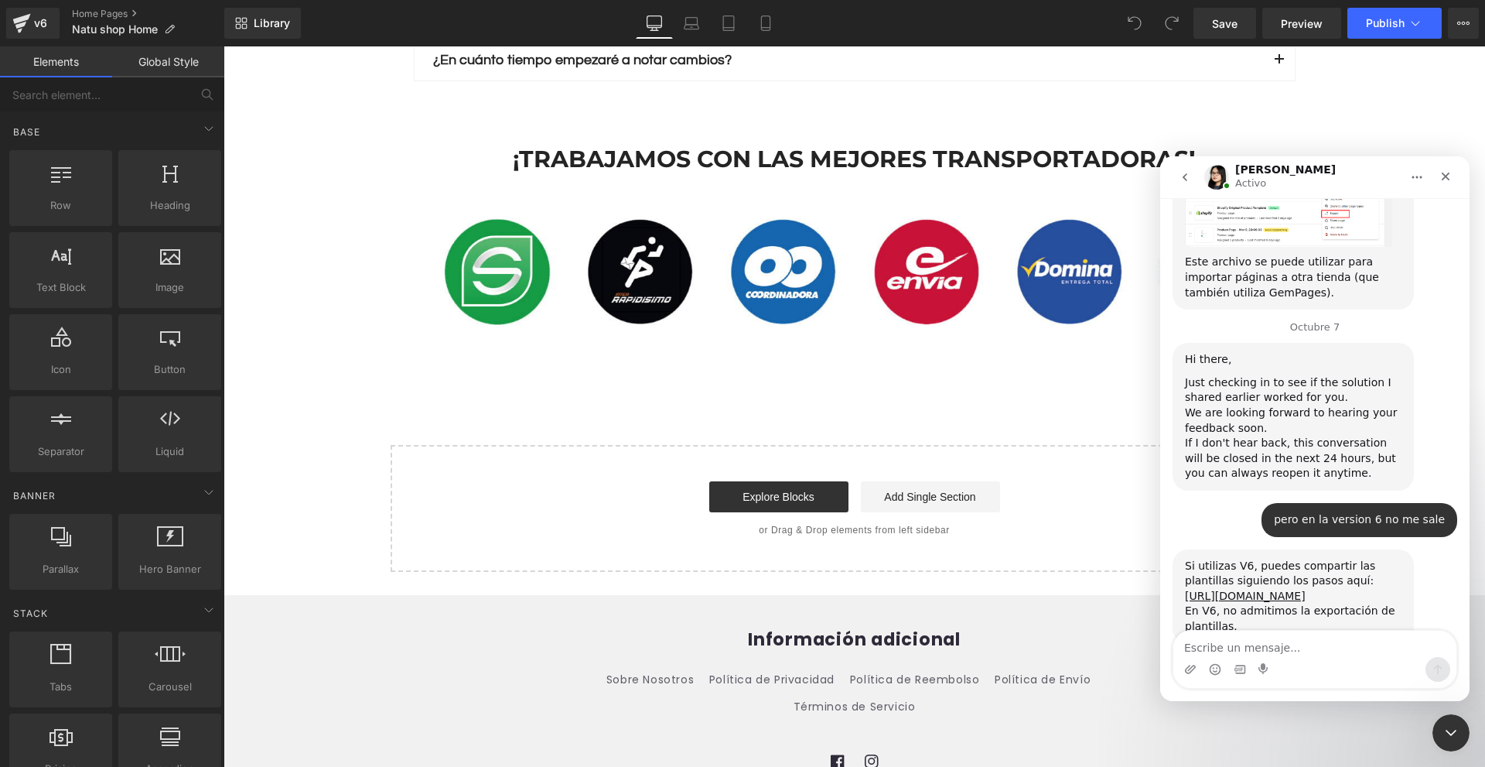
click at [1338, 662] on div "Intercom Messenger" at bounding box center [1314, 669] width 283 height 25
click at [1337, 637] on textarea "Escribe un mensaje..." at bounding box center [1314, 643] width 283 height 26
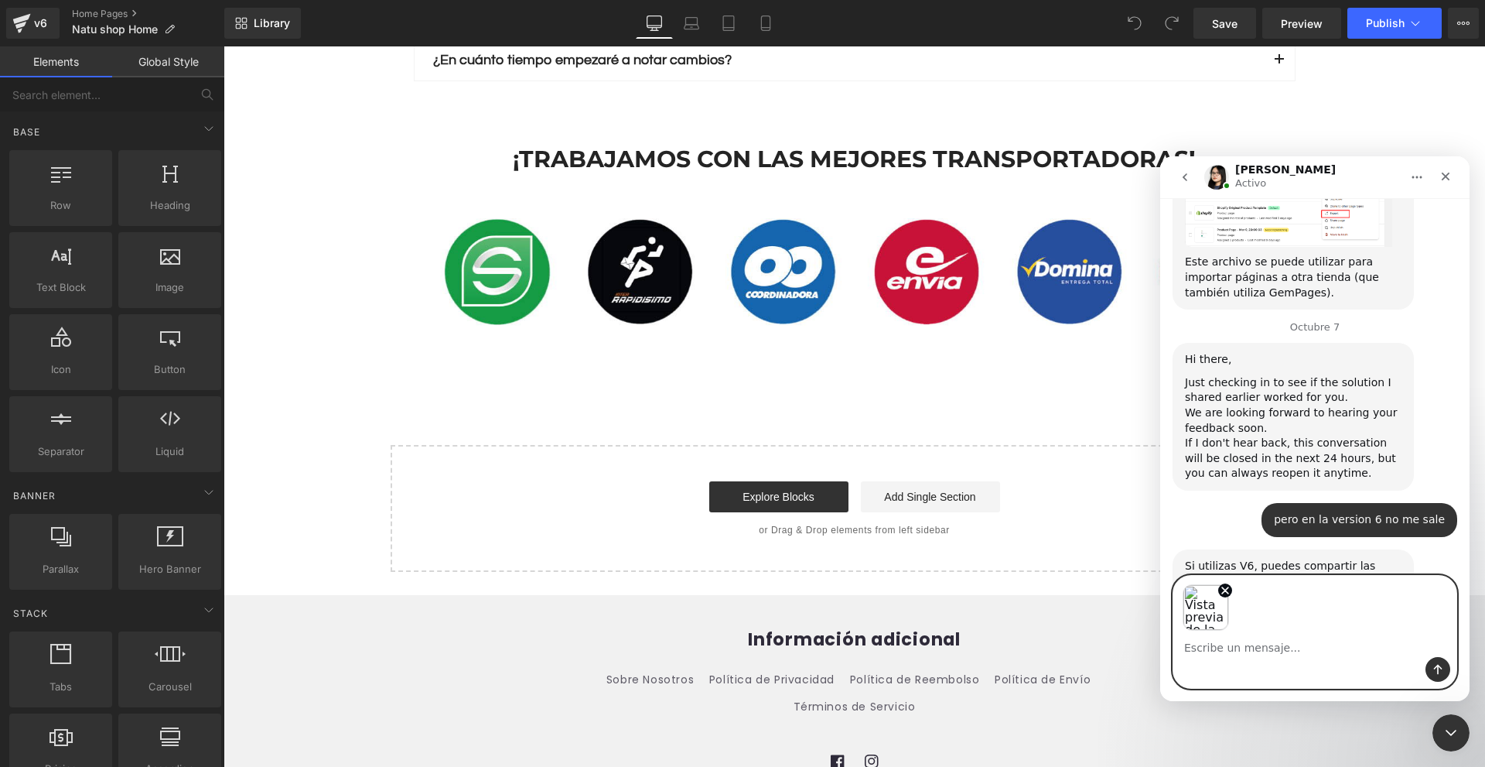
scroll to position [862, 0]
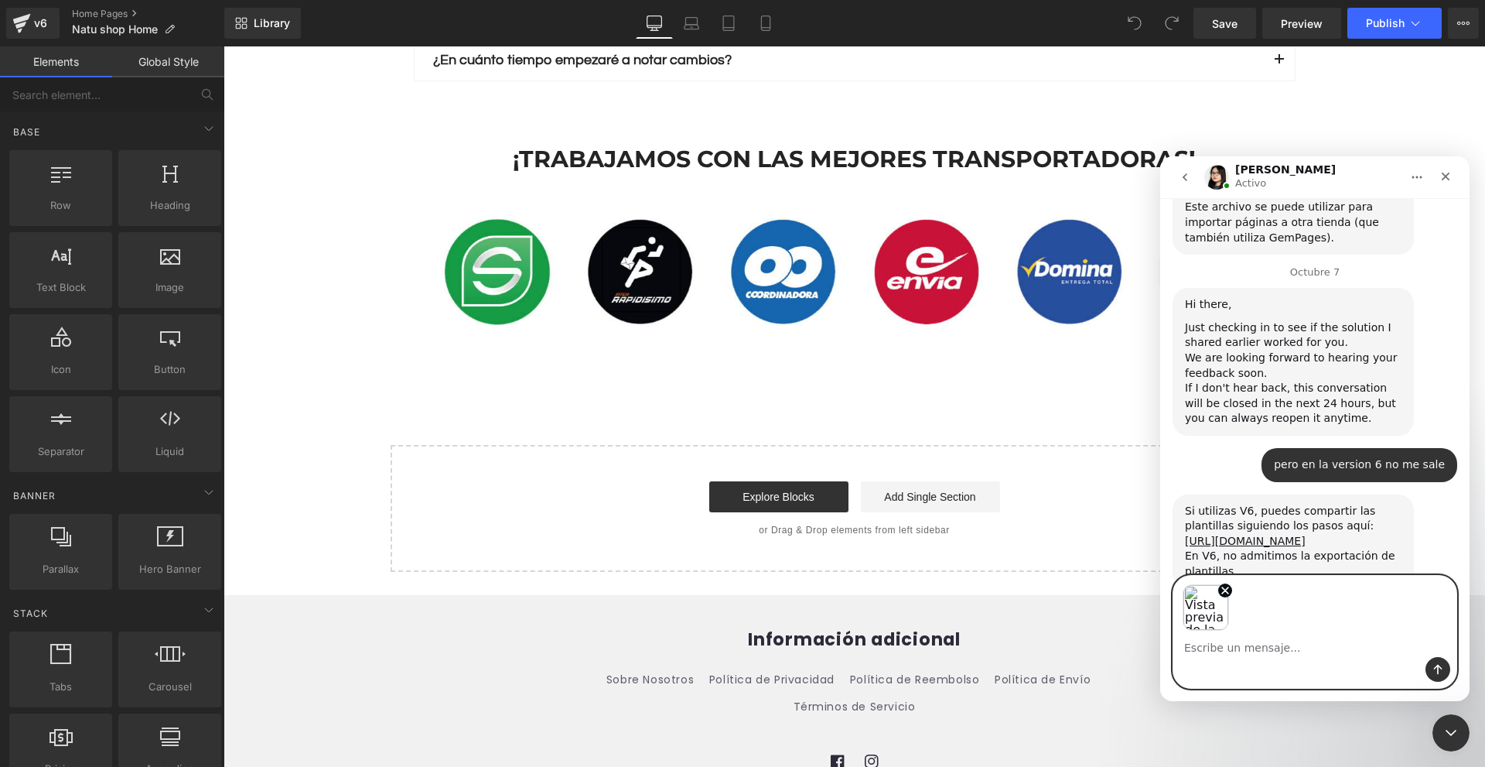
click at [1336, 654] on textarea "Escribe un mensaje..." at bounding box center [1314, 643] width 283 height 26
type textarea "n"
type textarea "no me deja share los"
click at [1321, 663] on div "Intercom Messenger" at bounding box center [1314, 669] width 283 height 25
drag, startPoint x: 1480, startPoint y: 626, endPoint x: 1495, endPoint y: 273, distance: 353.0
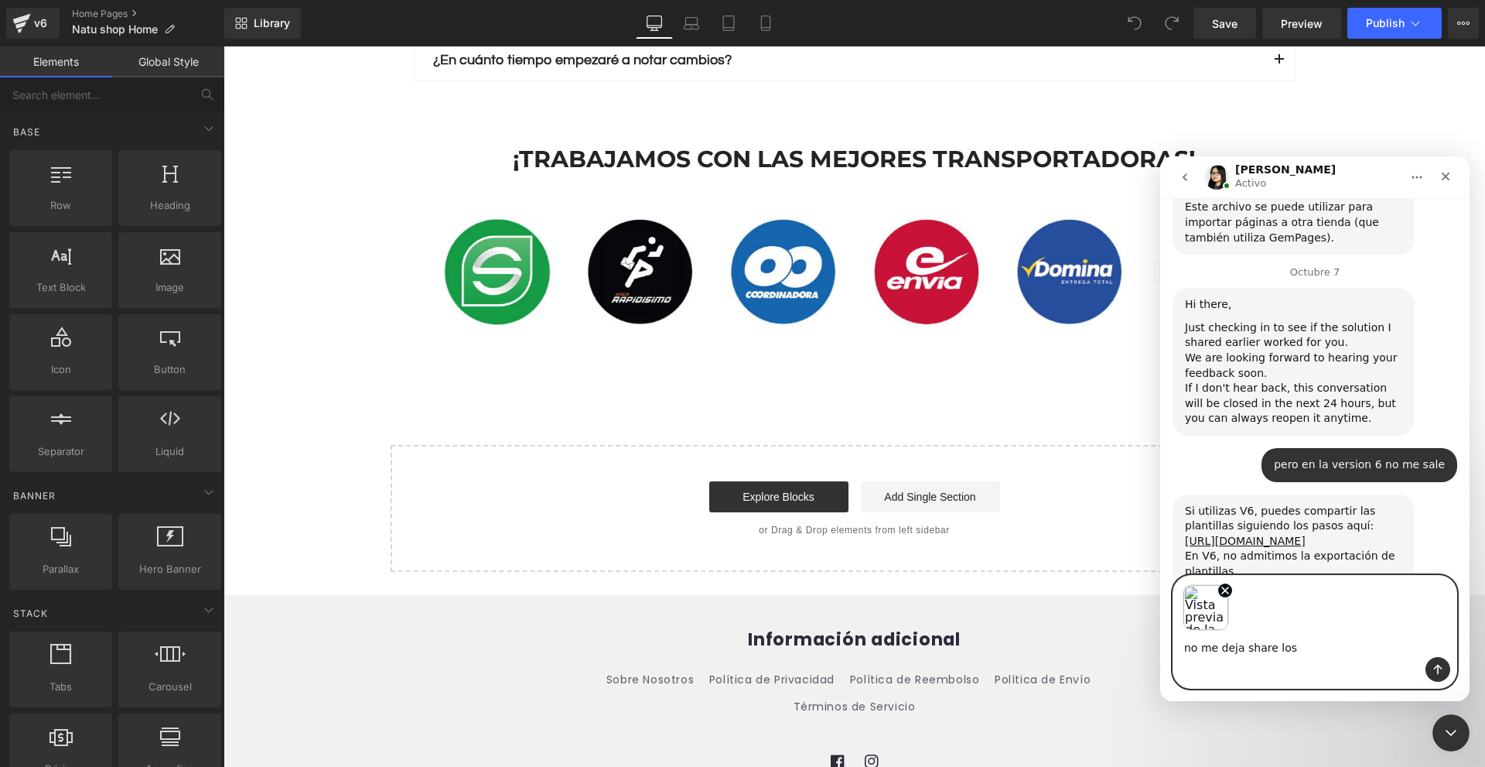
click at [1484, 273] on html "You are previewing how the will restyle your page. You can not edit Elements in…" at bounding box center [742, 383] width 1485 height 767
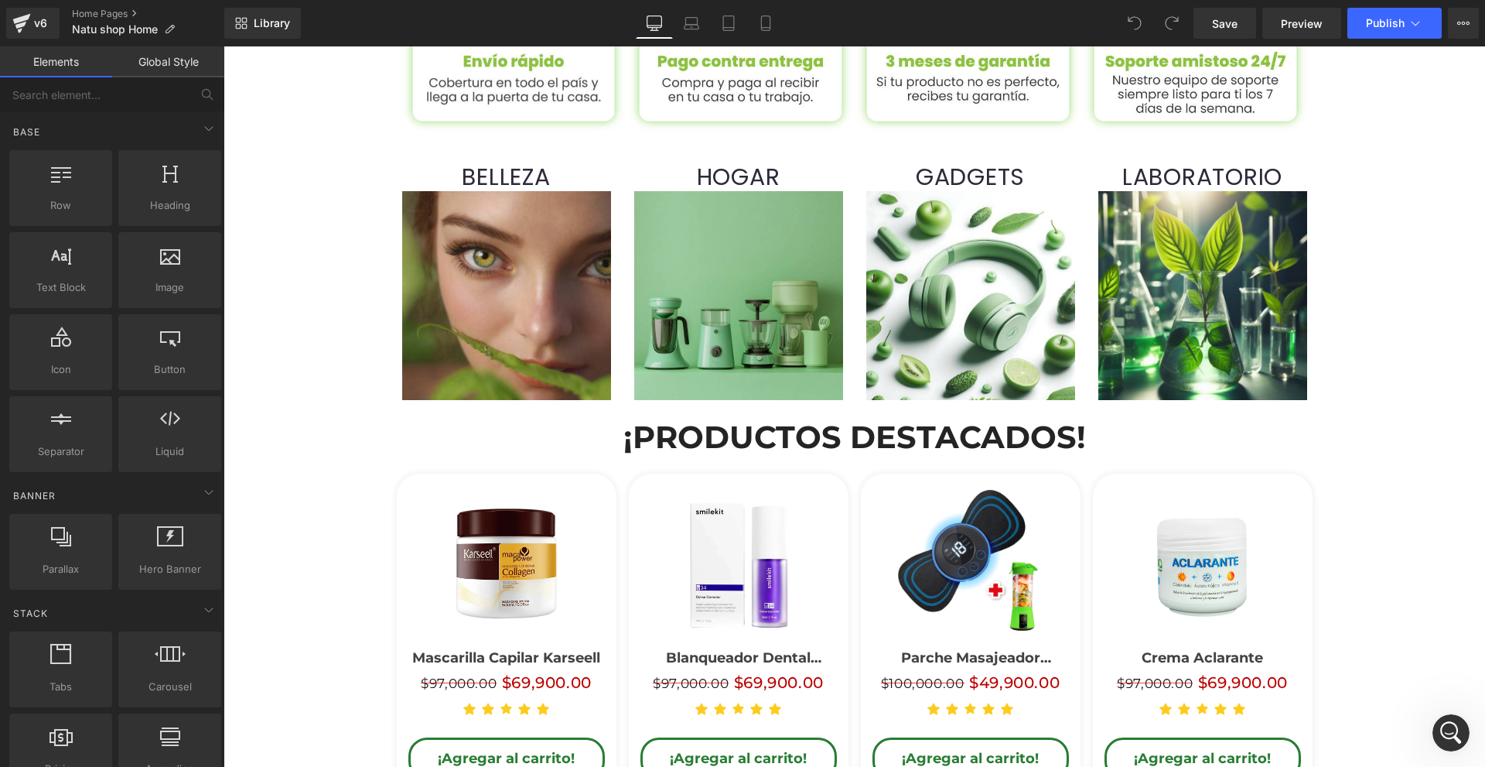
scroll to position [1177, 0]
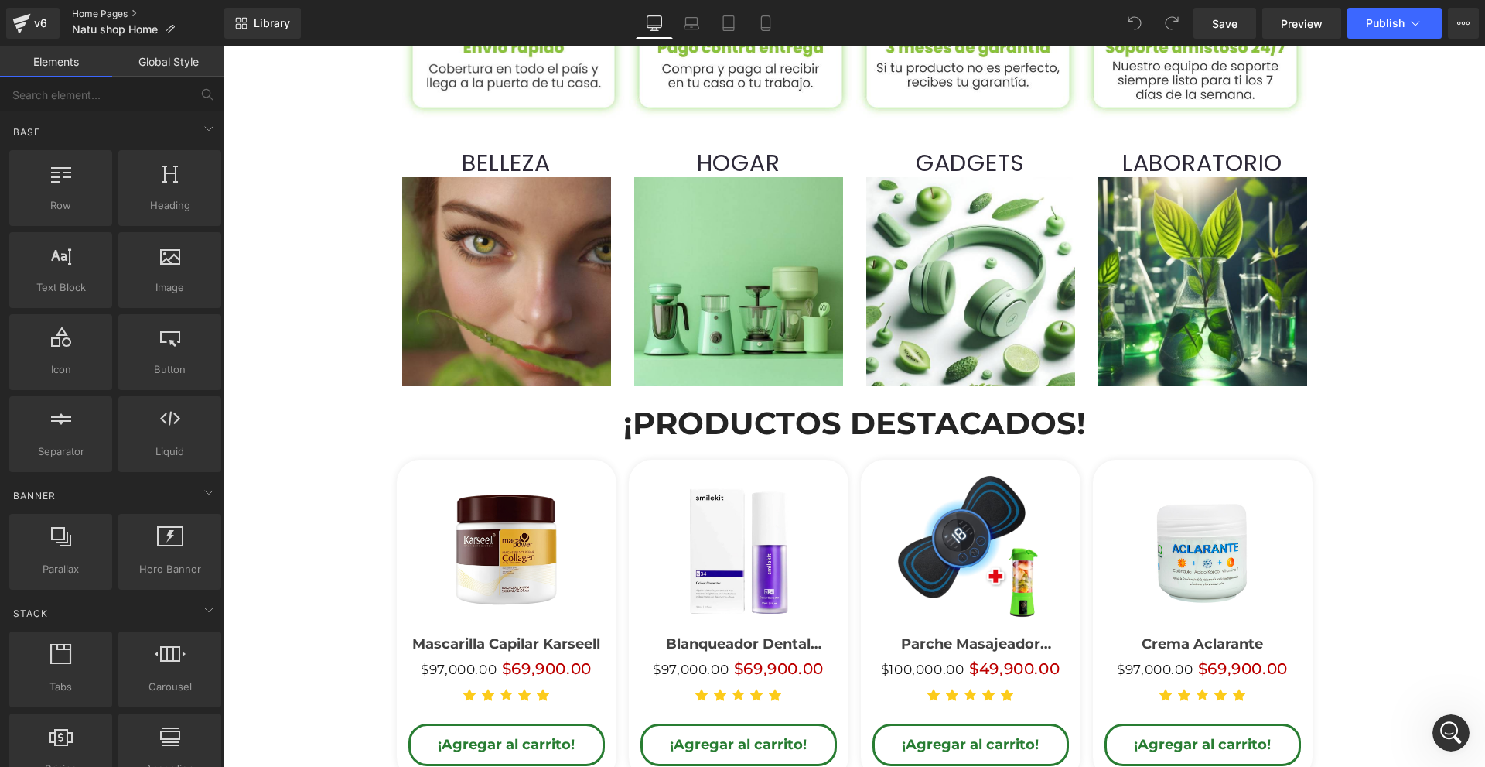
click at [103, 9] on link "Home Pages" at bounding box center [148, 14] width 152 height 12
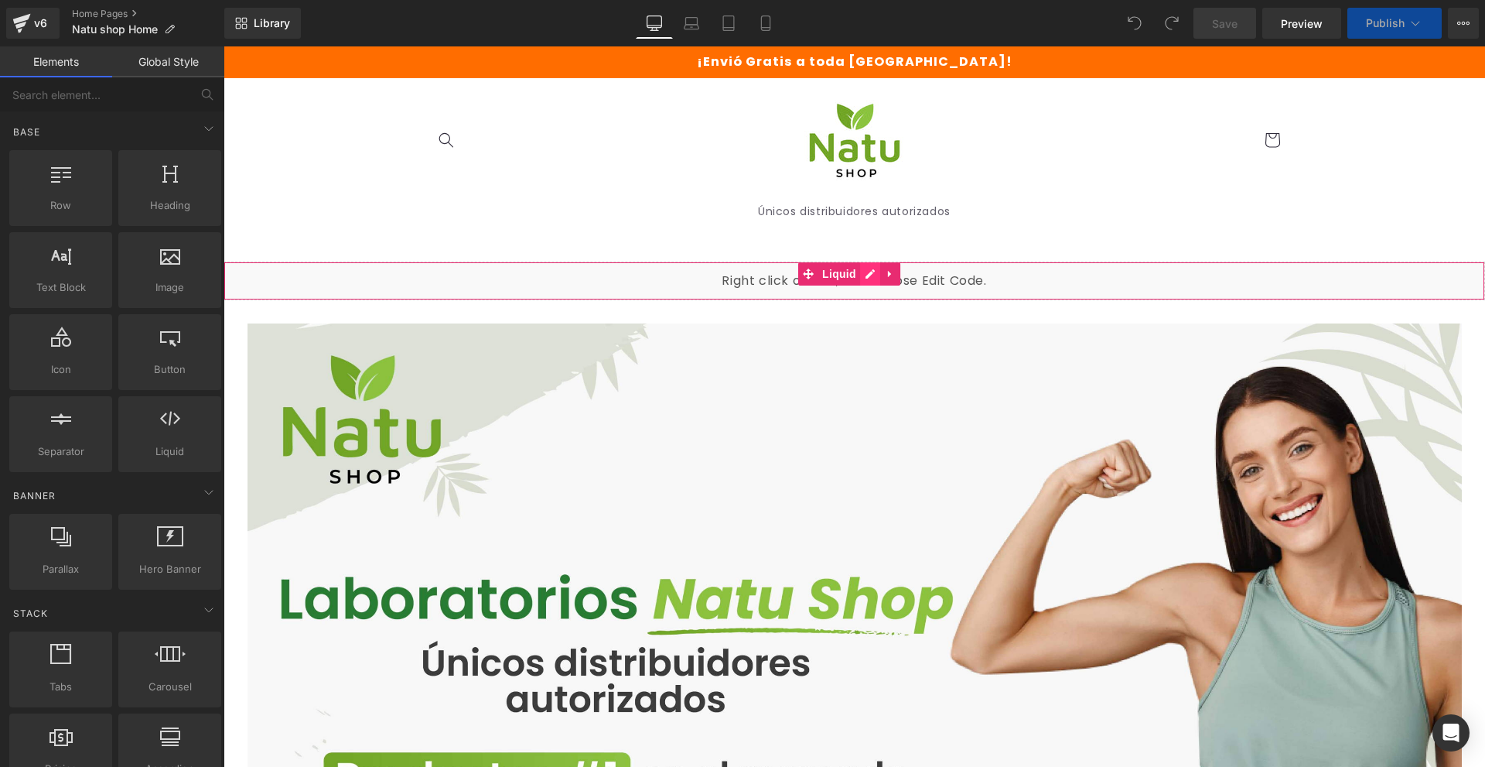
click at [867, 271] on div "Liquid" at bounding box center [855, 280] width 1262 height 39
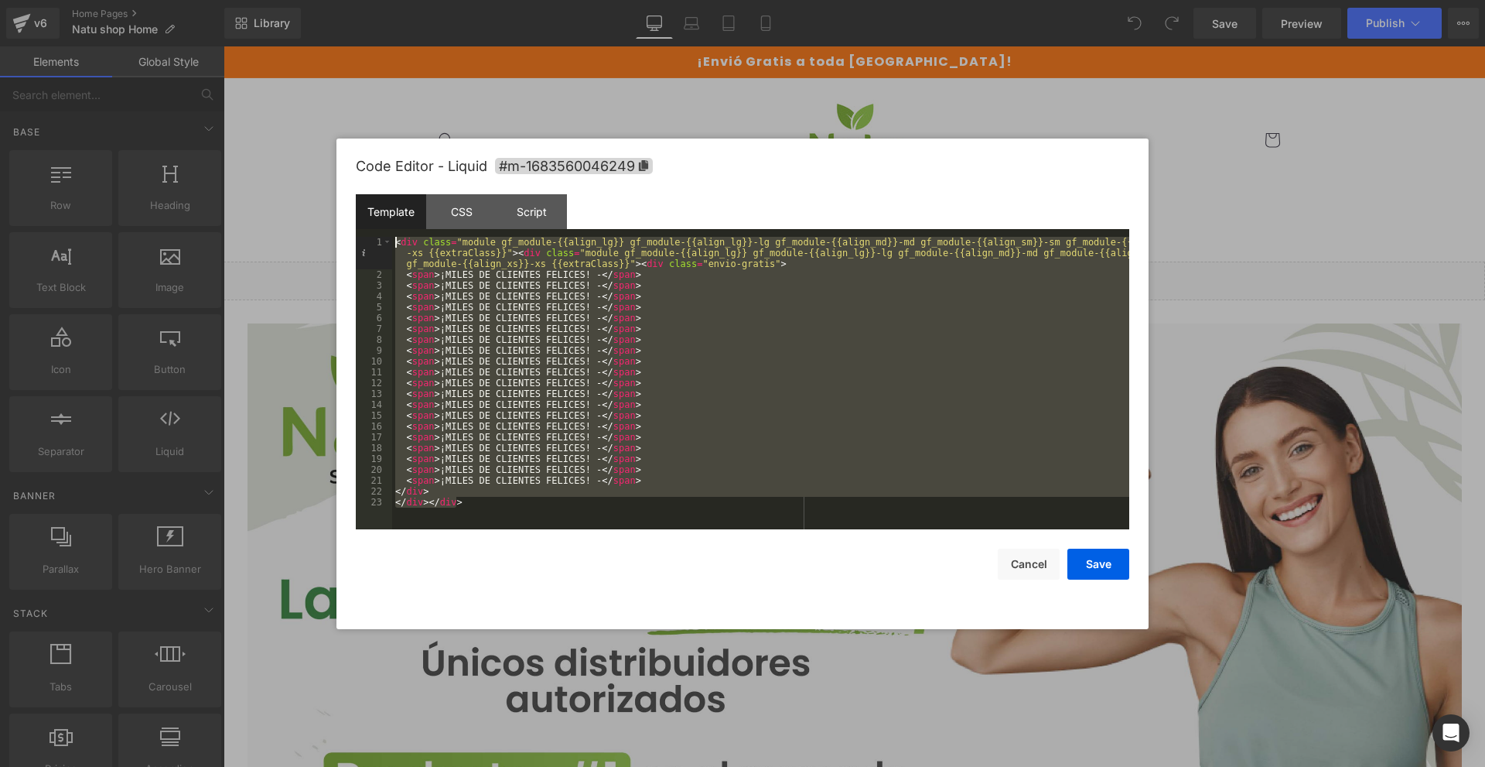
drag, startPoint x: 488, startPoint y: 506, endPoint x: 220, endPoint y: 124, distance: 467.0
click at [220, 124] on body "You are previewing how the will restyle your page. You can not edit Elements in…" at bounding box center [742, 383] width 1485 height 767
click at [457, 210] on div "CSS" at bounding box center [461, 211] width 70 height 35
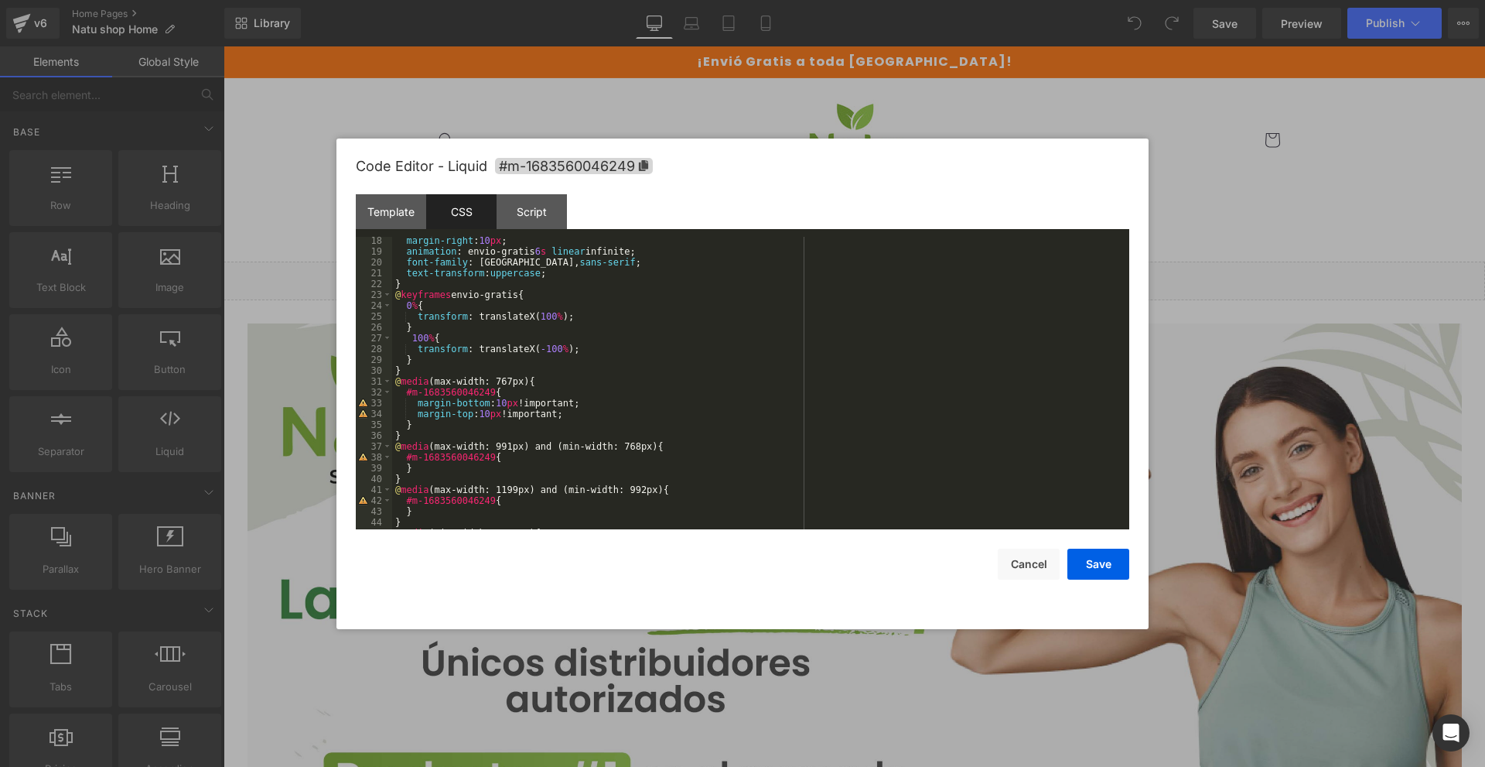
scroll to position [303, 0]
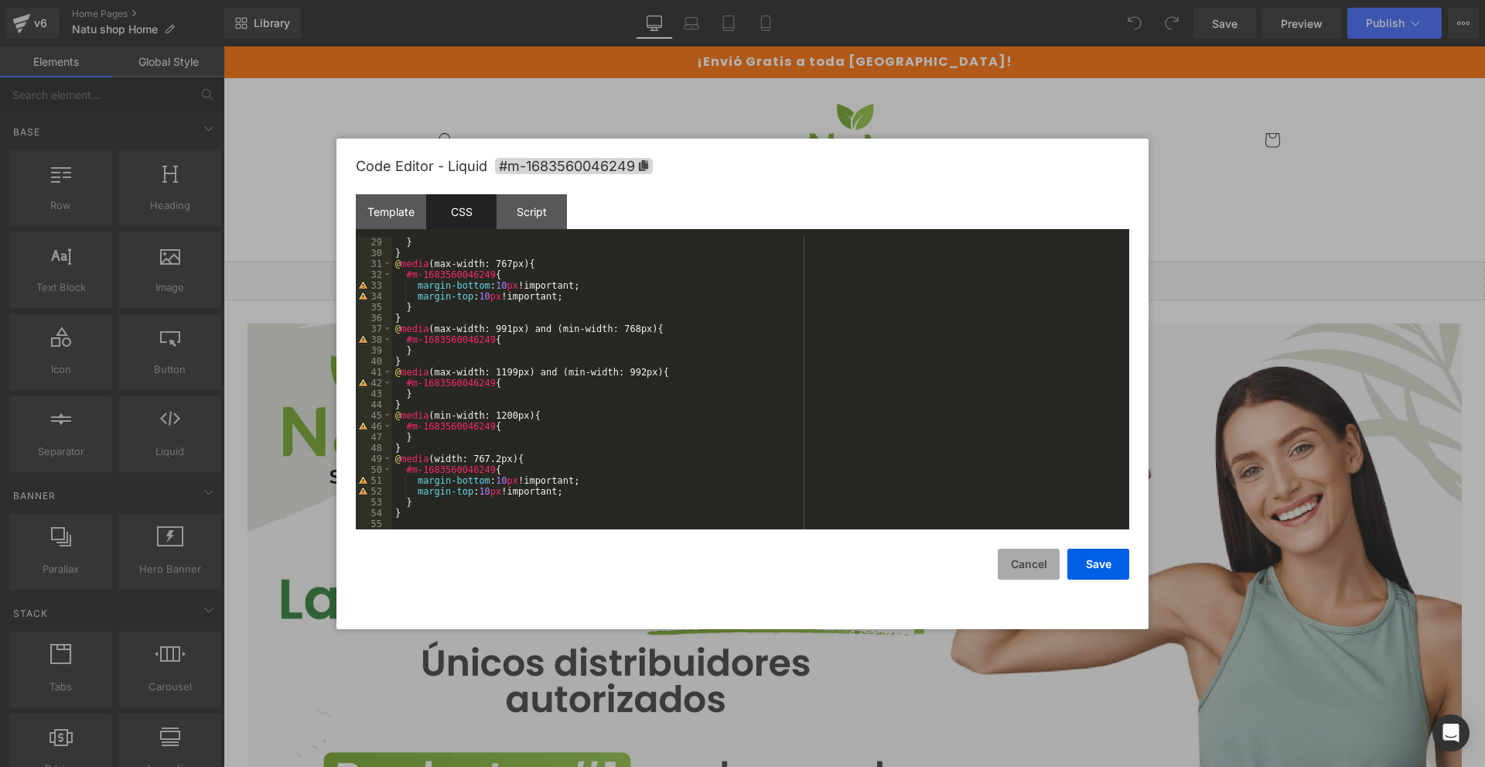
drag, startPoint x: 1051, startPoint y: 562, endPoint x: 1253, endPoint y: 398, distance: 260.1
click at [1051, 562] on button "Cancel" at bounding box center [1029, 563] width 62 height 31
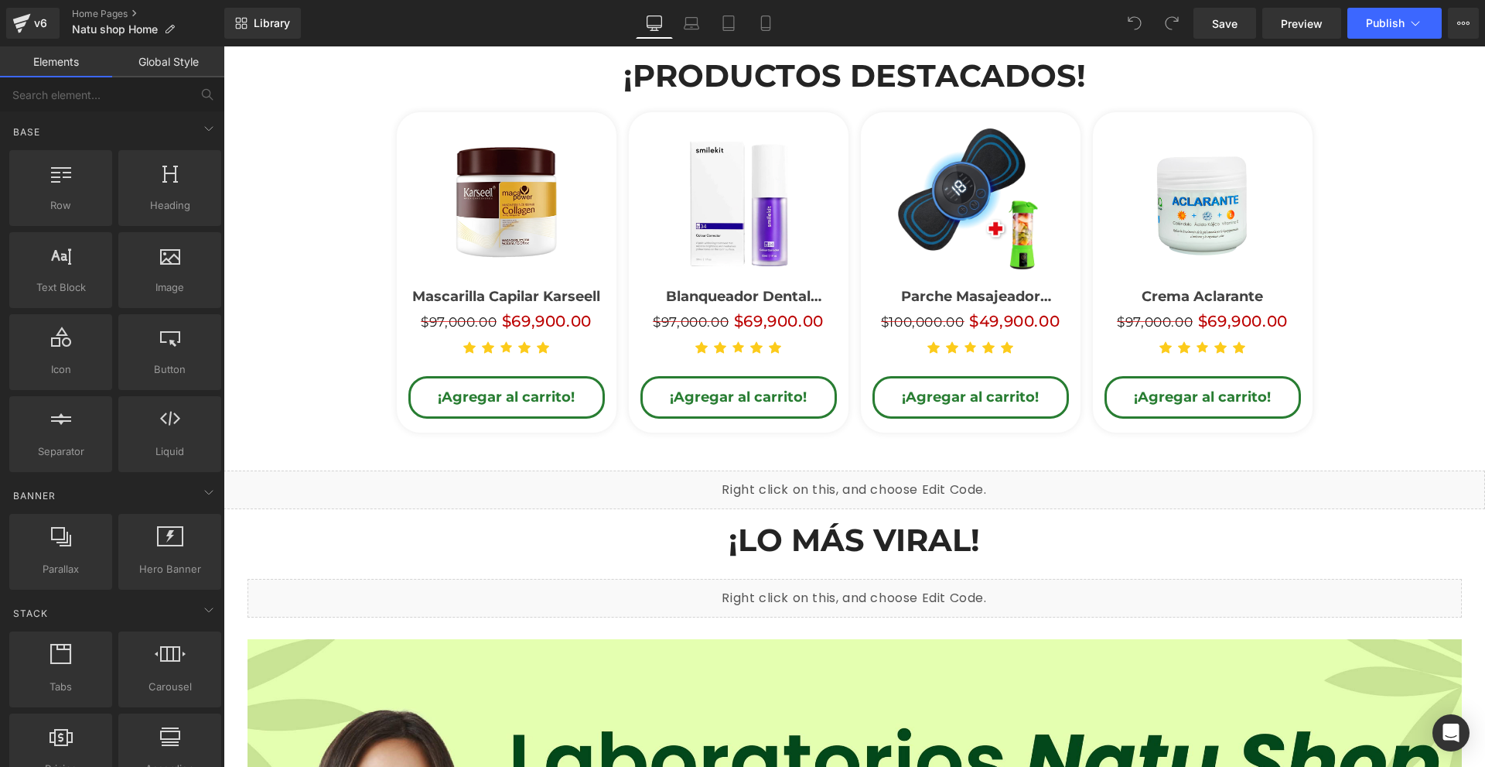
scroll to position [1470, 0]
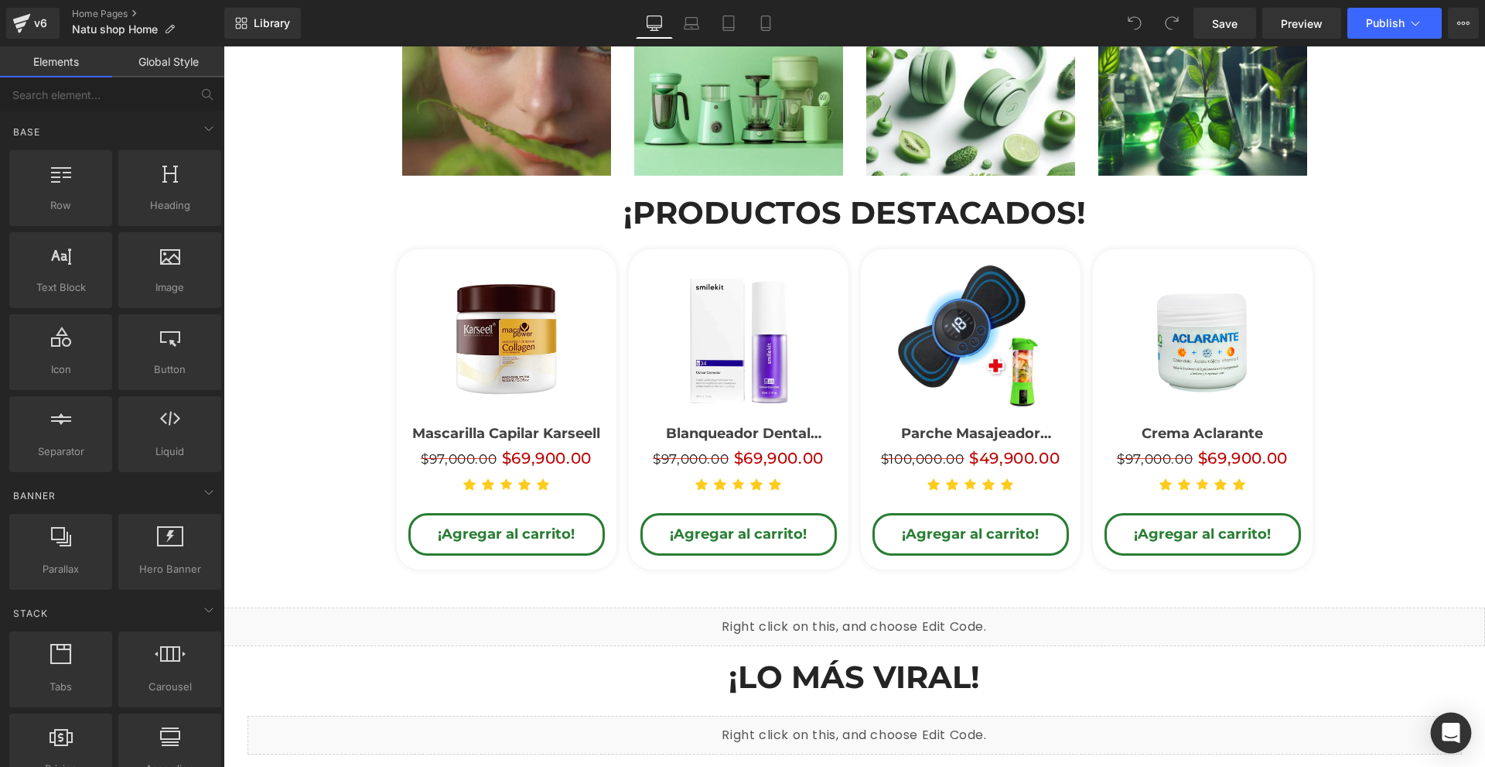
click at [1459, 723] on div "Open Intercom Messenger" at bounding box center [1451, 732] width 41 height 41
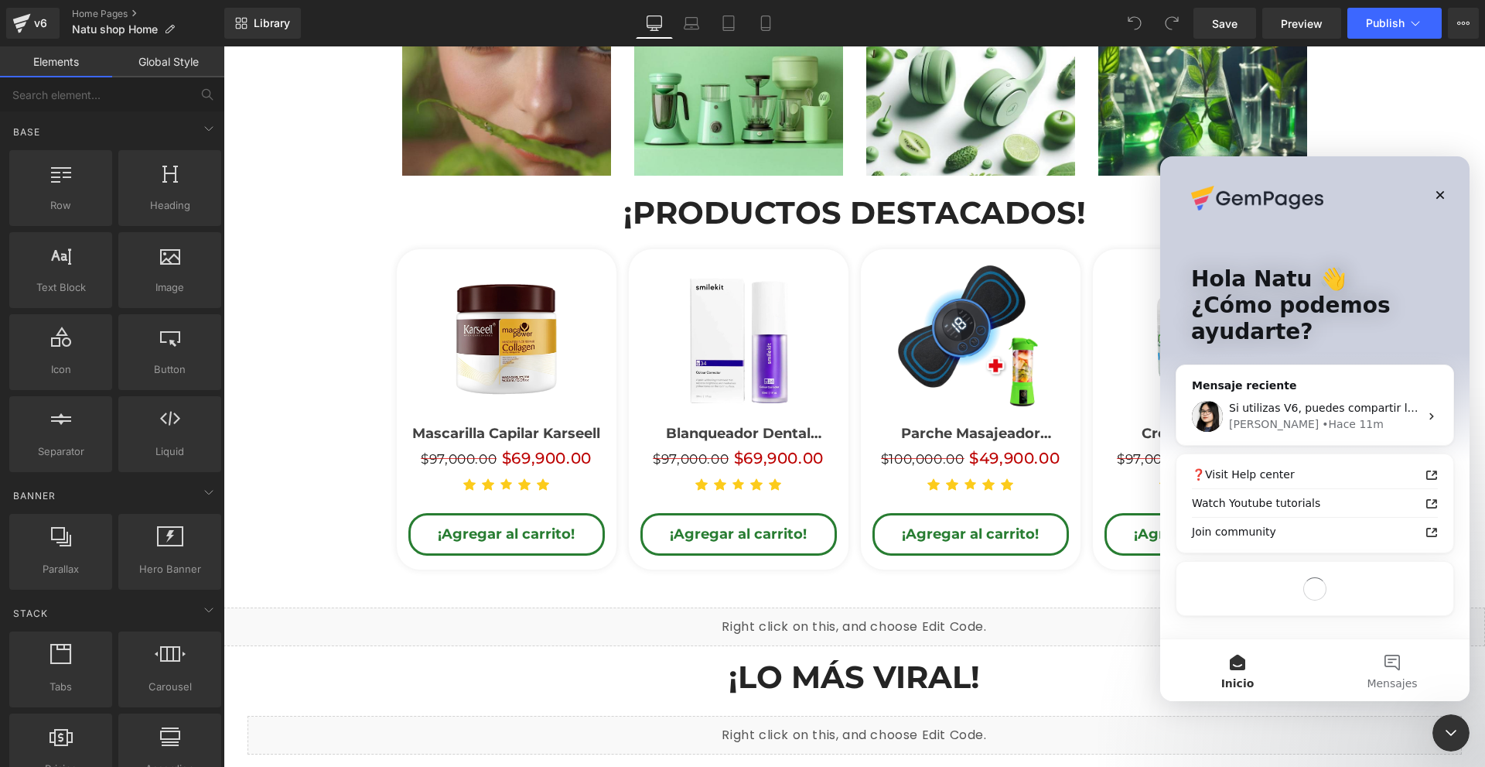
scroll to position [0, 0]
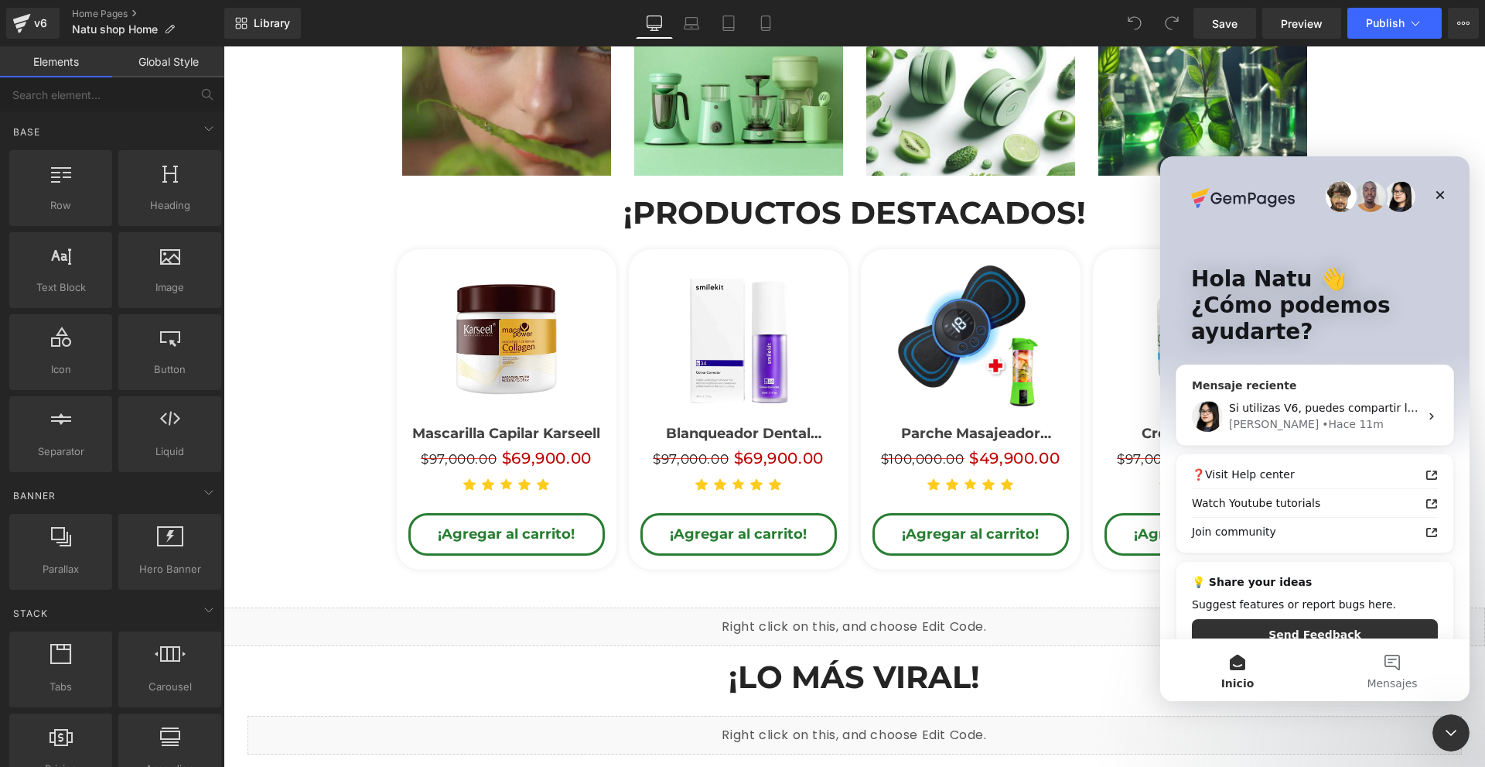
click at [1328, 426] on div "Pauline • Hace 11m" at bounding box center [1324, 424] width 190 height 16
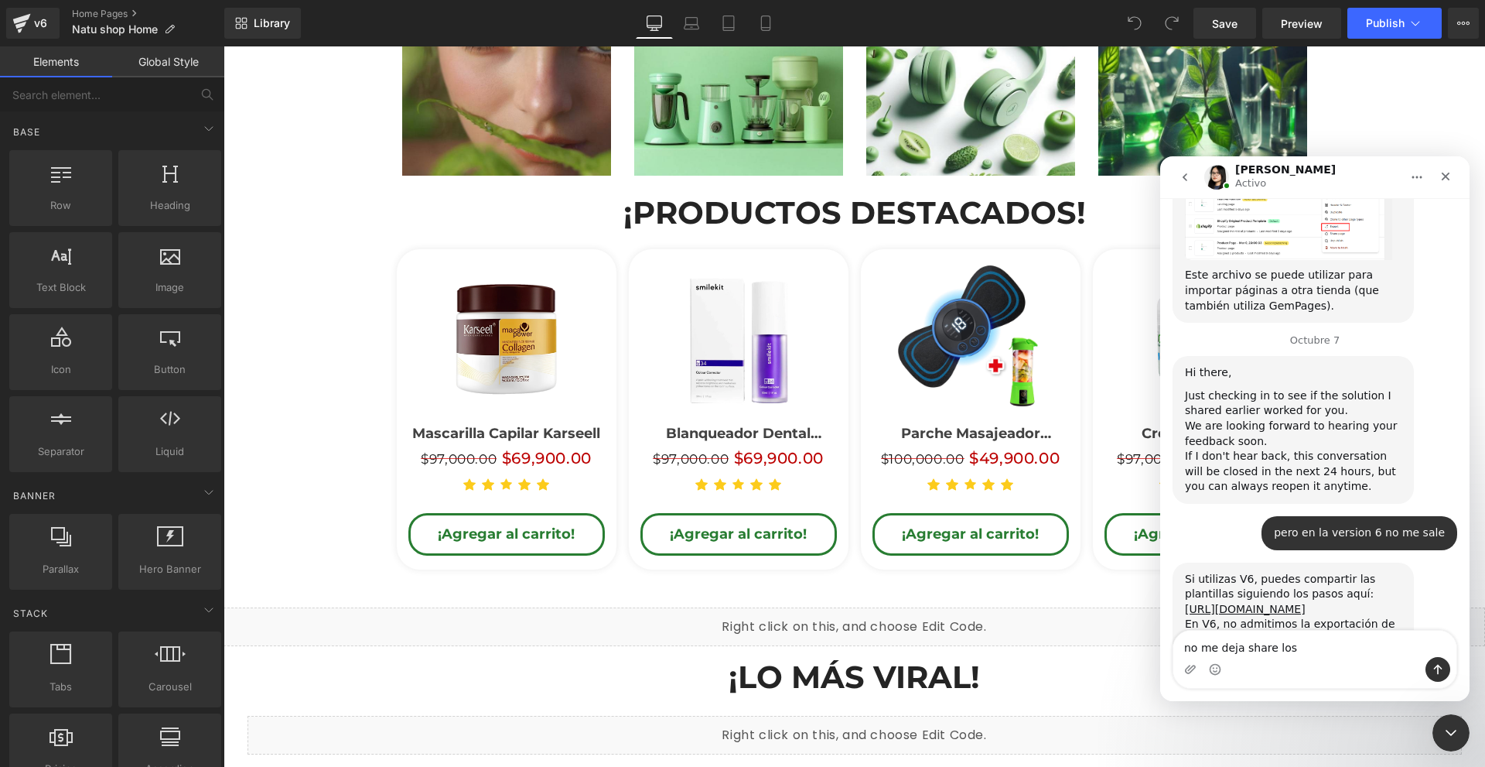
scroll to position [808, 0]
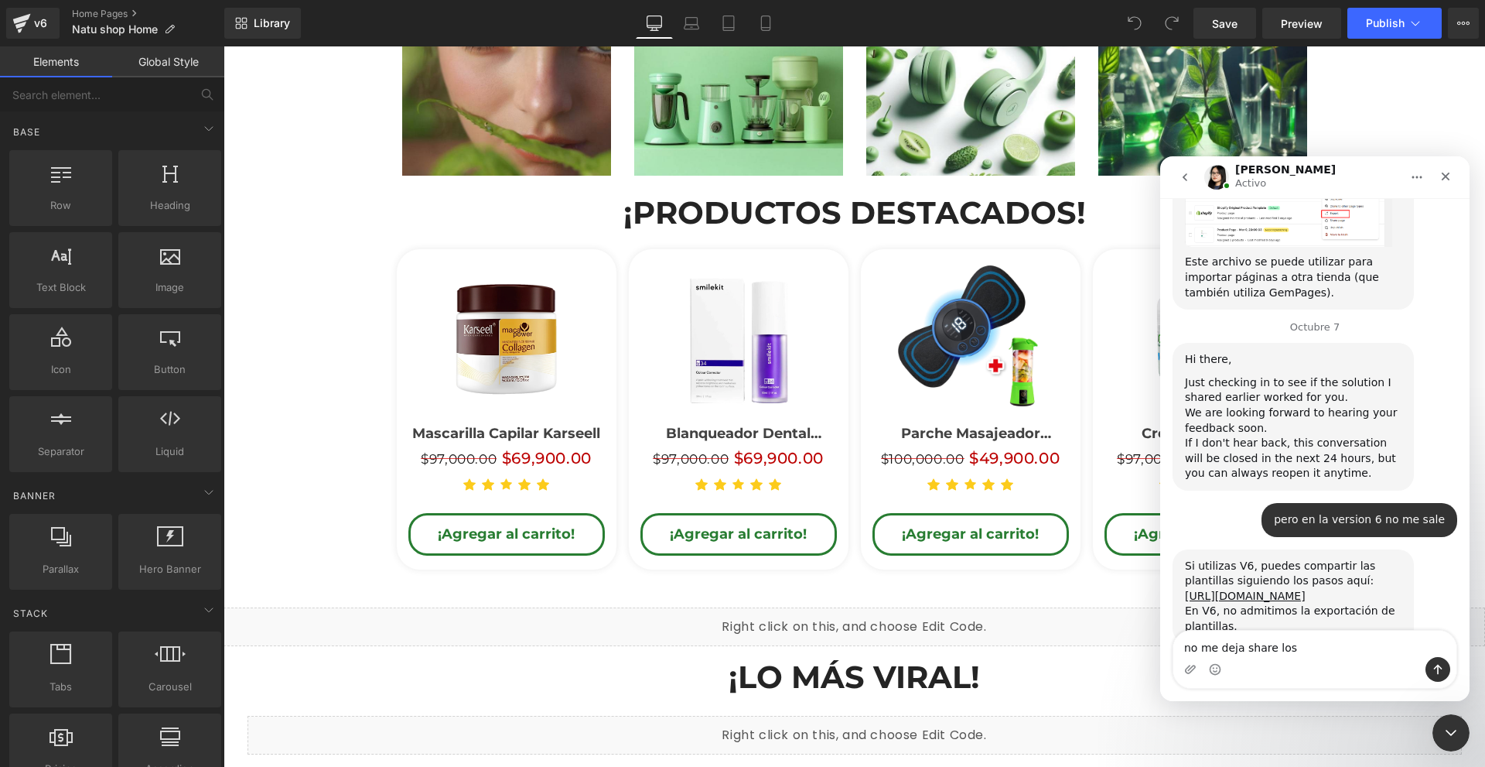
click at [1330, 648] on textarea "no me deja share los" at bounding box center [1314, 643] width 283 height 26
click at [1349, 651] on textarea "no me deja share los" at bounding box center [1314, 643] width 283 height 26
type textarea "no me deja share los me sale failed"
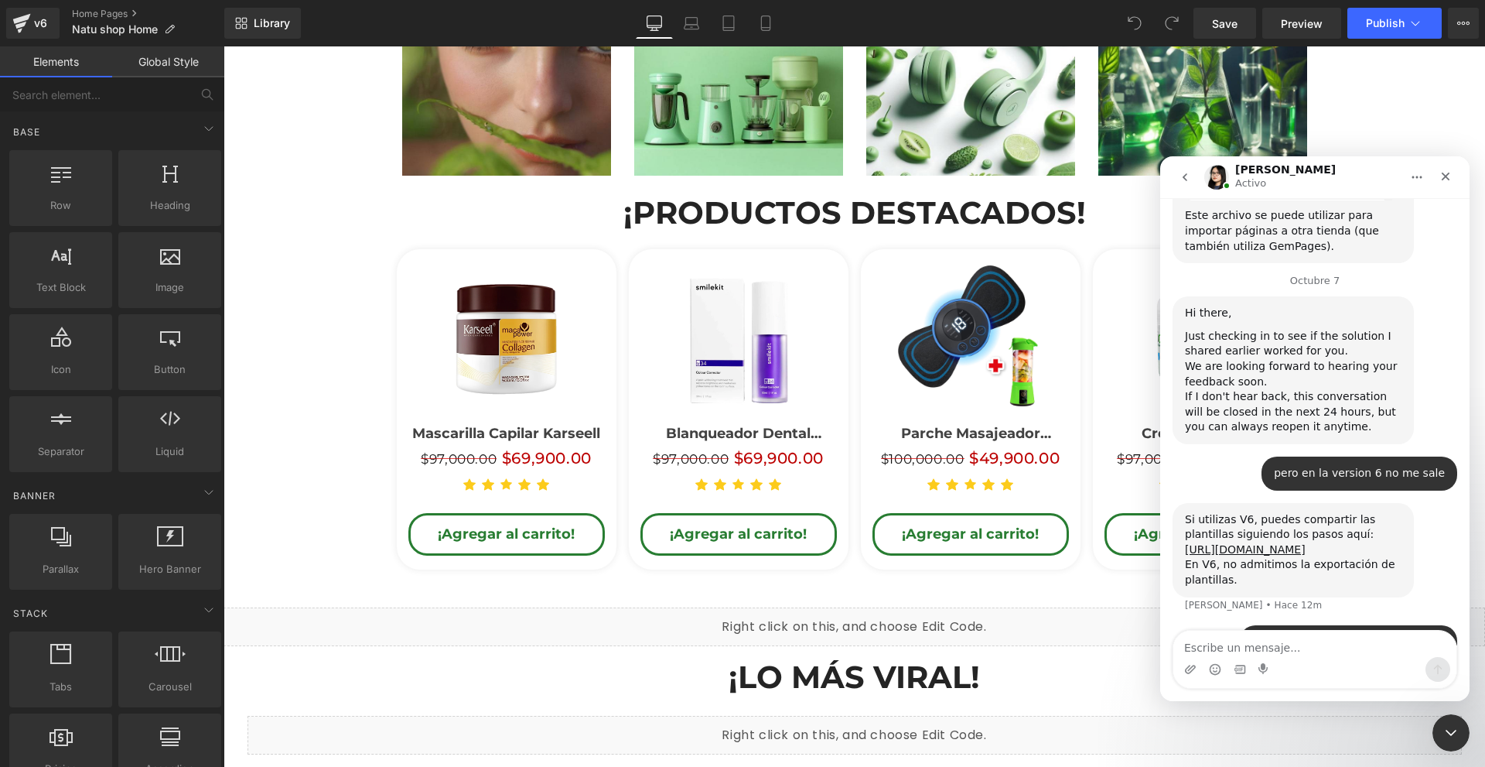
drag, startPoint x: 1482, startPoint y: 418, endPoint x: 1494, endPoint y: 339, distance: 79.7
click at [1484, 339] on html "You are previewing how the will restyle your page. You can not edit Elements in…" at bounding box center [742, 383] width 1485 height 767
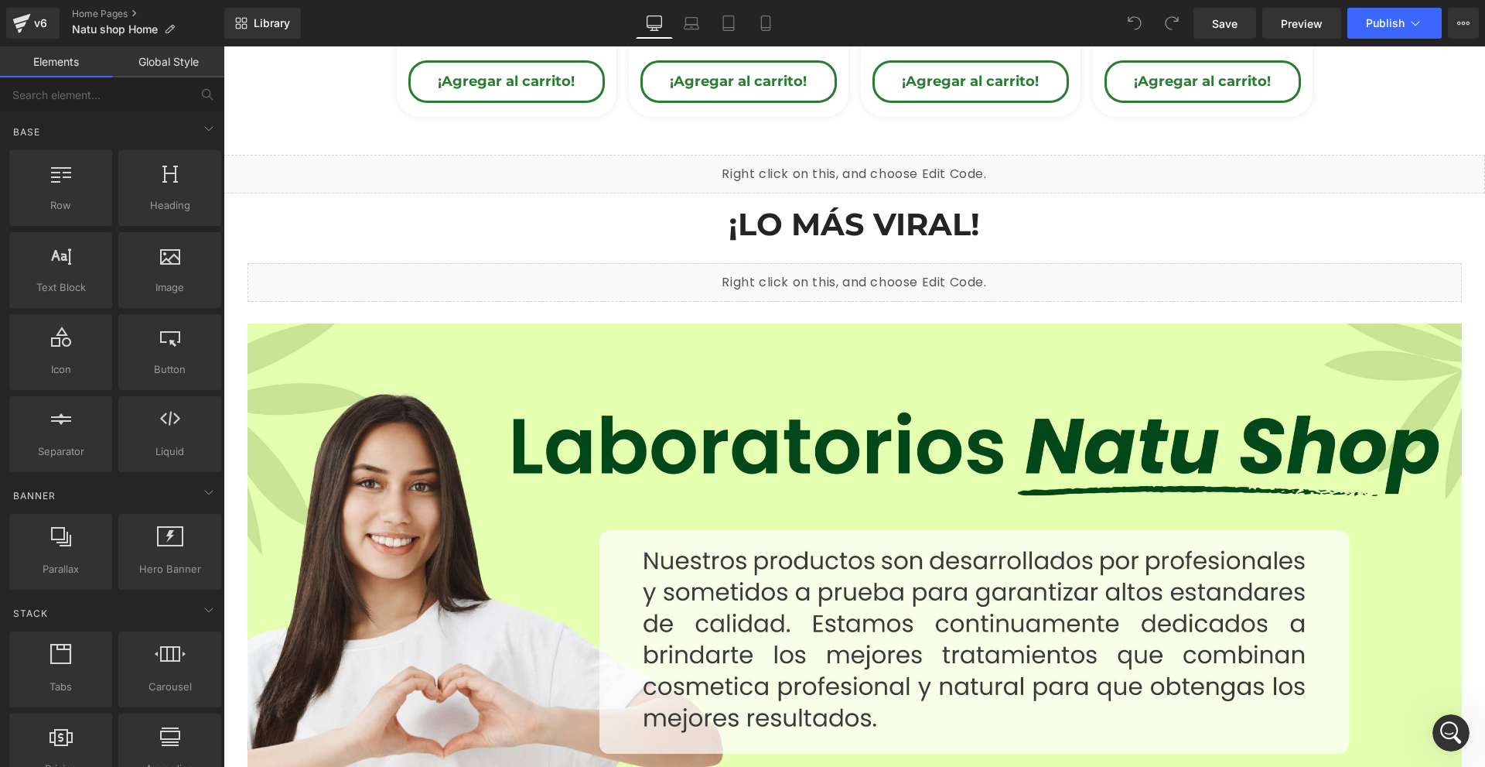
scroll to position [1833, 0]
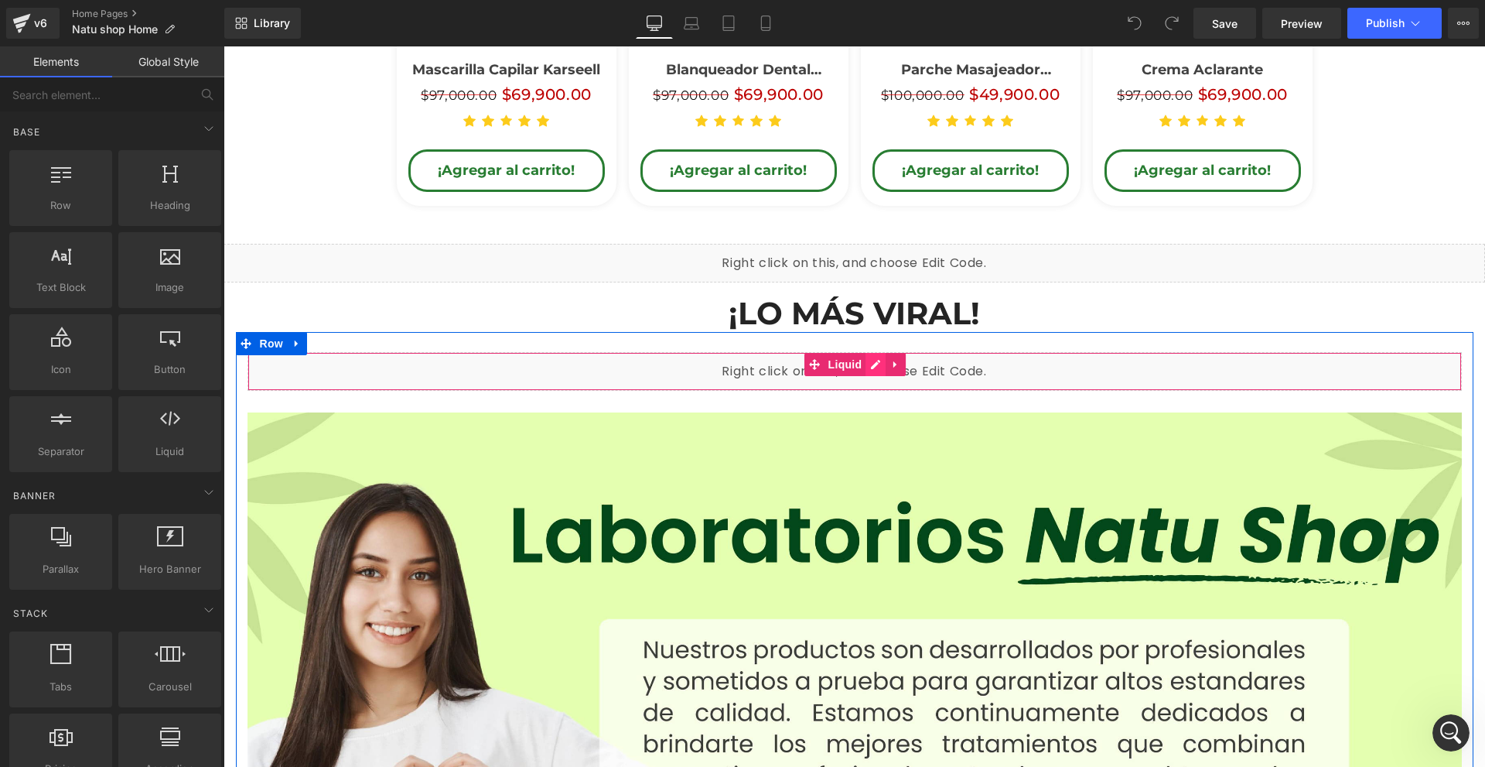
click at [866, 362] on div "Liquid" at bounding box center [855, 371] width 1214 height 39
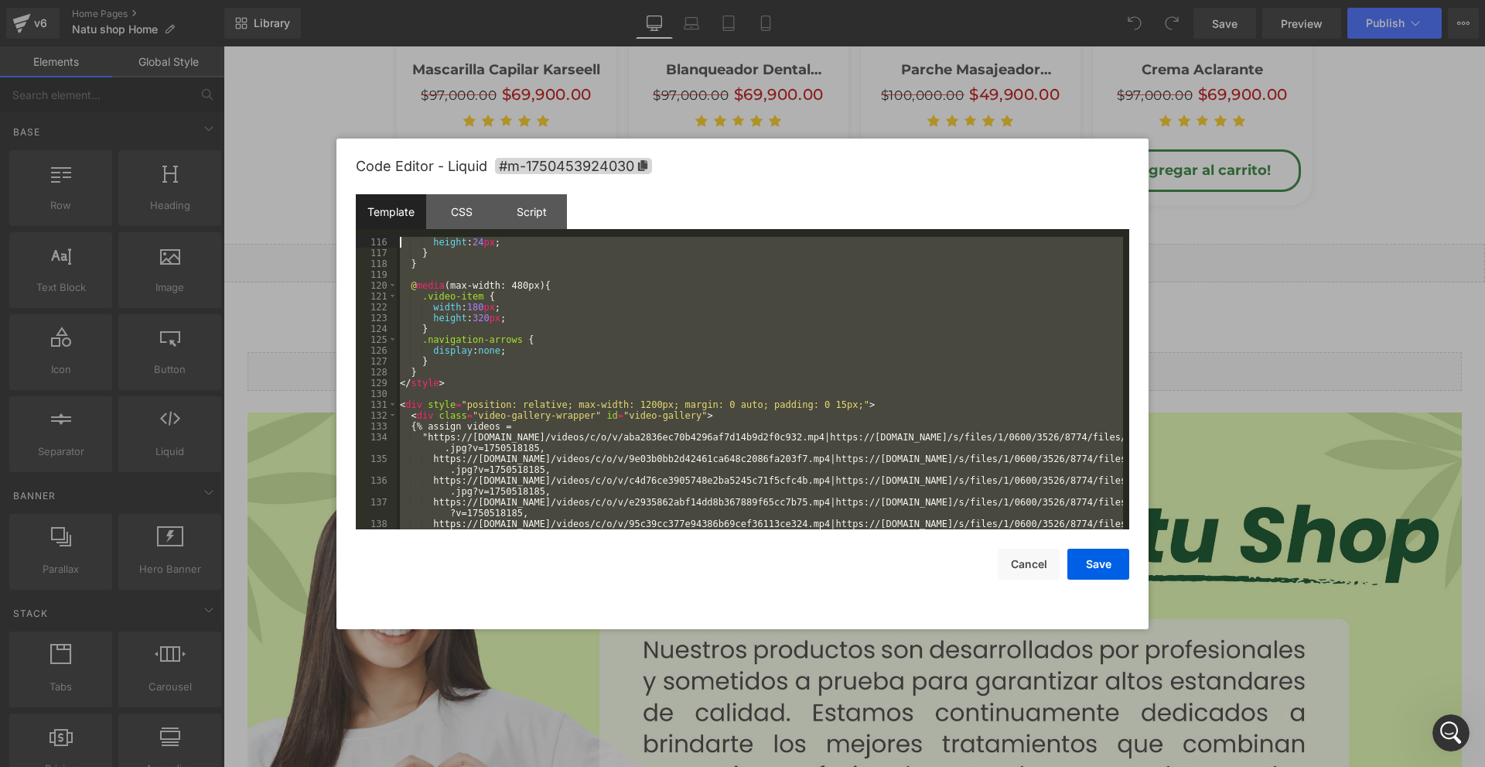
scroll to position [0, 0]
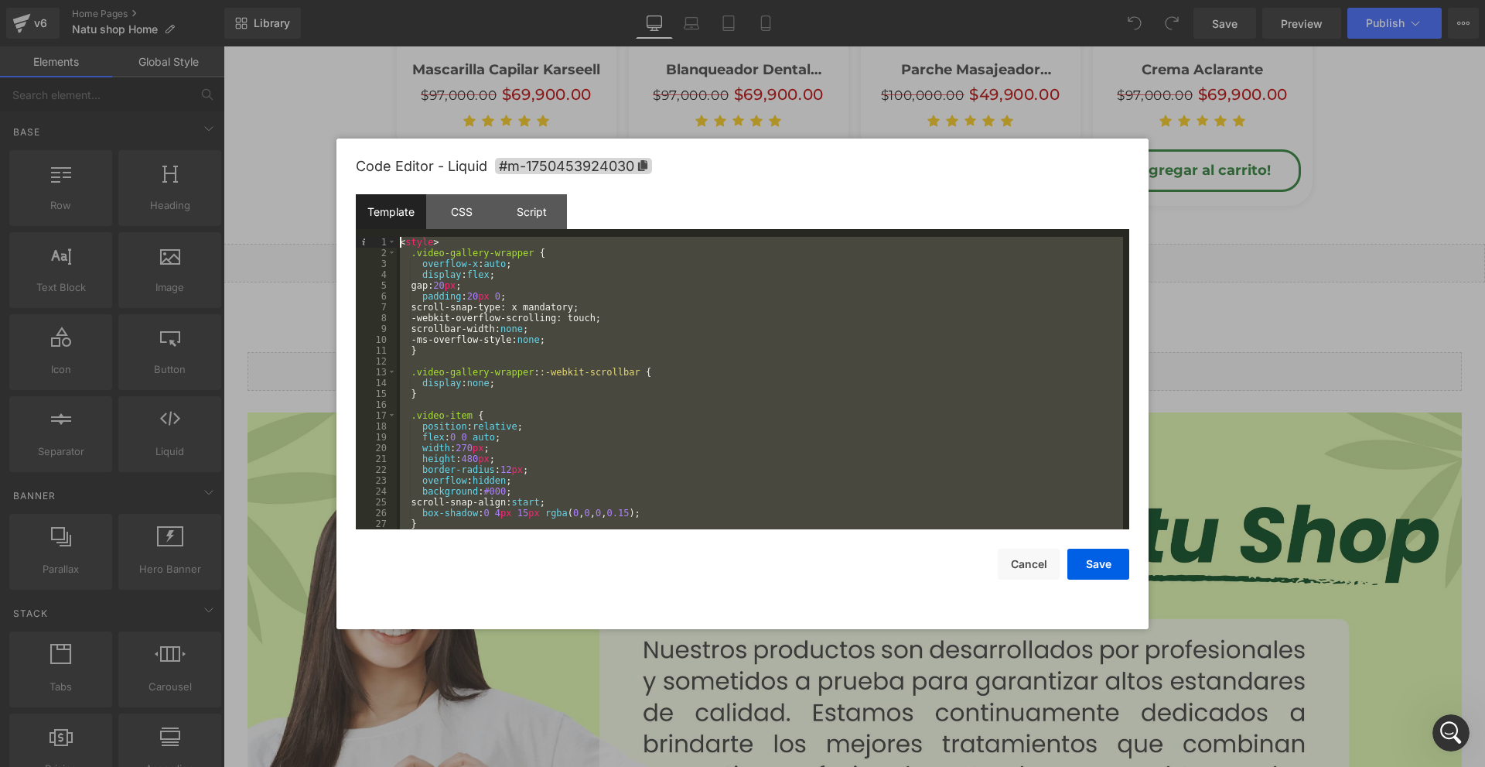
drag, startPoint x: 486, startPoint y: 525, endPoint x: 353, endPoint y: 2, distance: 539.5
click at [353, 2] on body "You are previewing how the will restyle your page. You can not edit Elements in…" at bounding box center [742, 383] width 1485 height 767
click at [491, 256] on div "< style > .video-gallery-wrapper { overflow-x : auto ; display : flex ; gap: 20…" at bounding box center [760, 383] width 726 height 292
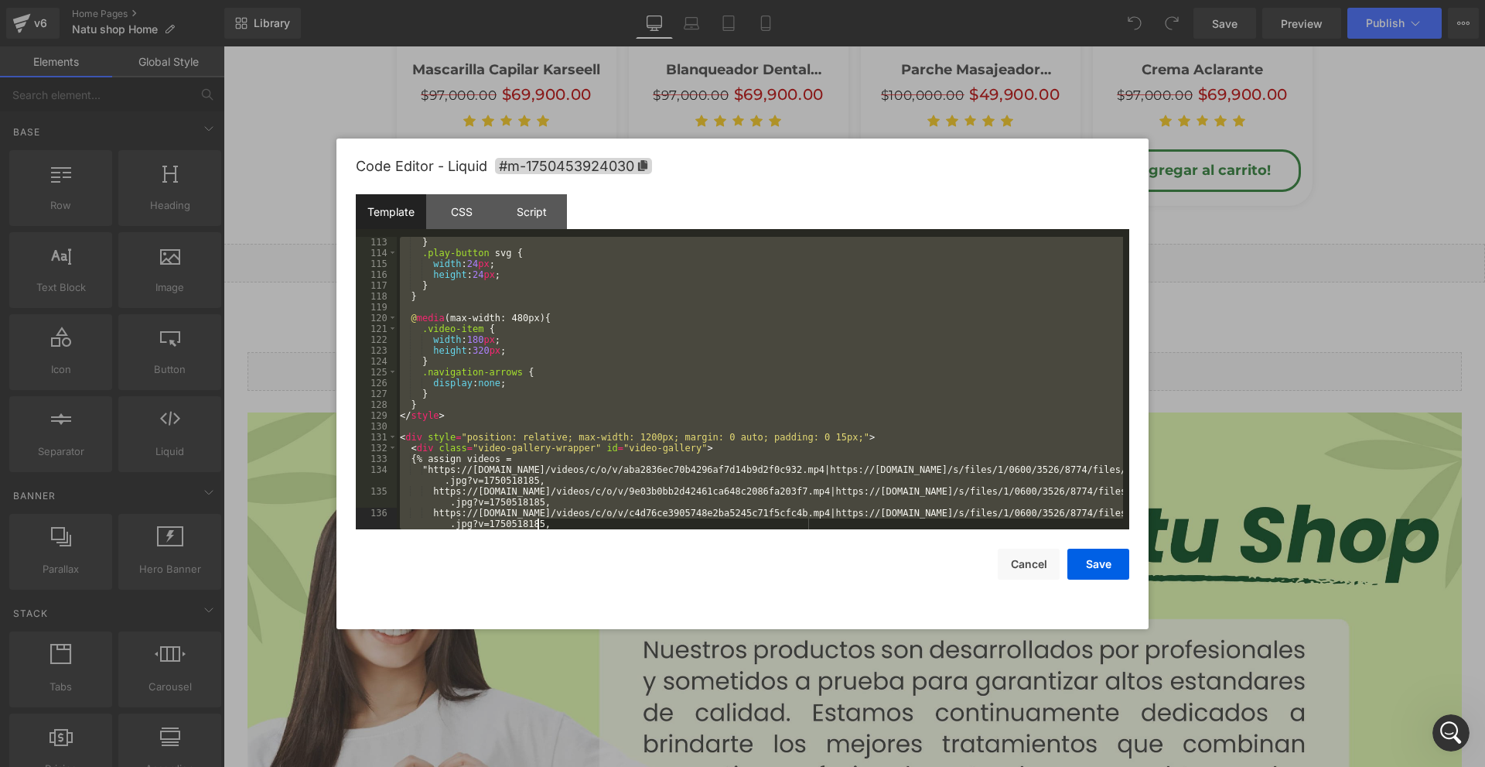
scroll to position [2047, 0]
drag, startPoint x: 401, startPoint y: 241, endPoint x: 1112, endPoint y: 686, distance: 838.9
click at [1006, 678] on body "You are previewing how the will restyle your page. You can not edit Elements in…" at bounding box center [742, 383] width 1485 height 767
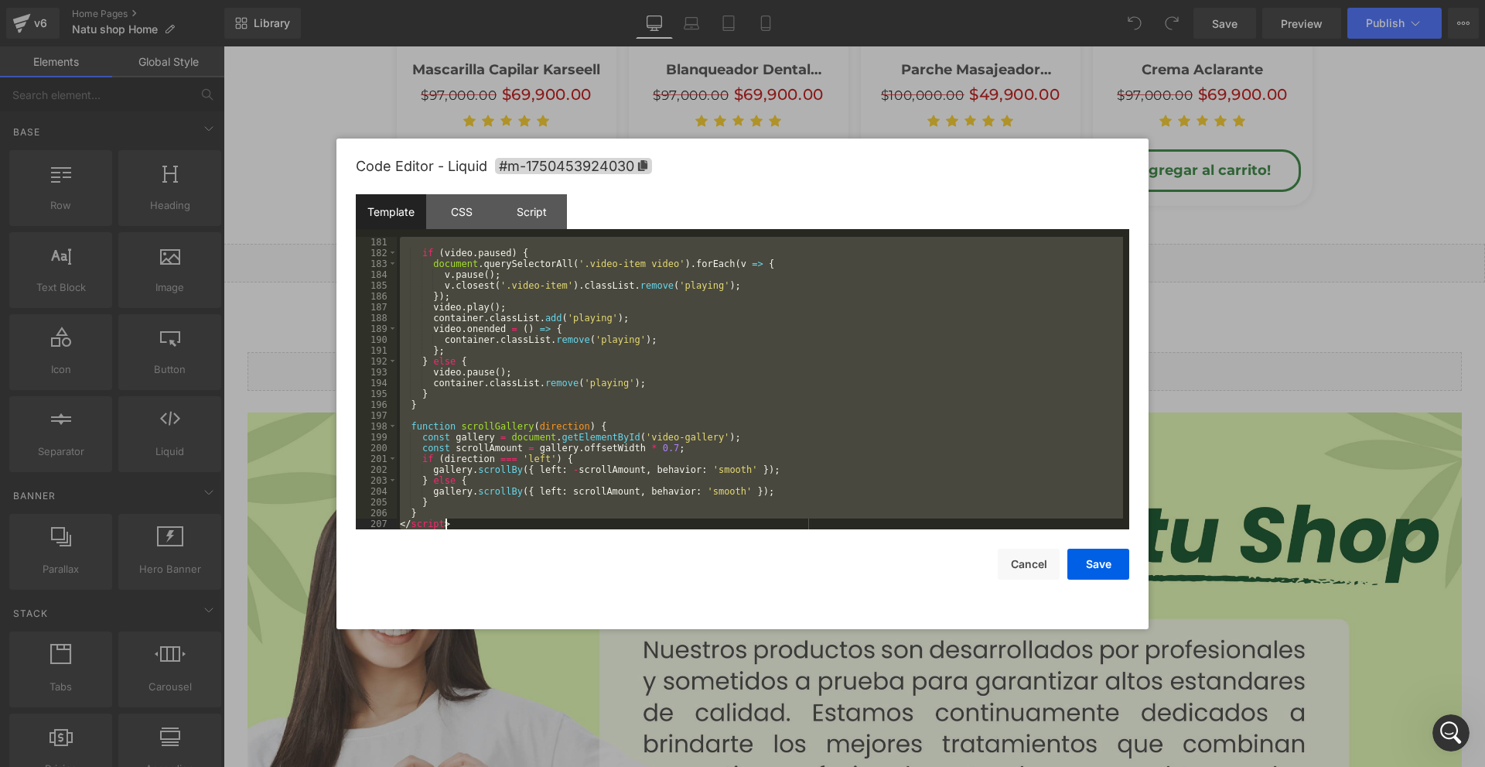
click at [733, 500] on div "if ( video . paused ) { document . querySelectorAll ( '.video-item video' ) . f…" at bounding box center [760, 383] width 726 height 292
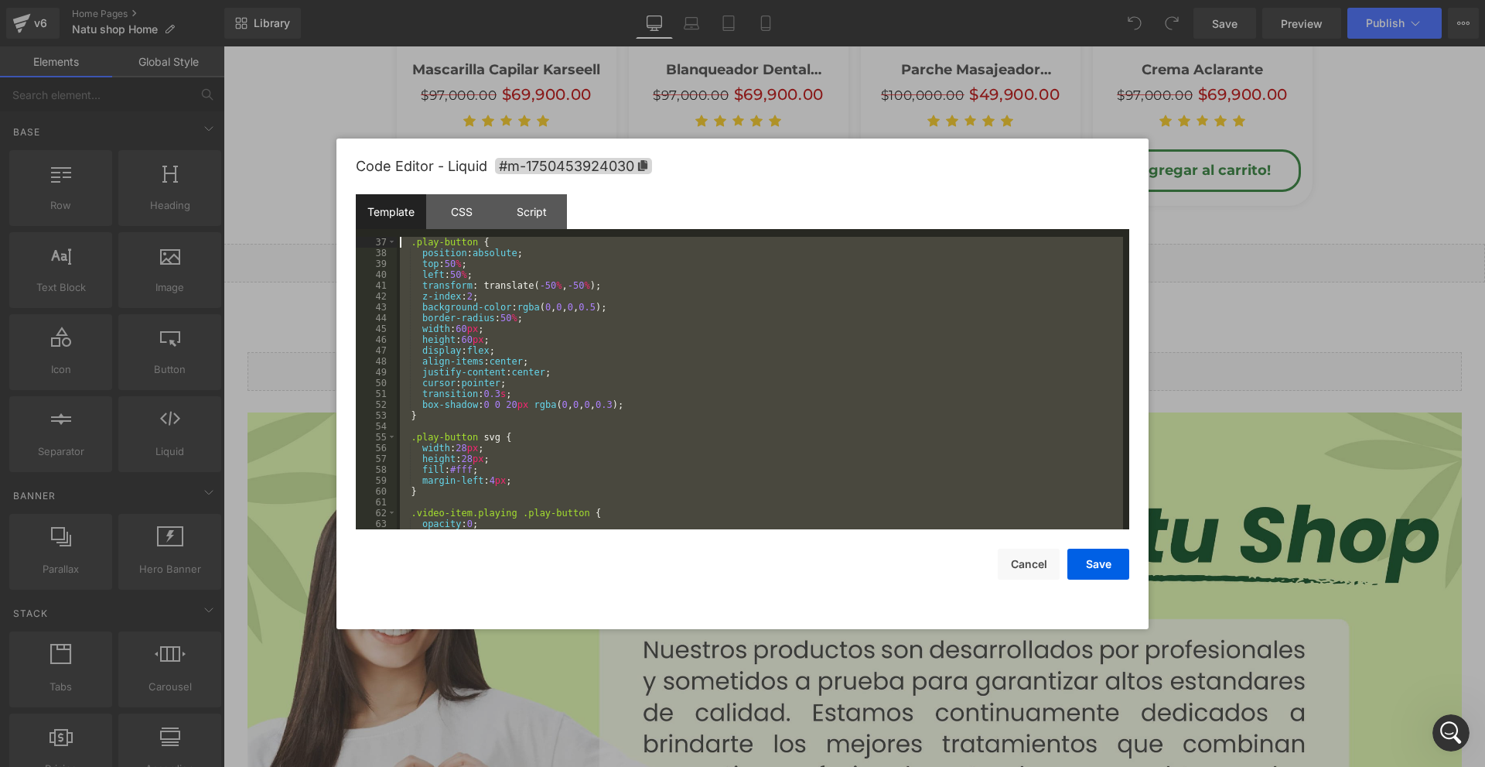
scroll to position [0, 0]
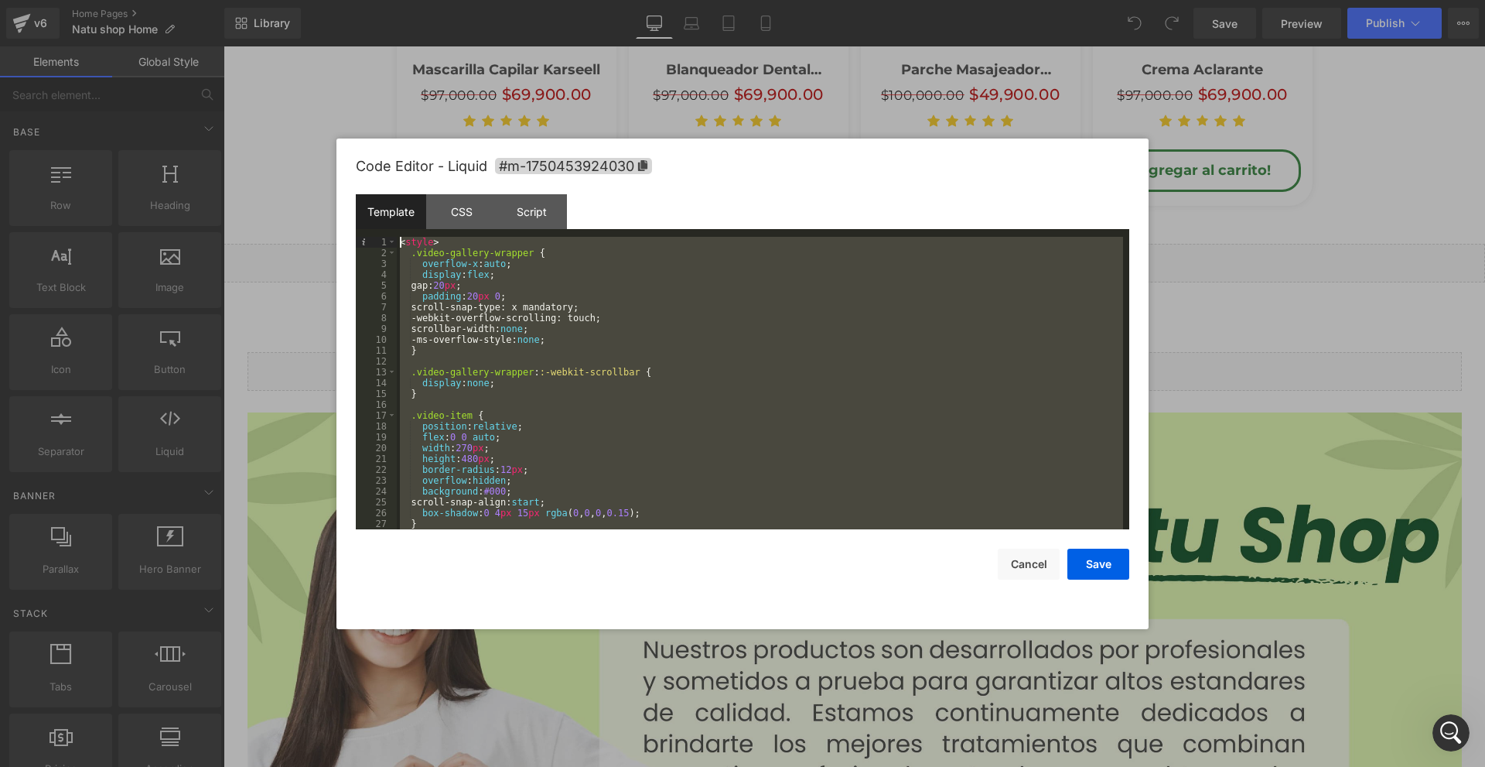
drag, startPoint x: 470, startPoint y: 523, endPoint x: 237, endPoint y: 58, distance: 520.3
click at [237, 58] on body "You are previewing how the will restyle your page. You can not edit Elements in…" at bounding box center [742, 383] width 1485 height 767
drag, startPoint x: 465, startPoint y: 210, endPoint x: 470, endPoint y: 221, distance: 11.8
click at [465, 210] on div "CSS" at bounding box center [461, 211] width 70 height 35
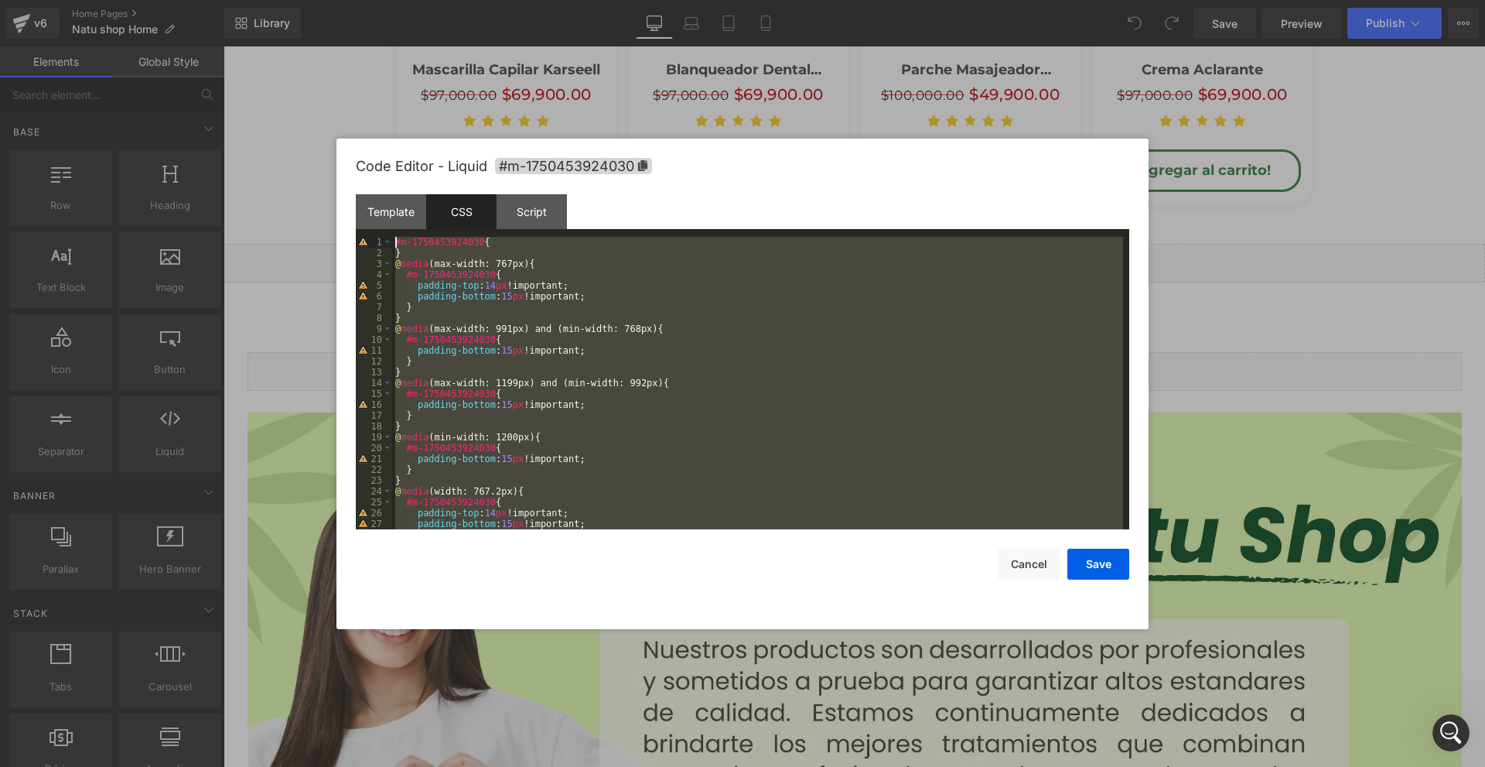
drag, startPoint x: 431, startPoint y: 518, endPoint x: 299, endPoint y: 50, distance: 486.8
click at [299, 50] on body "You are previewing how the will restyle your page. You can not edit Elements in…" at bounding box center [742, 383] width 1485 height 767
drag, startPoint x: 1043, startPoint y: 565, endPoint x: 540, endPoint y: 425, distance: 522.4
click at [1043, 565] on button "Cancel" at bounding box center [1029, 563] width 62 height 31
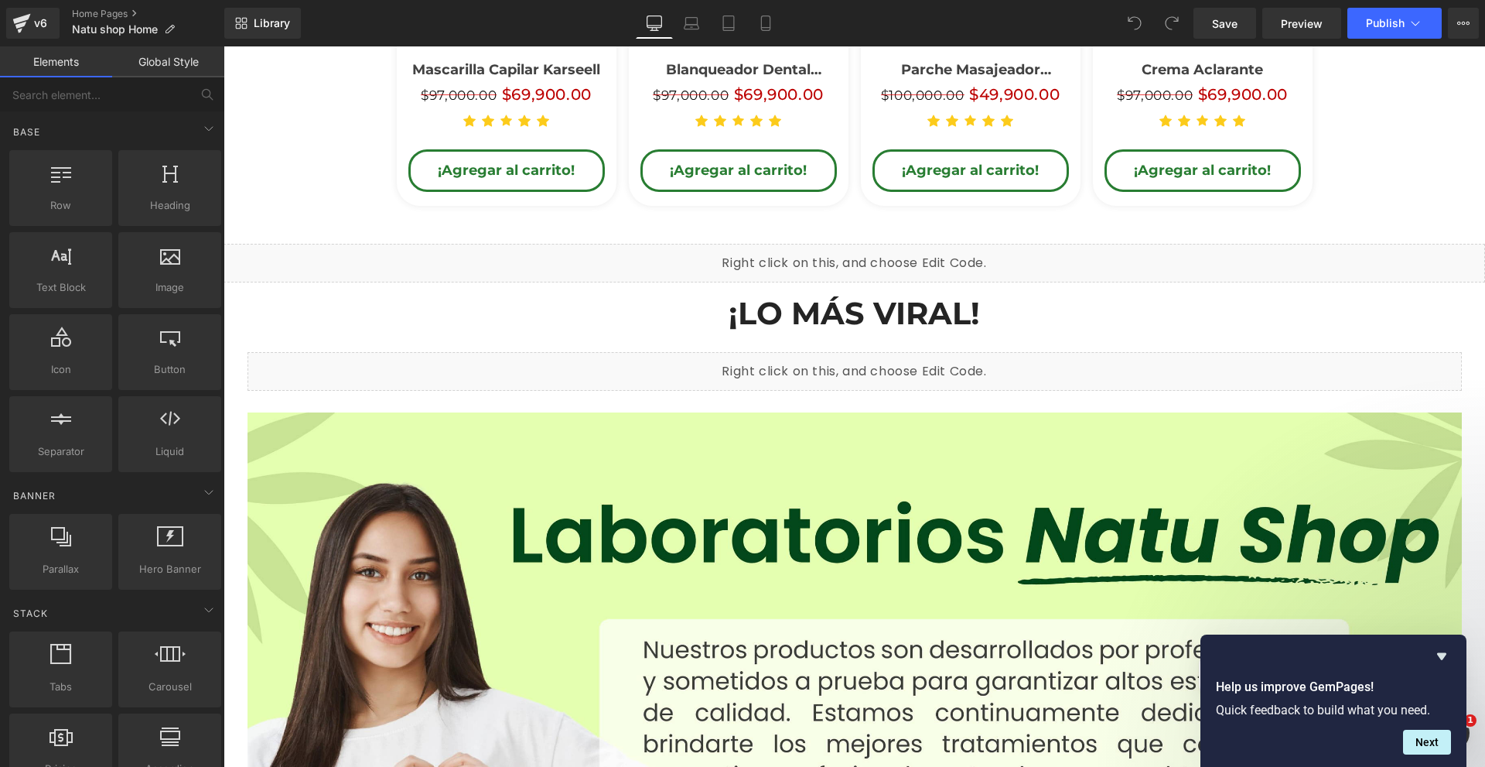
scroll to position [965, 0]
click at [1445, 654] on icon "Hide survey" at bounding box center [1441, 656] width 9 height 7
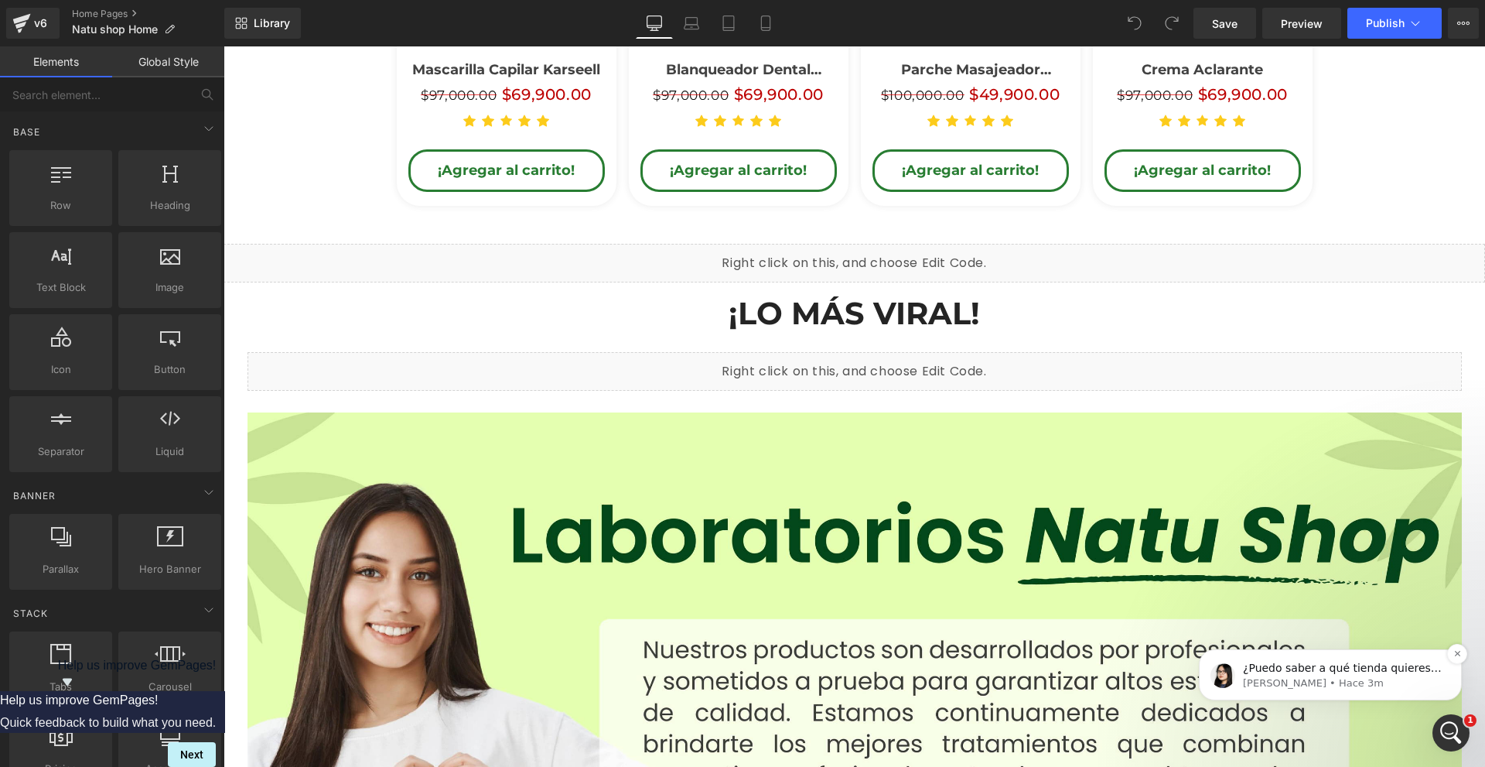
click at [1415, 692] on div "¿Puedo saber a qué tienda quieres compartir la plantilla? ​ Pauline • Hace 3m" at bounding box center [1330, 674] width 263 height 51
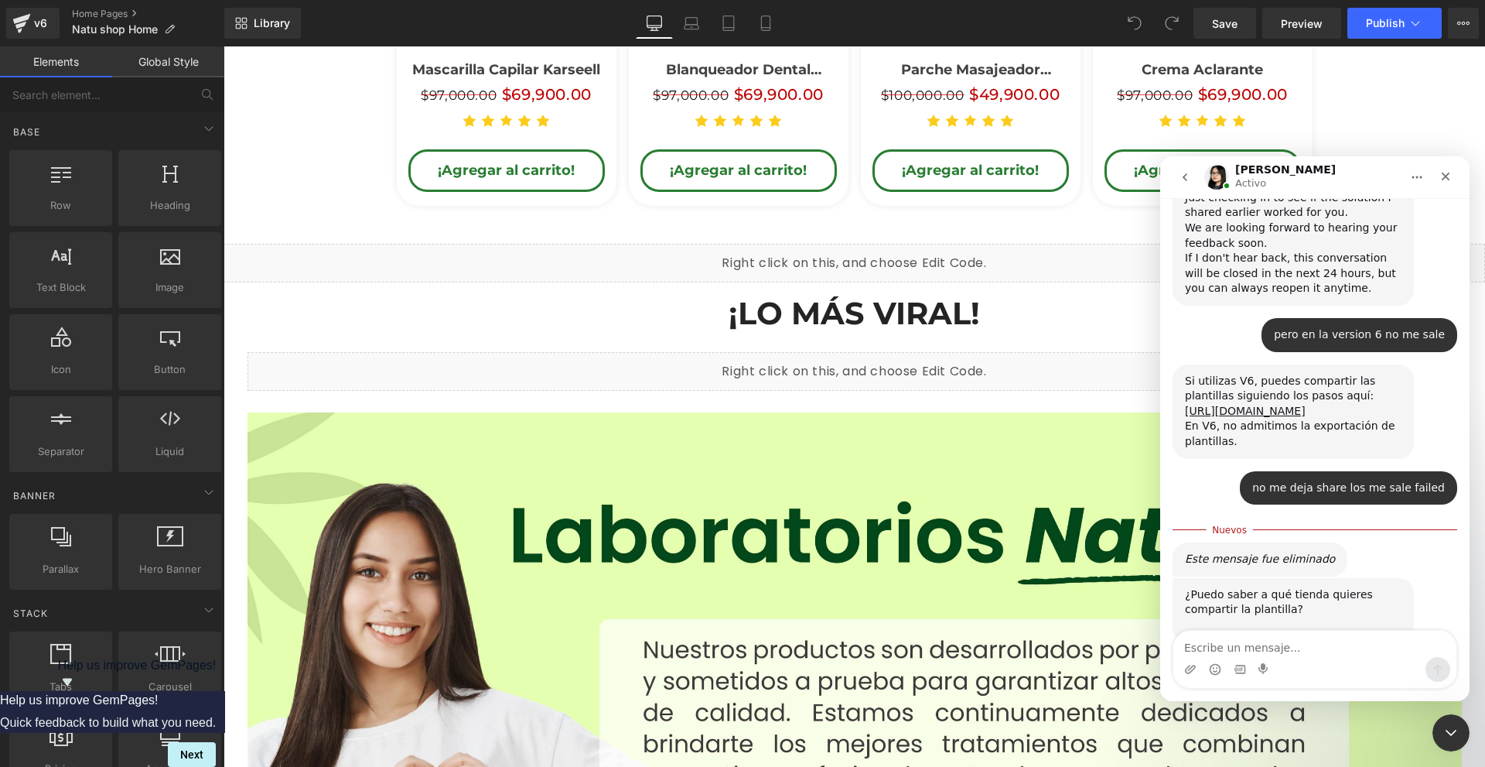
scroll to position [991, 0]
click at [1307, 664] on div "Intercom Messenger" at bounding box center [1314, 669] width 283 height 25
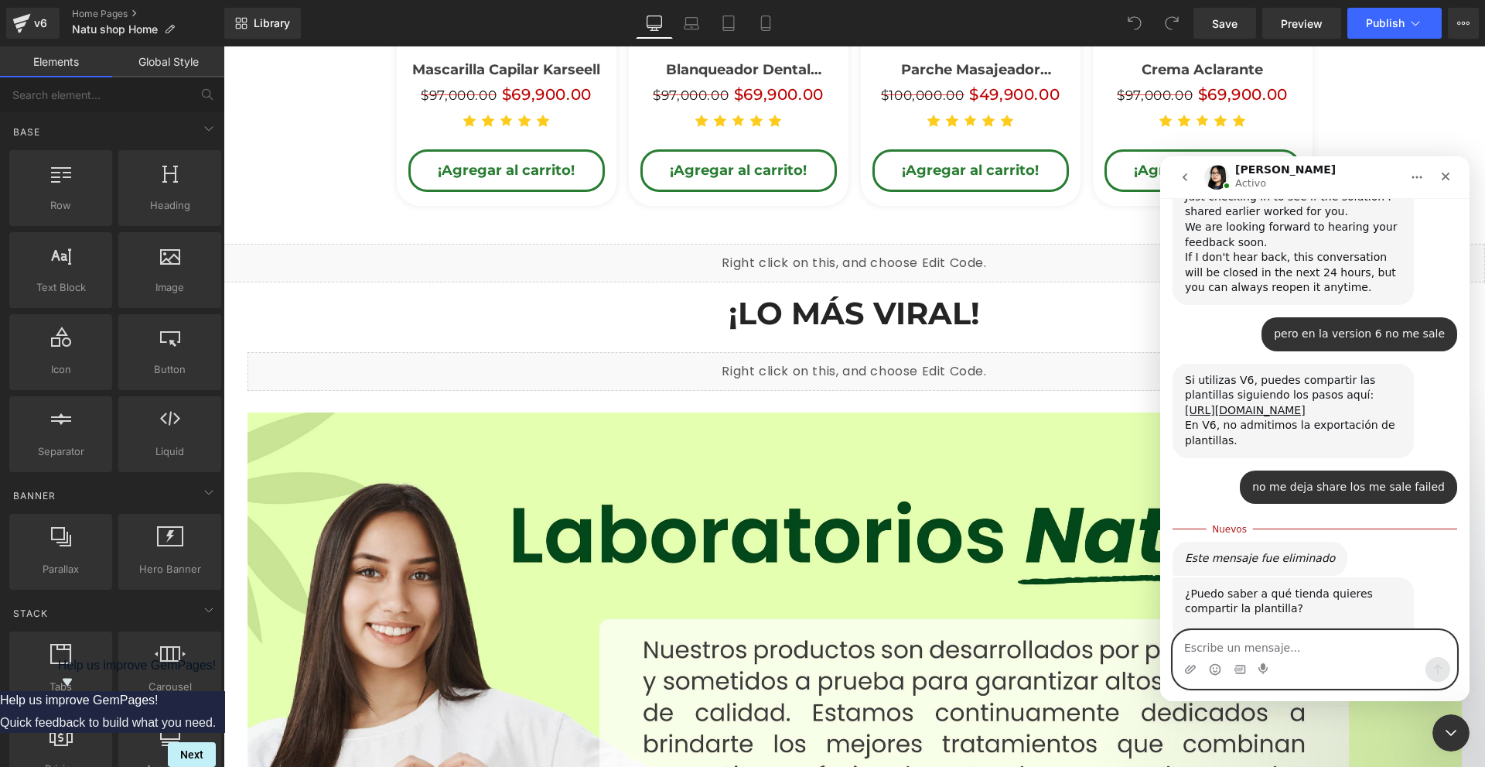
click at [1309, 650] on textarea "Escribe un mensaje..." at bounding box center [1314, 643] width 283 height 26
paste textarea "#m-1750453924030{ } @media (max-width: 767px){ #m-1750453924030{ padding-top: 1…"
type textarea "#m-1750453924030{ } @media (max-width: 767px){ #m-1750453924030{ padding-top: 1…"
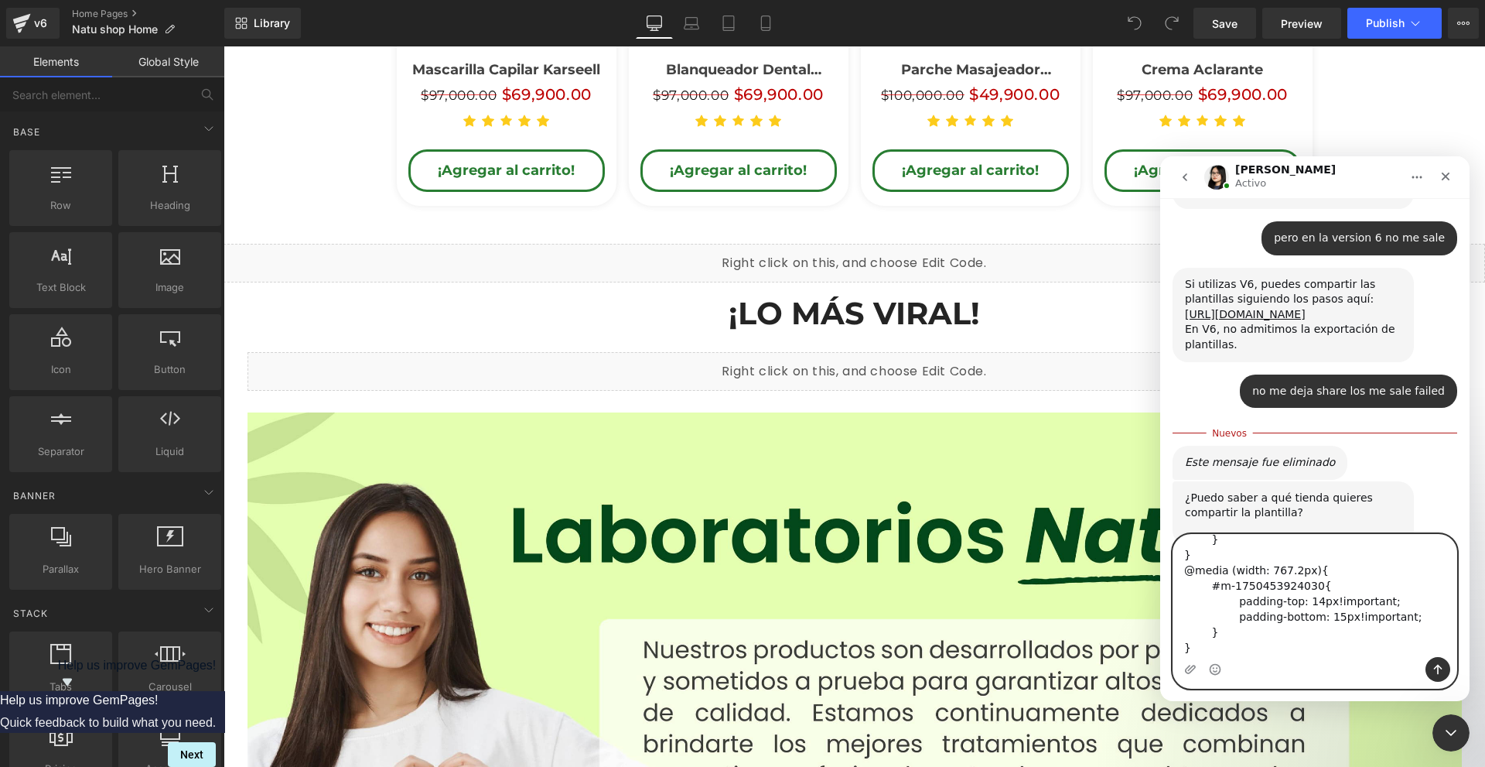
scroll to position [0, 0]
drag, startPoint x: 1309, startPoint y: 639, endPoint x: 2149, endPoint y: 606, distance: 840.6
click at [1160, 450] on html "Pauline Activo Handy tips: Sharing your issue screenshots and page links helps …" at bounding box center [1314, 428] width 309 height 545
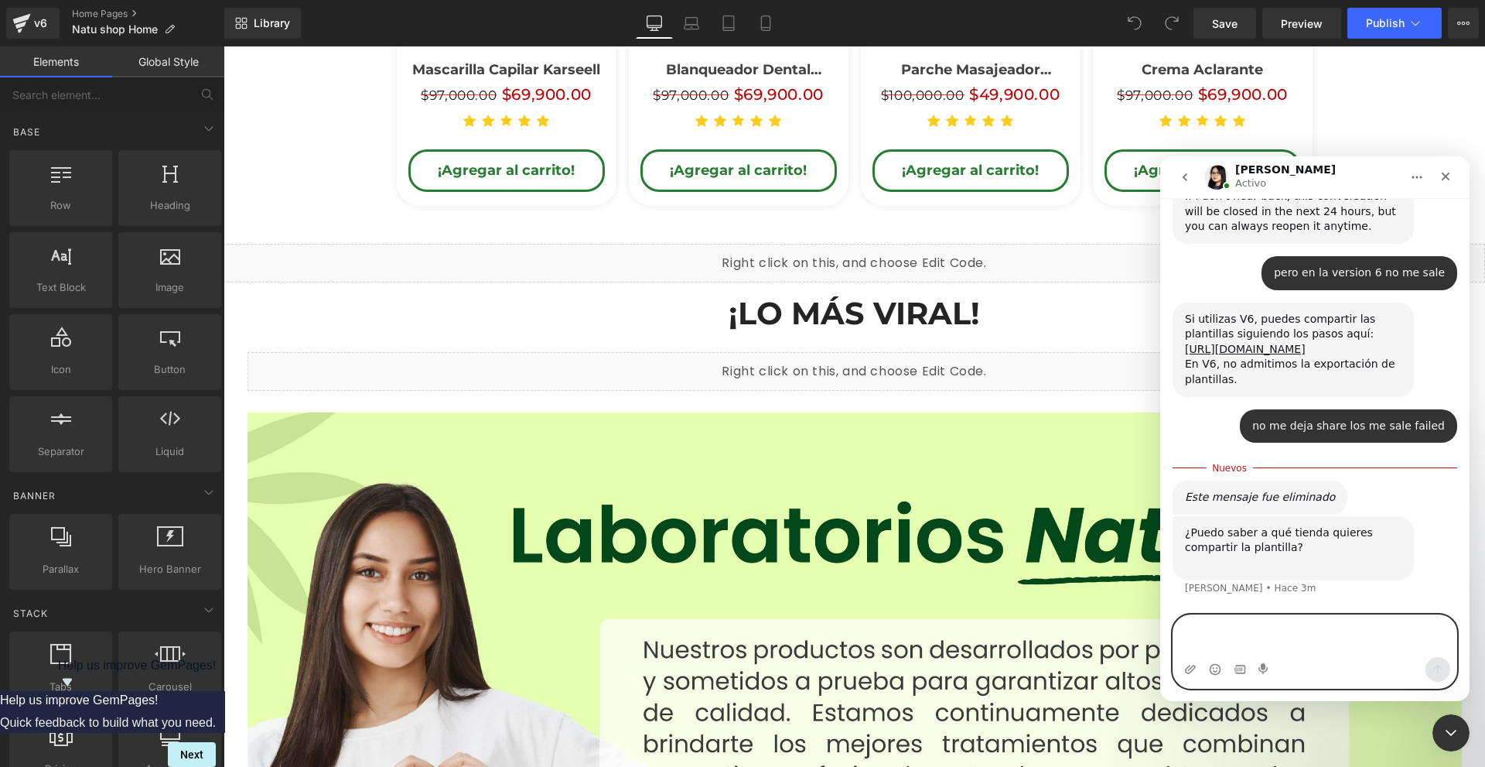
scroll to position [1006, 0]
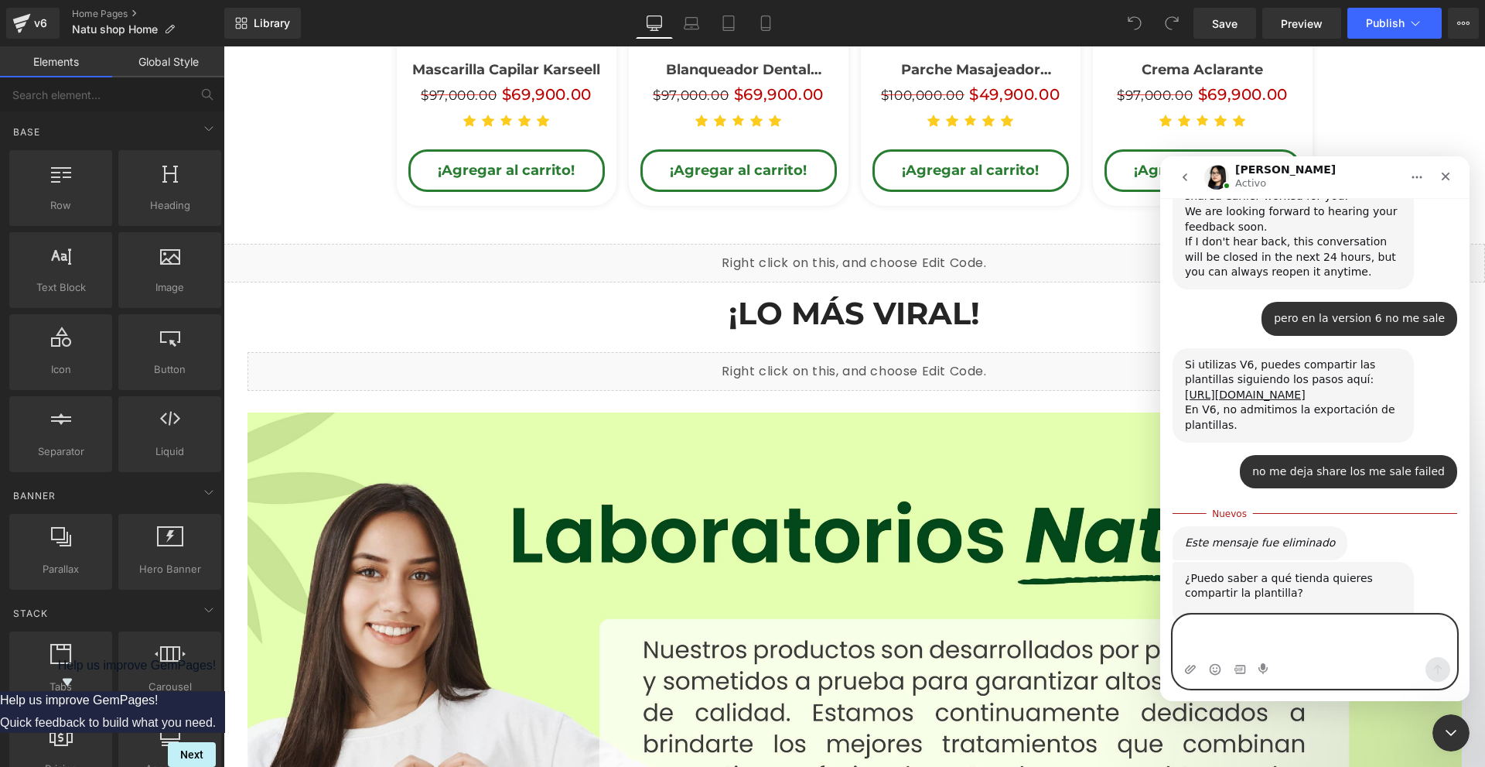
click at [1248, 635] on textarea "Escribe un mensaje..." at bounding box center [1314, 636] width 283 height 42
paste textarea "[URL][DOMAIN_NAME]"
type textarea "[URL][DOMAIN_NAME]"
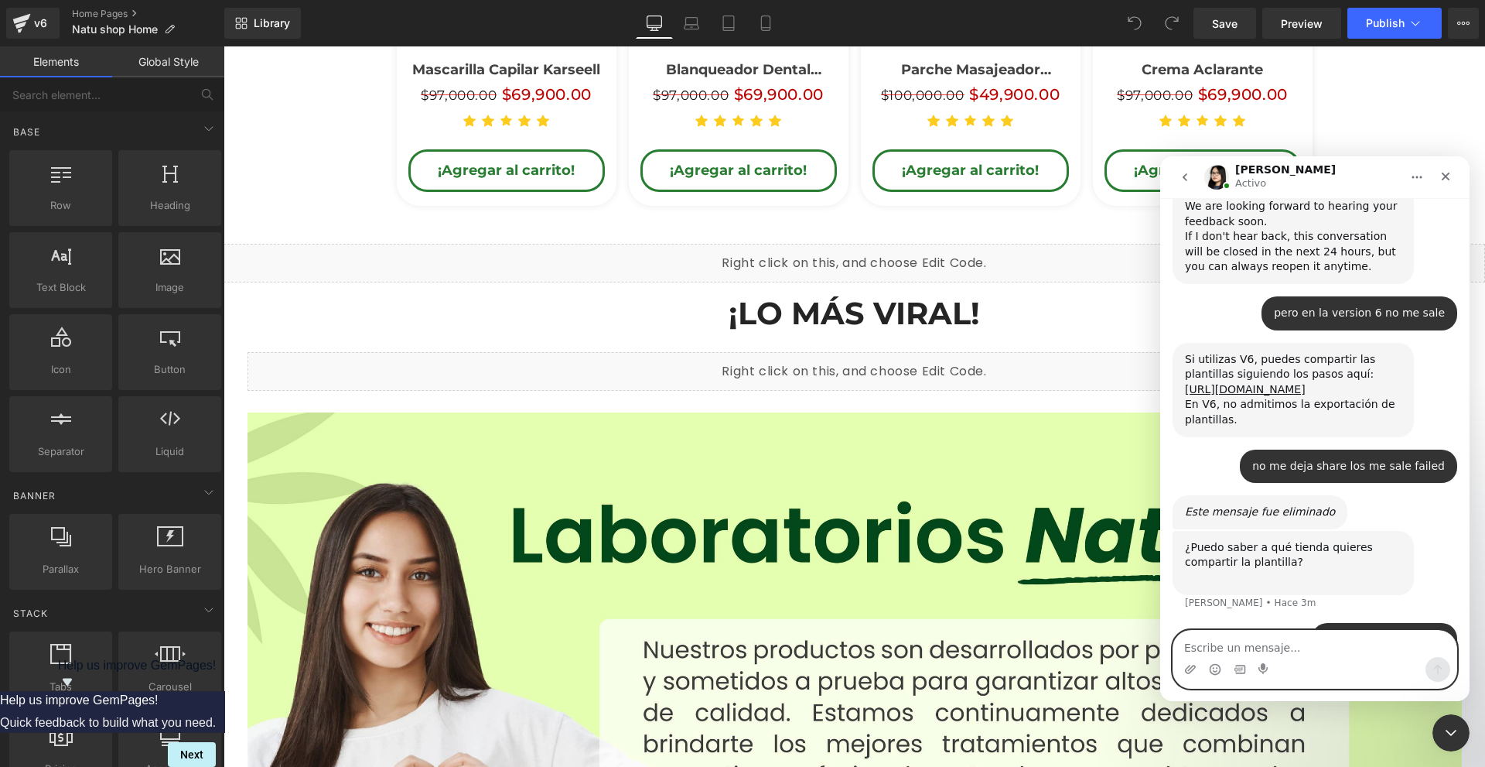
scroll to position [1027, 0]
